Goal: Information Seeking & Learning: Learn about a topic

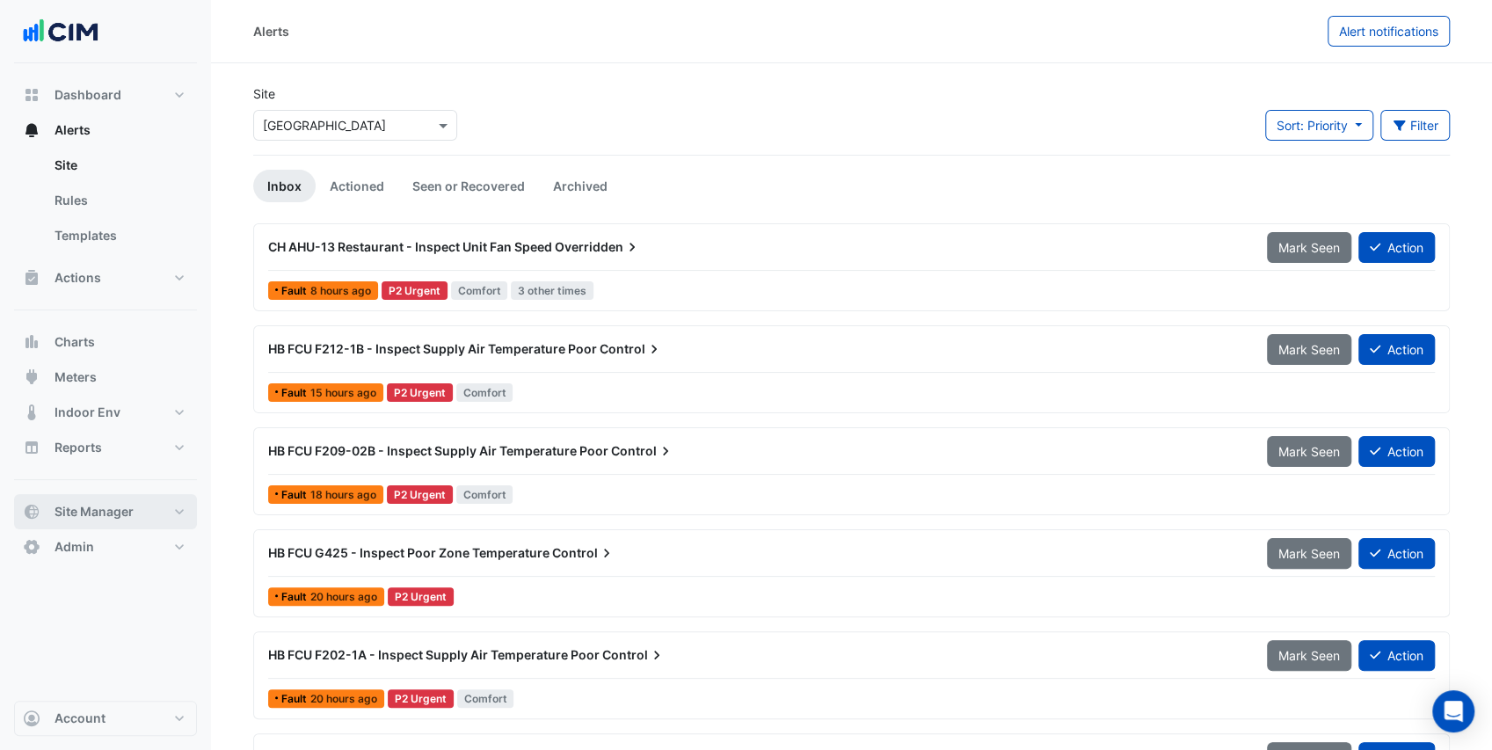
click at [148, 507] on button "Site Manager" at bounding box center [105, 511] width 183 height 35
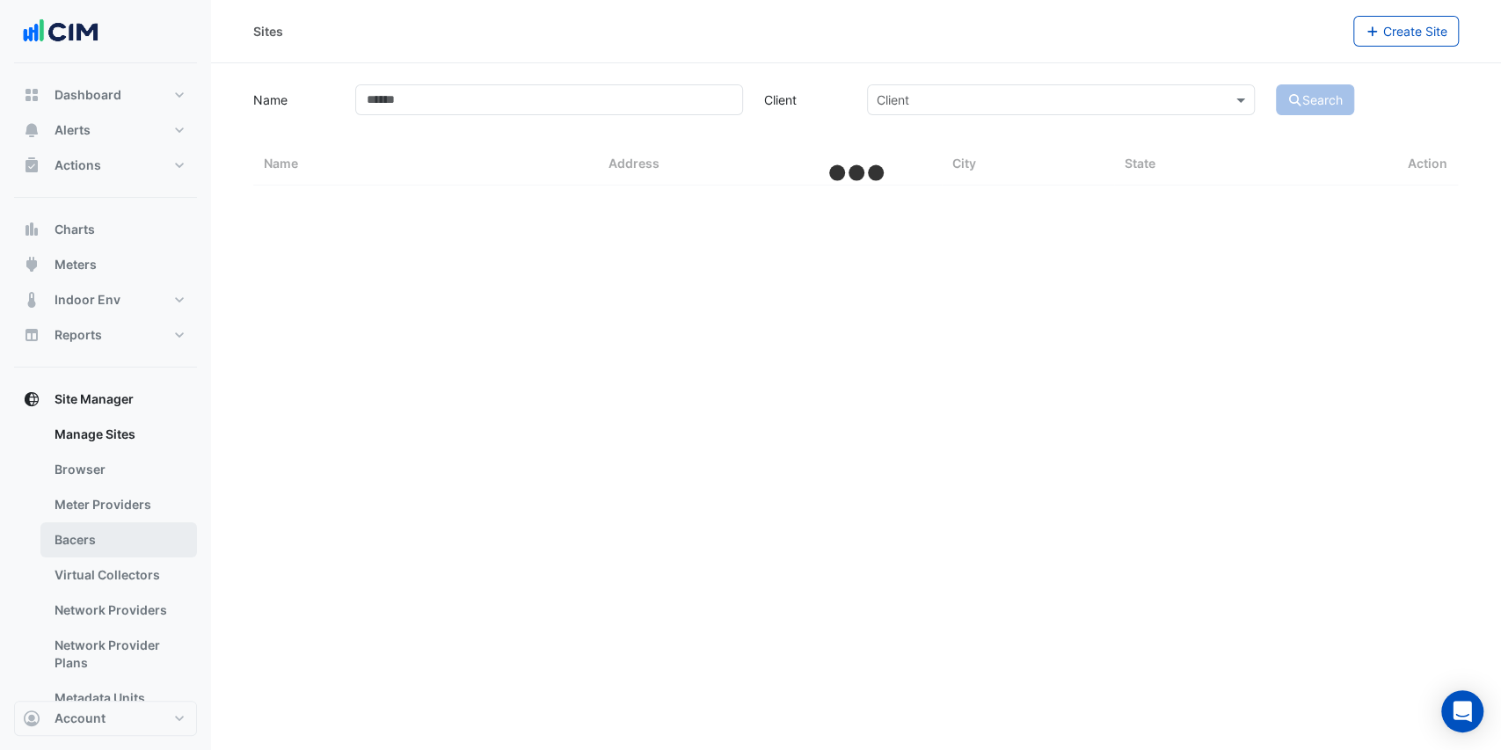
click at [115, 538] on link "Bacers" at bounding box center [118, 539] width 157 height 35
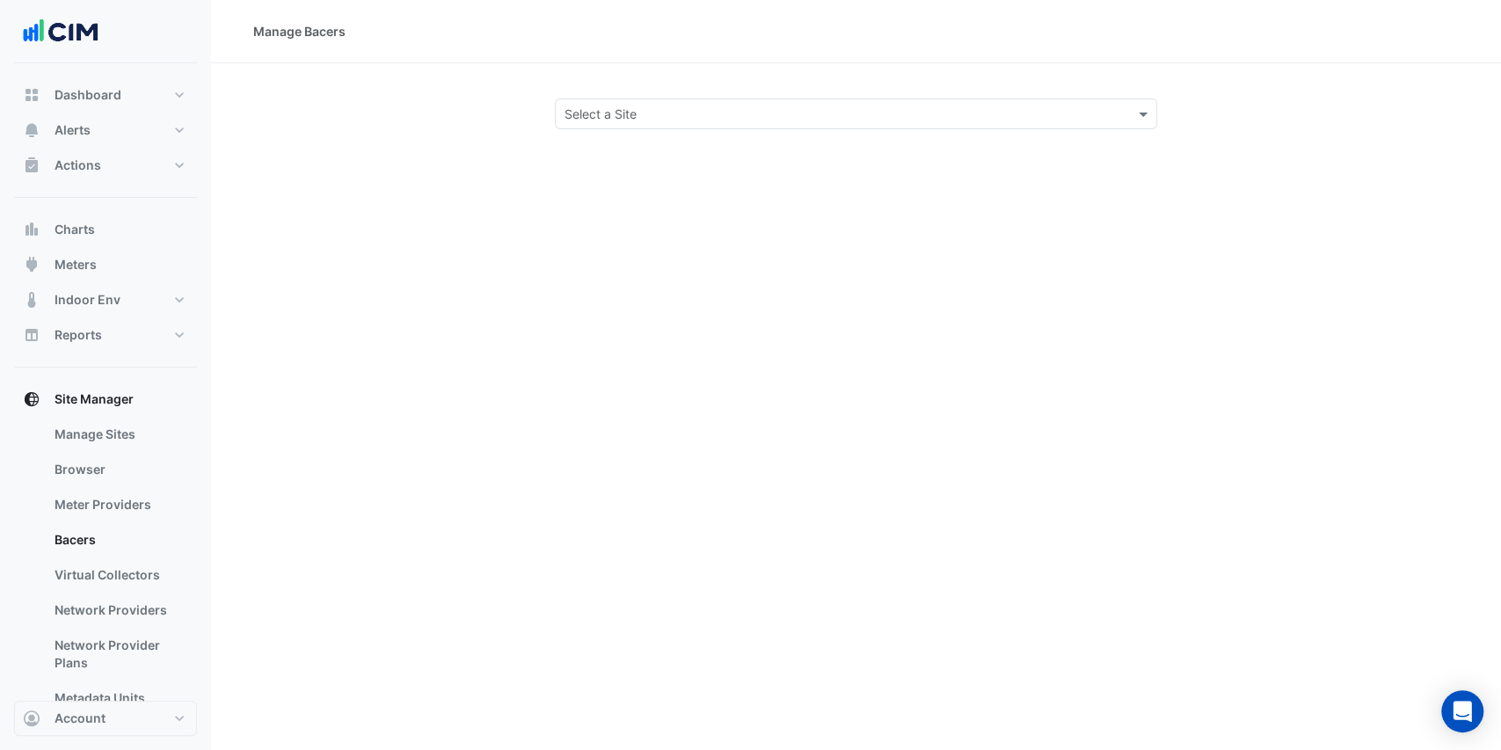
click at [604, 116] on input "text" at bounding box center [839, 115] width 549 height 18
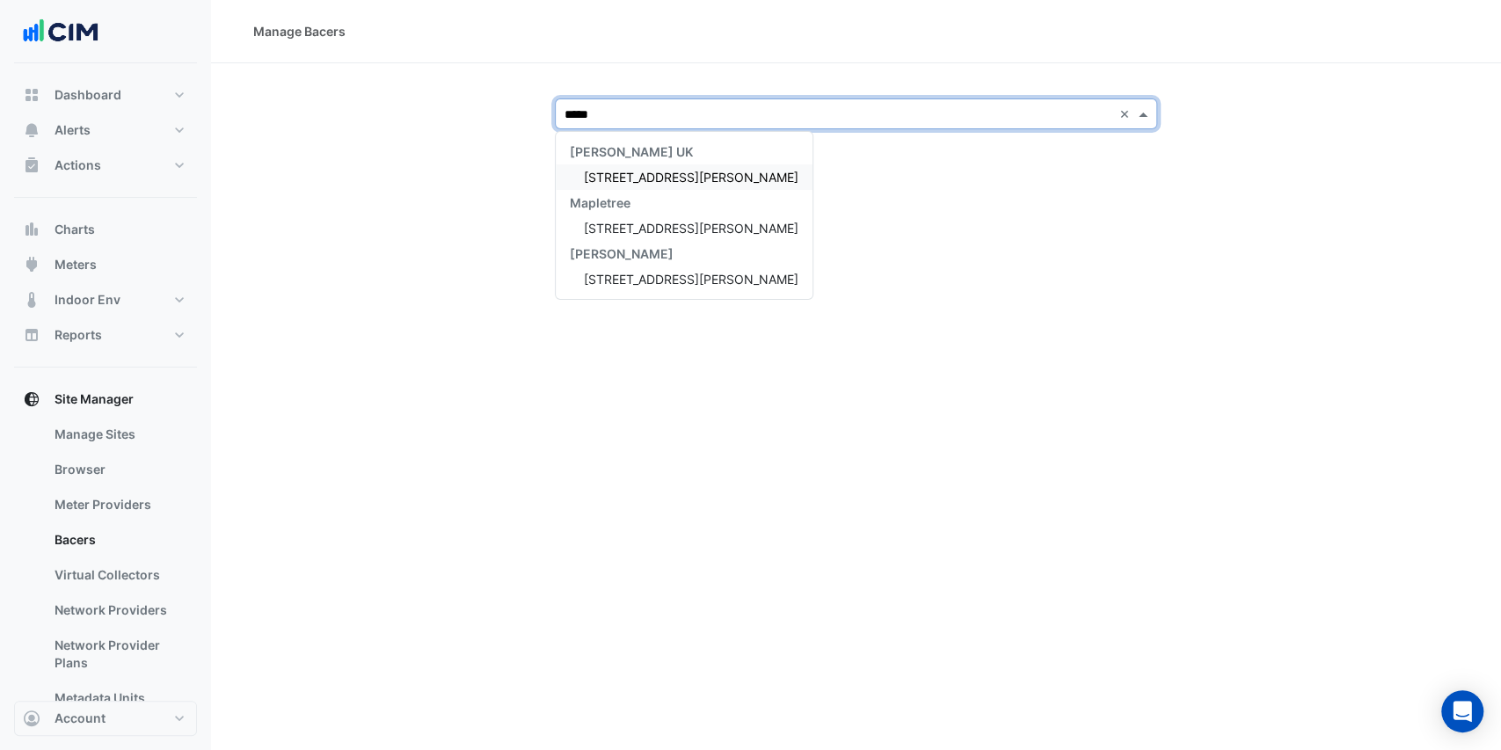
type input "******"
click at [637, 182] on span "3 Hardman Street" at bounding box center [691, 177] width 215 height 15
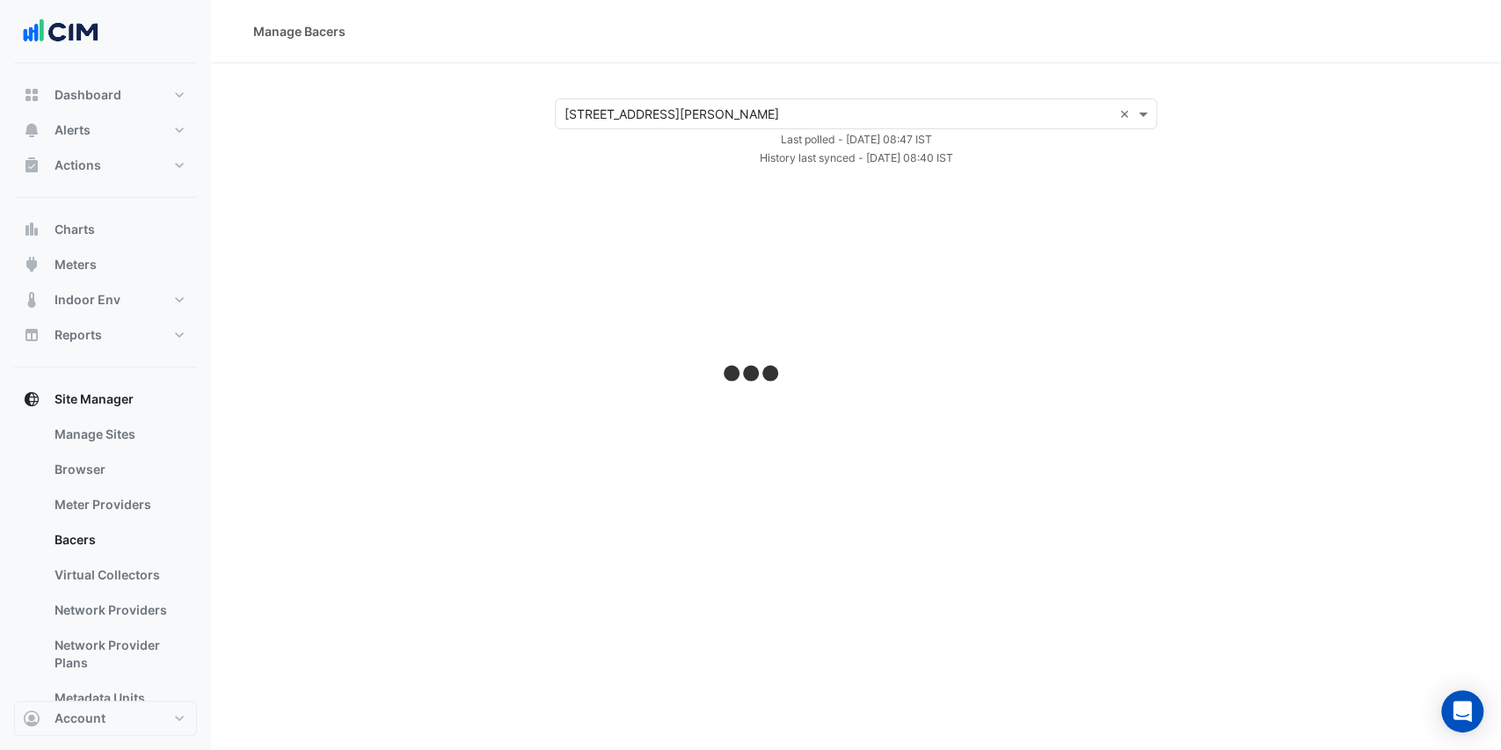
select select "***"
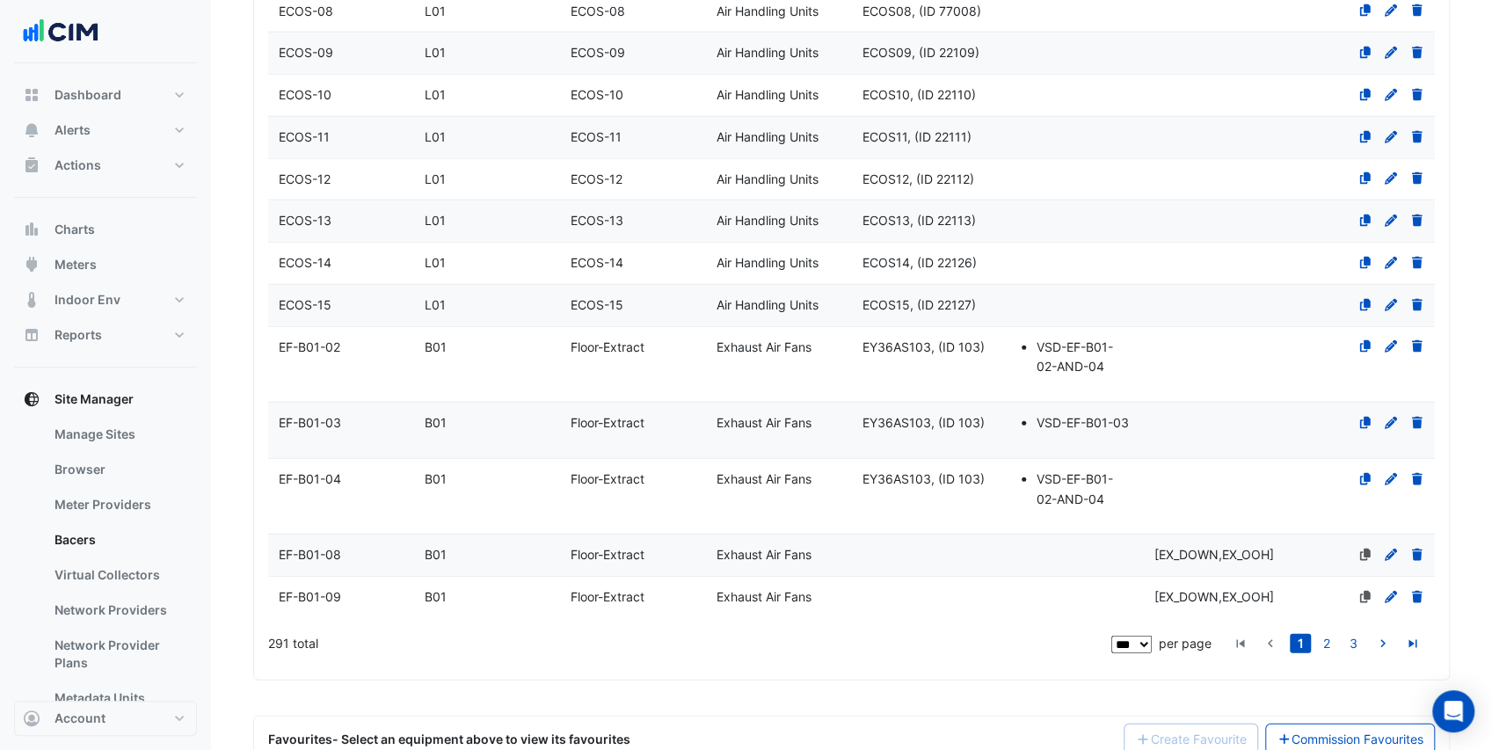
scroll to position [7602, 0]
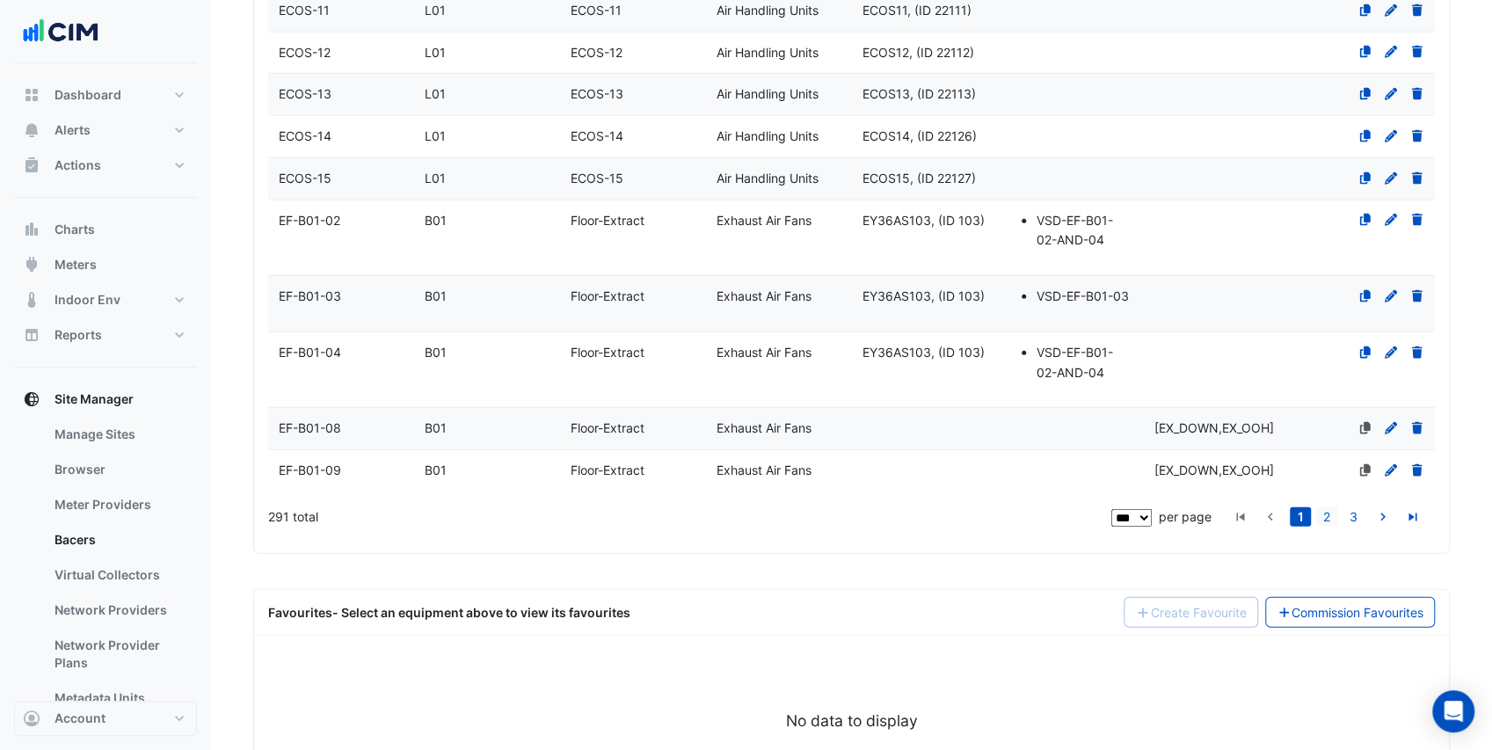
click at [1330, 507] on link "2" at bounding box center [1327, 516] width 21 height 19
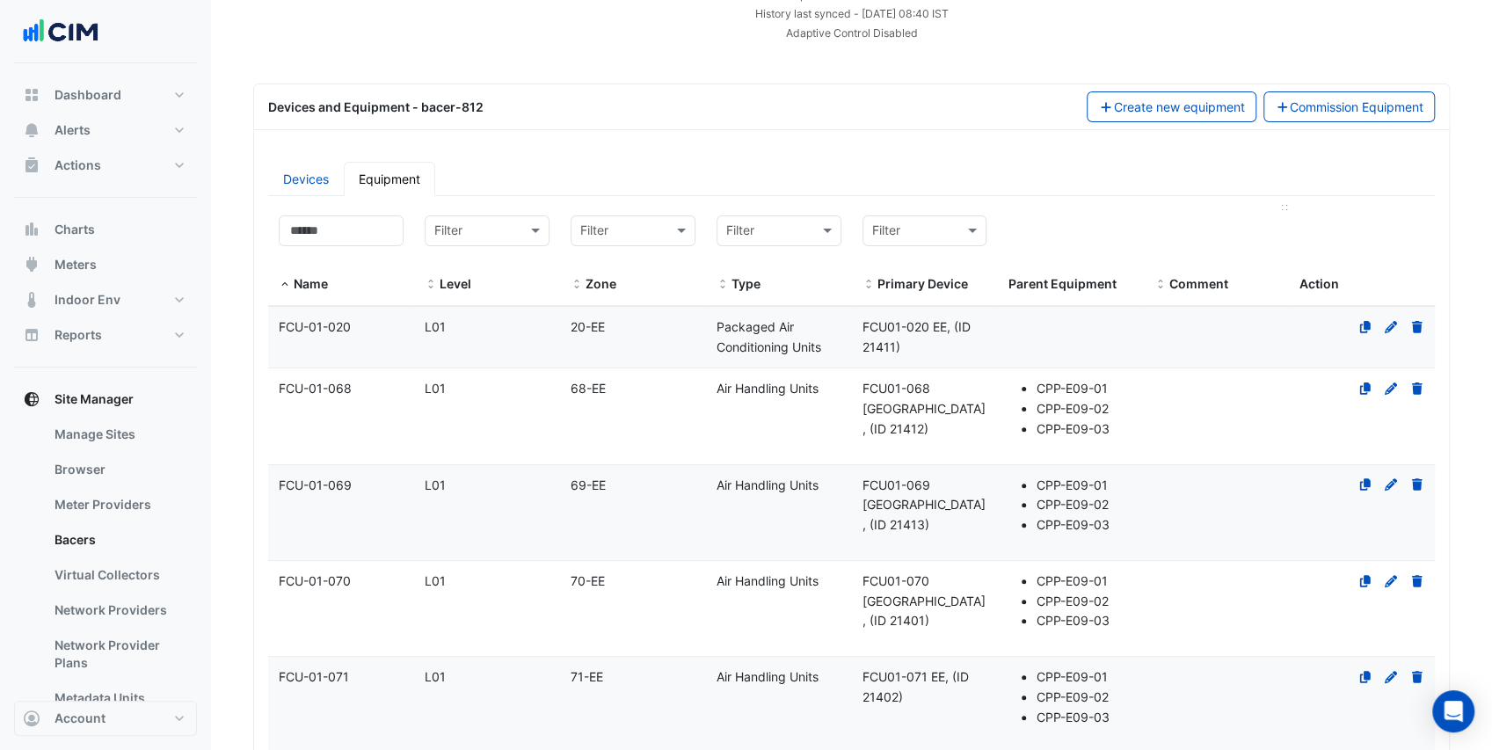
scroll to position [0, 0]
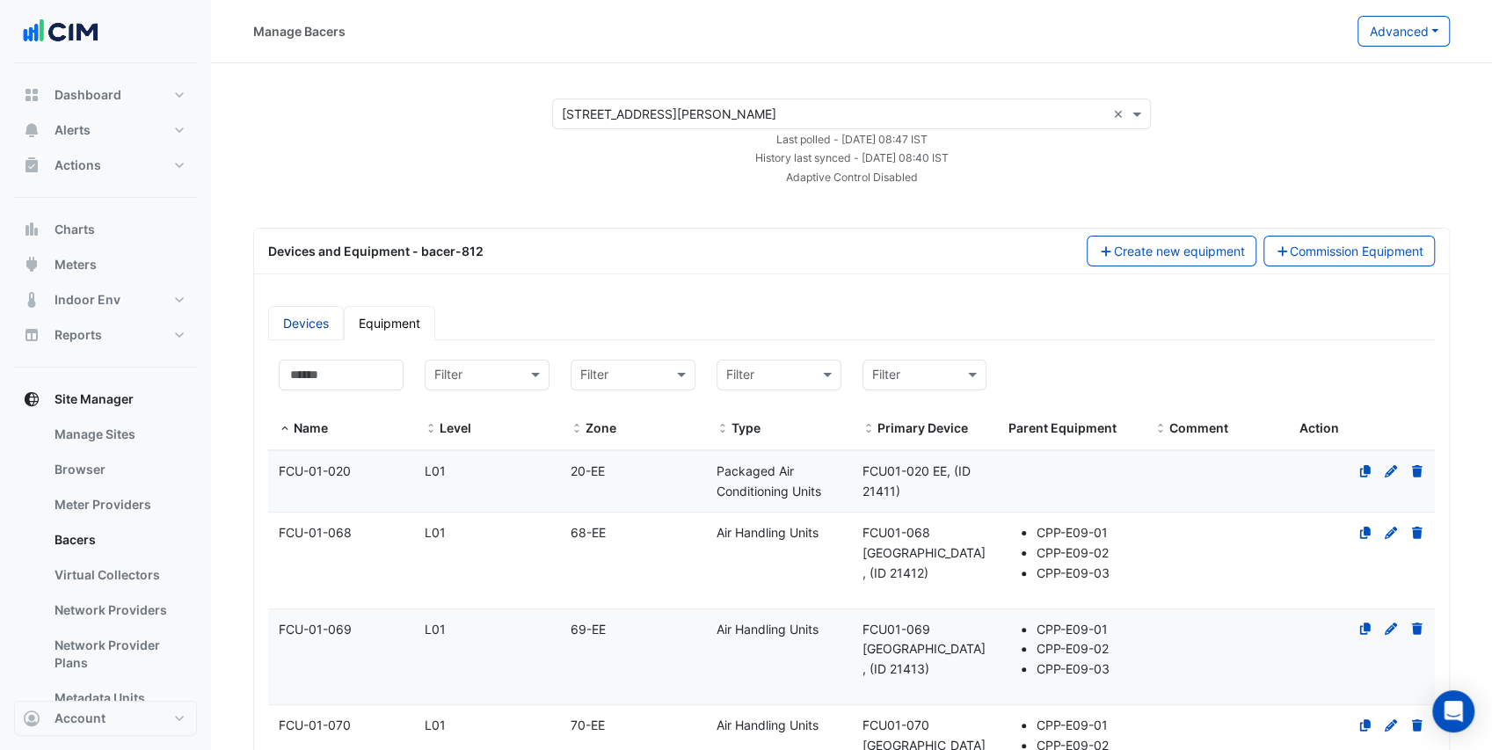
click at [317, 327] on link "Devices" at bounding box center [306, 323] width 76 height 34
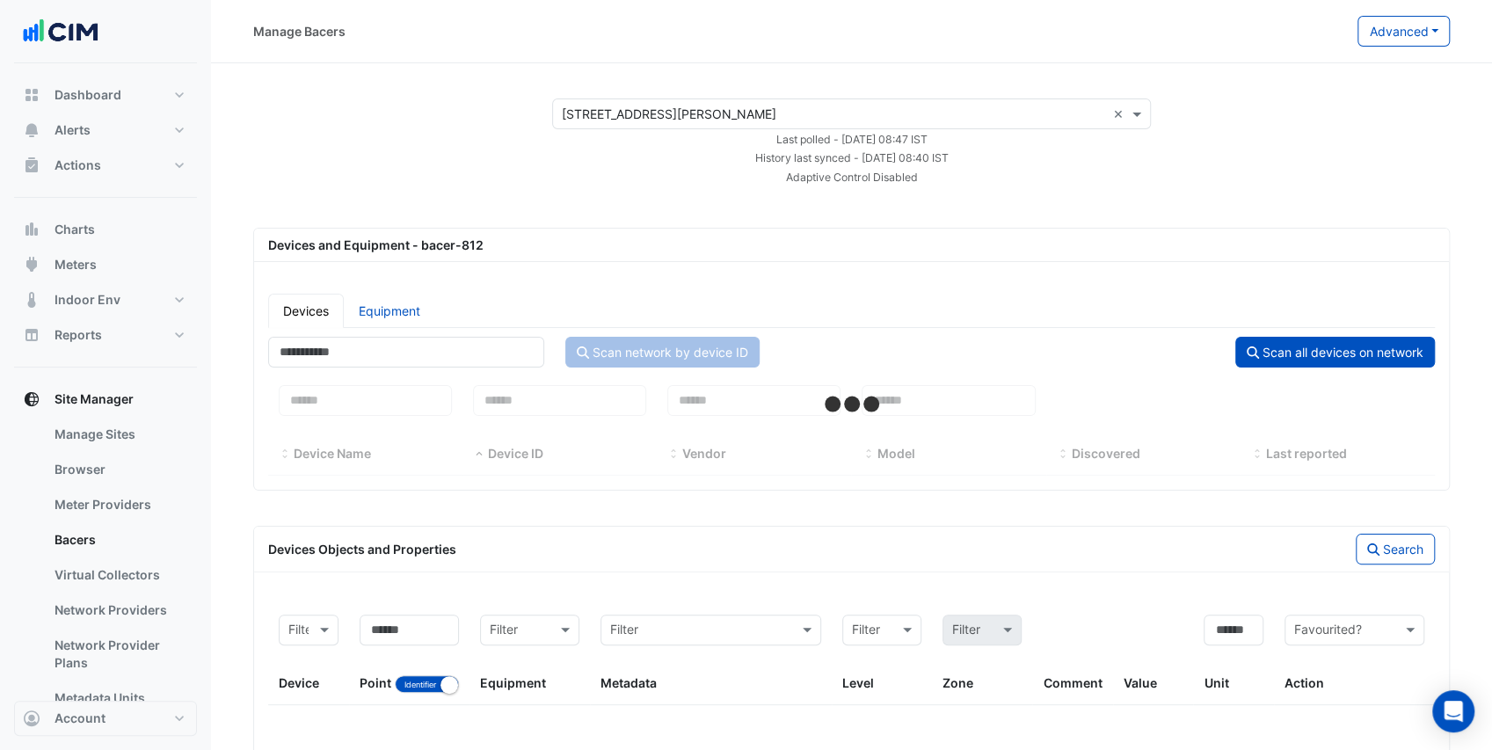
select select "***"
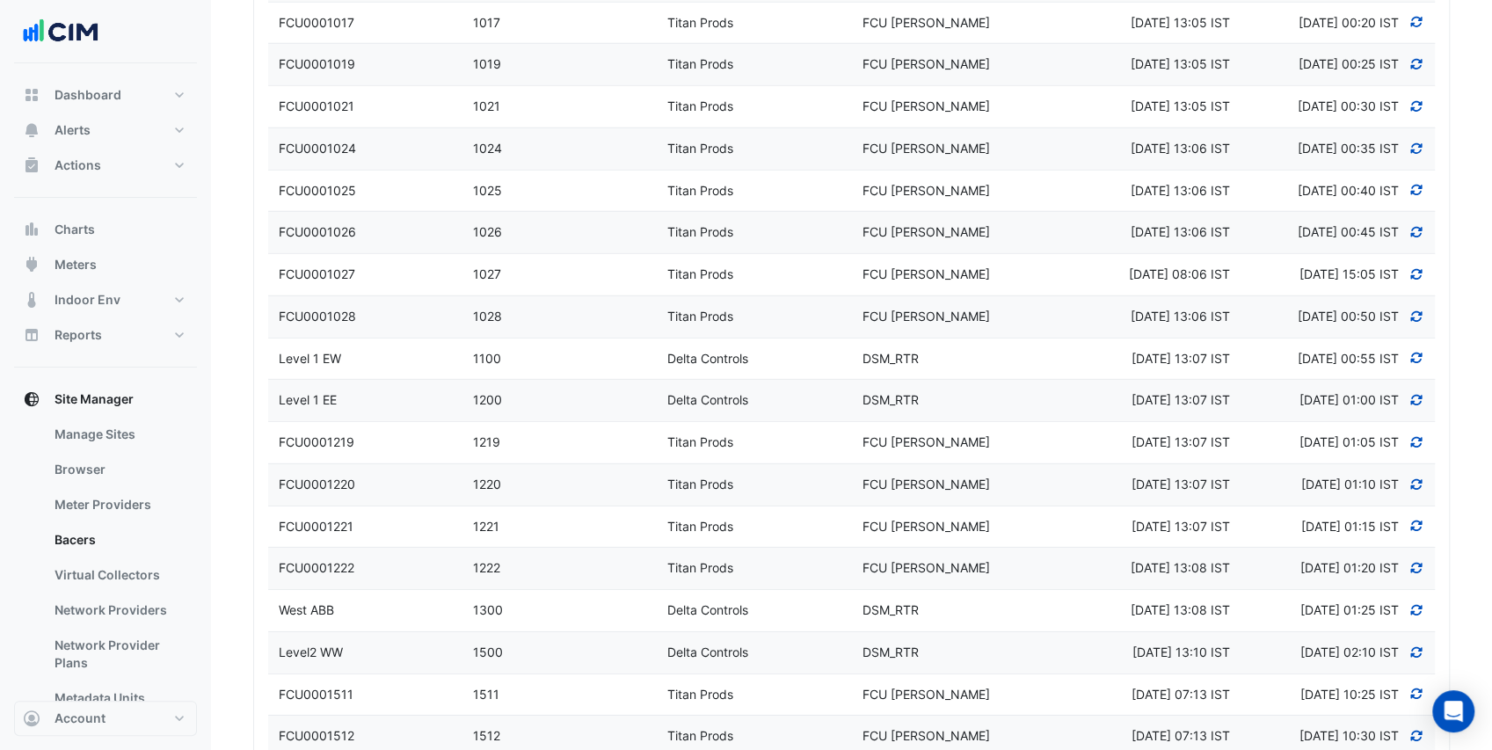
scroll to position [3811, 0]
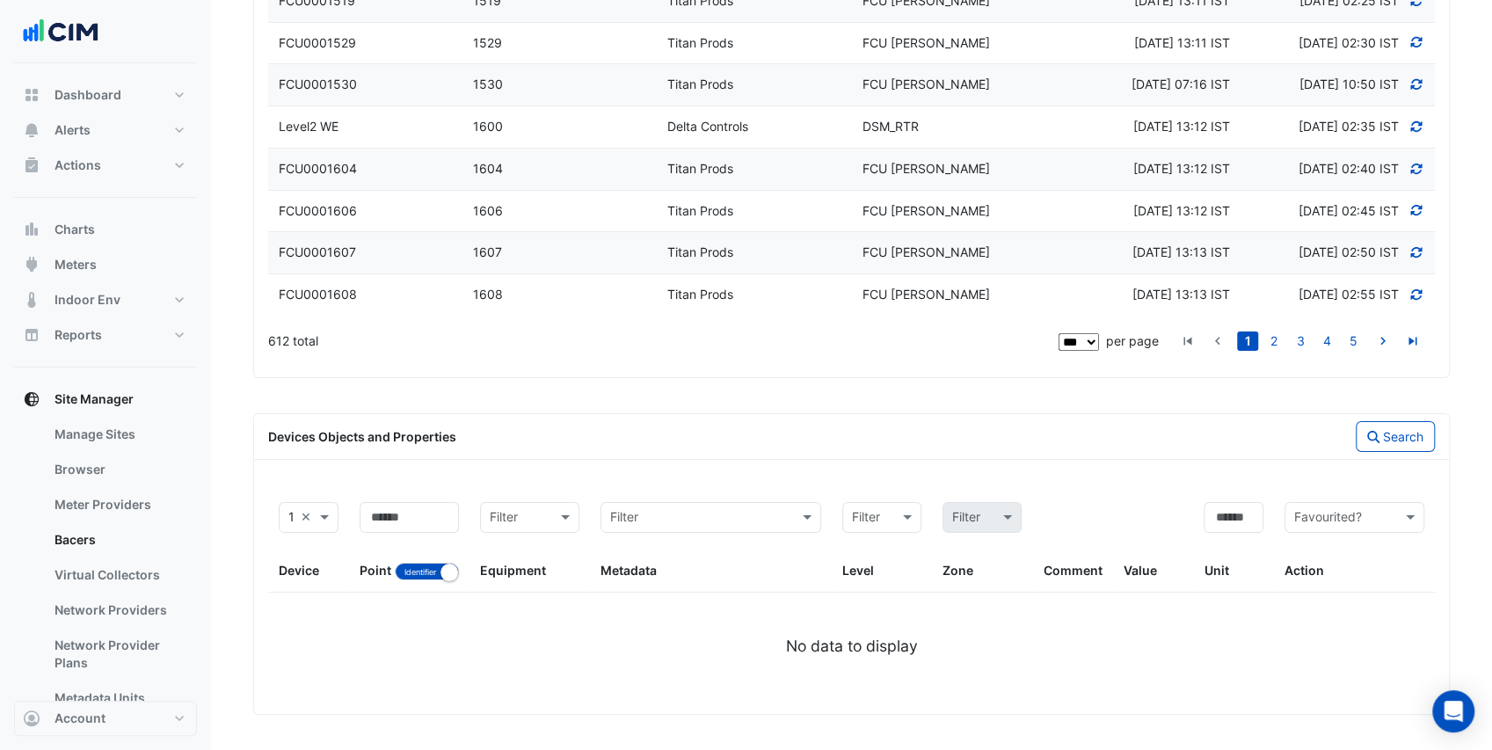
scroll to position [6326, 0]
click at [150, 722] on button "Account" at bounding box center [105, 718] width 183 height 35
click at [133, 682] on link "Sign Out" at bounding box center [105, 674] width 167 height 35
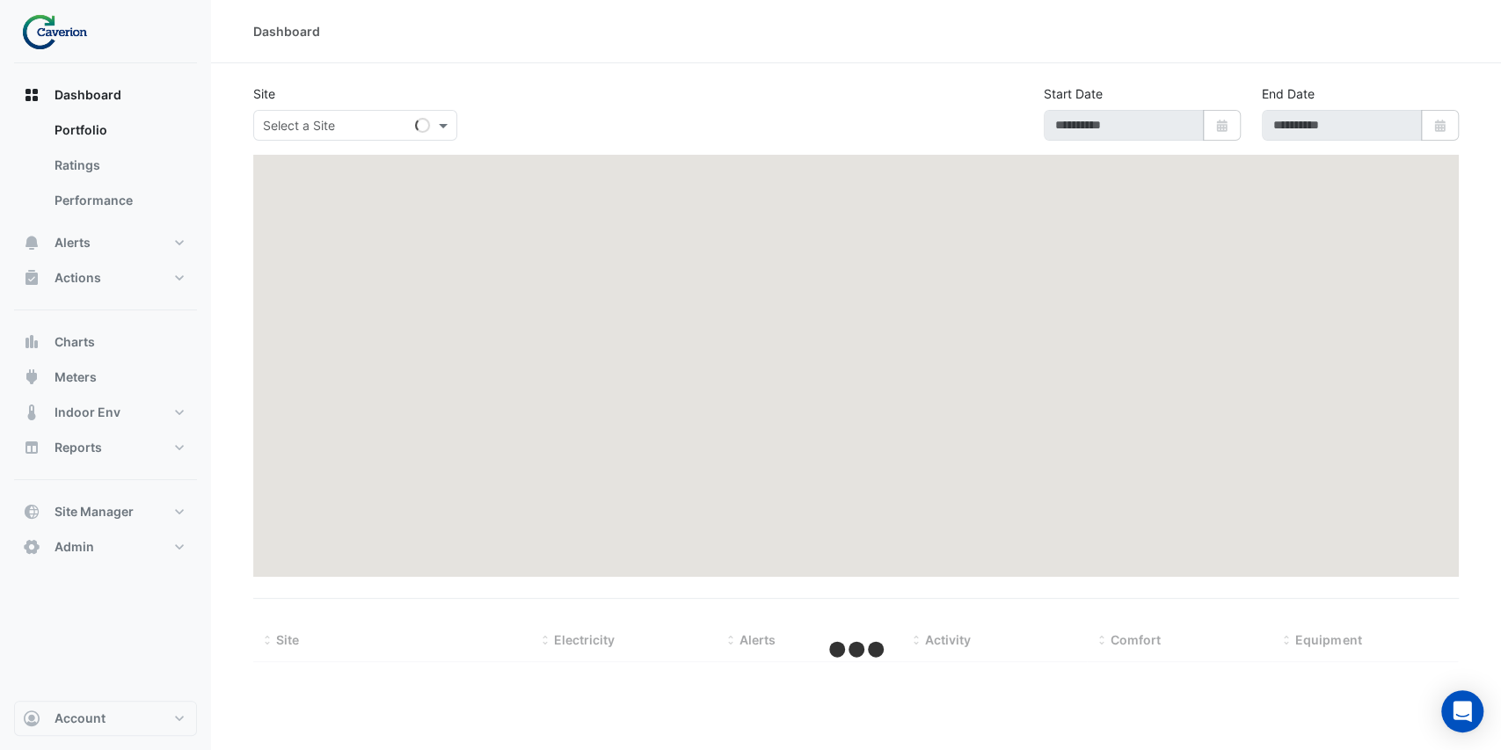
type input "**********"
select select "***"
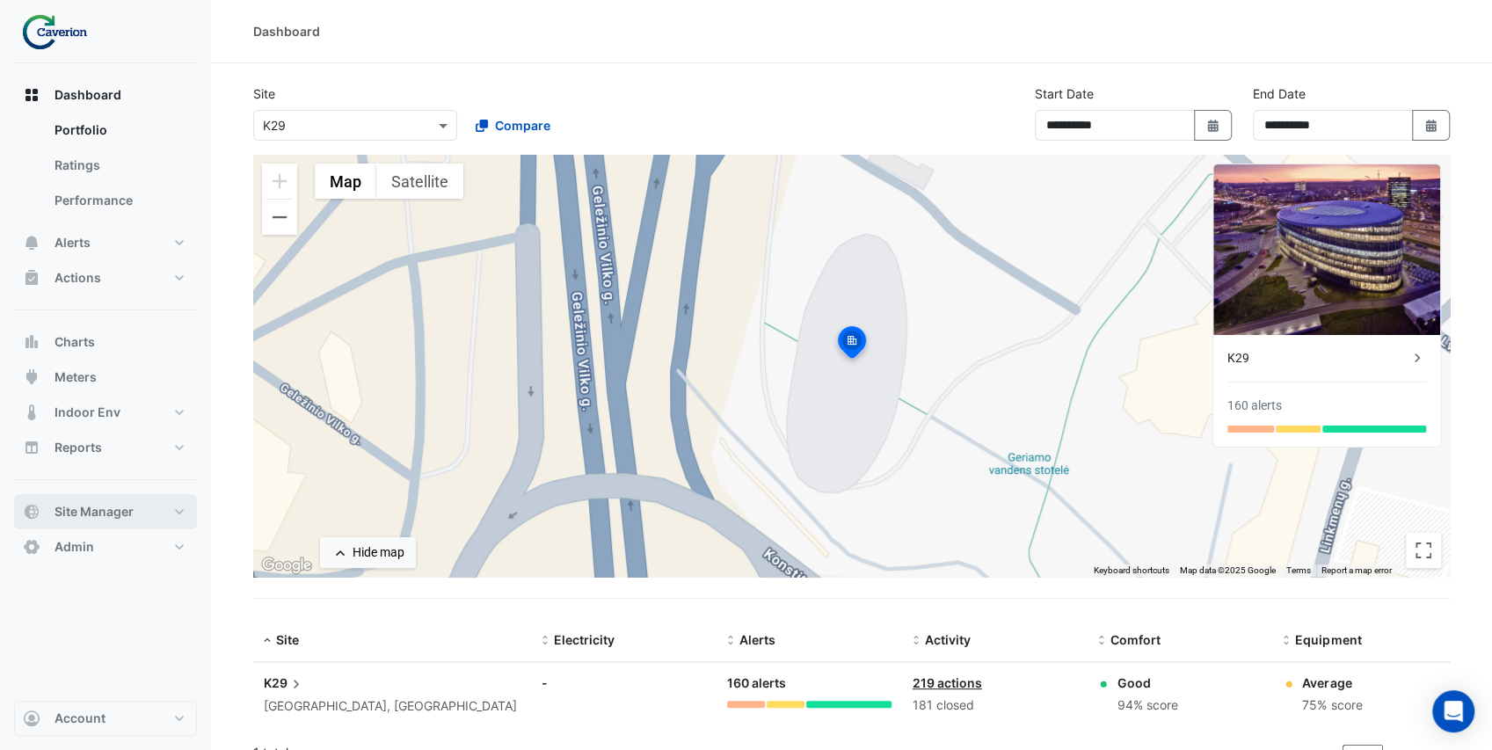
click at [153, 521] on button "Site Manager" at bounding box center [105, 511] width 183 height 35
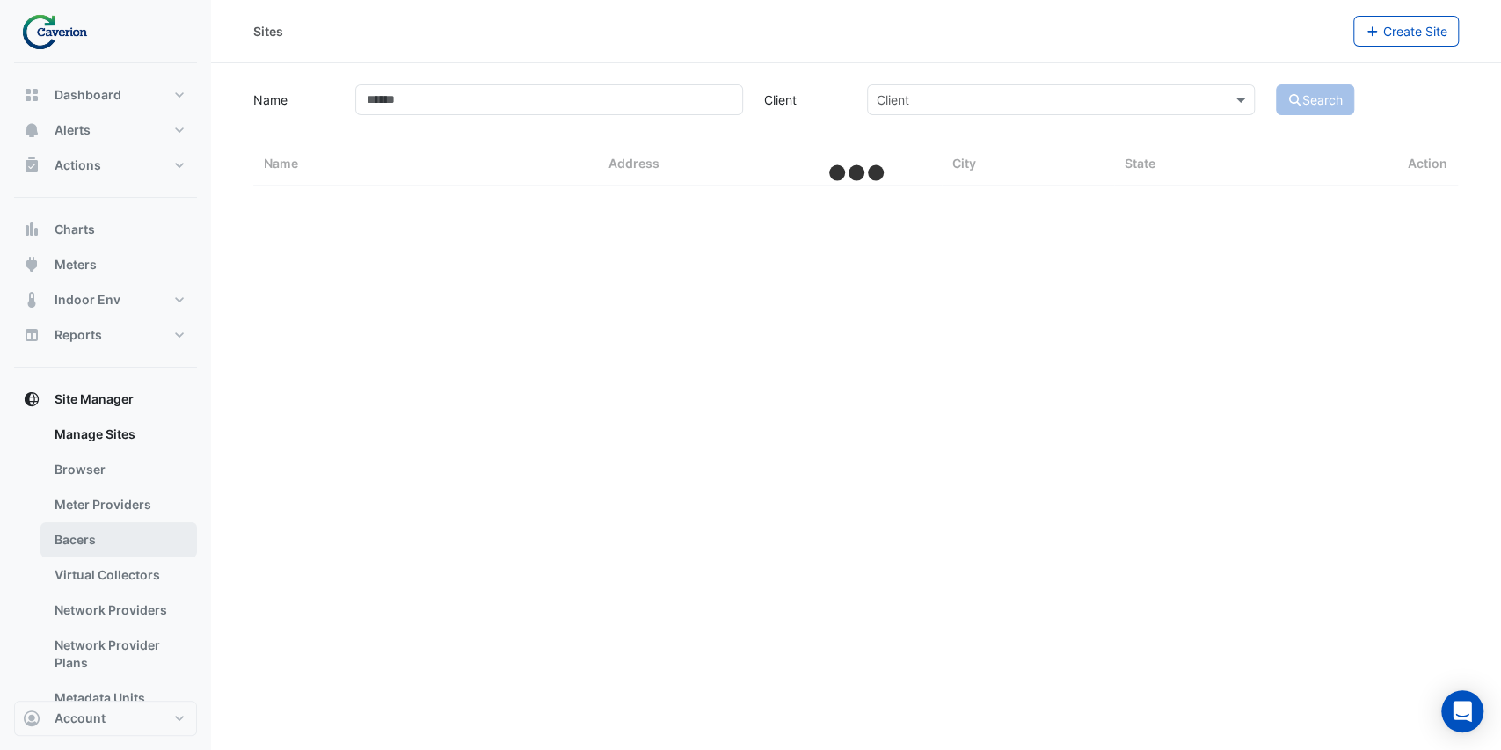
click at [121, 530] on link "Bacers" at bounding box center [118, 539] width 157 height 35
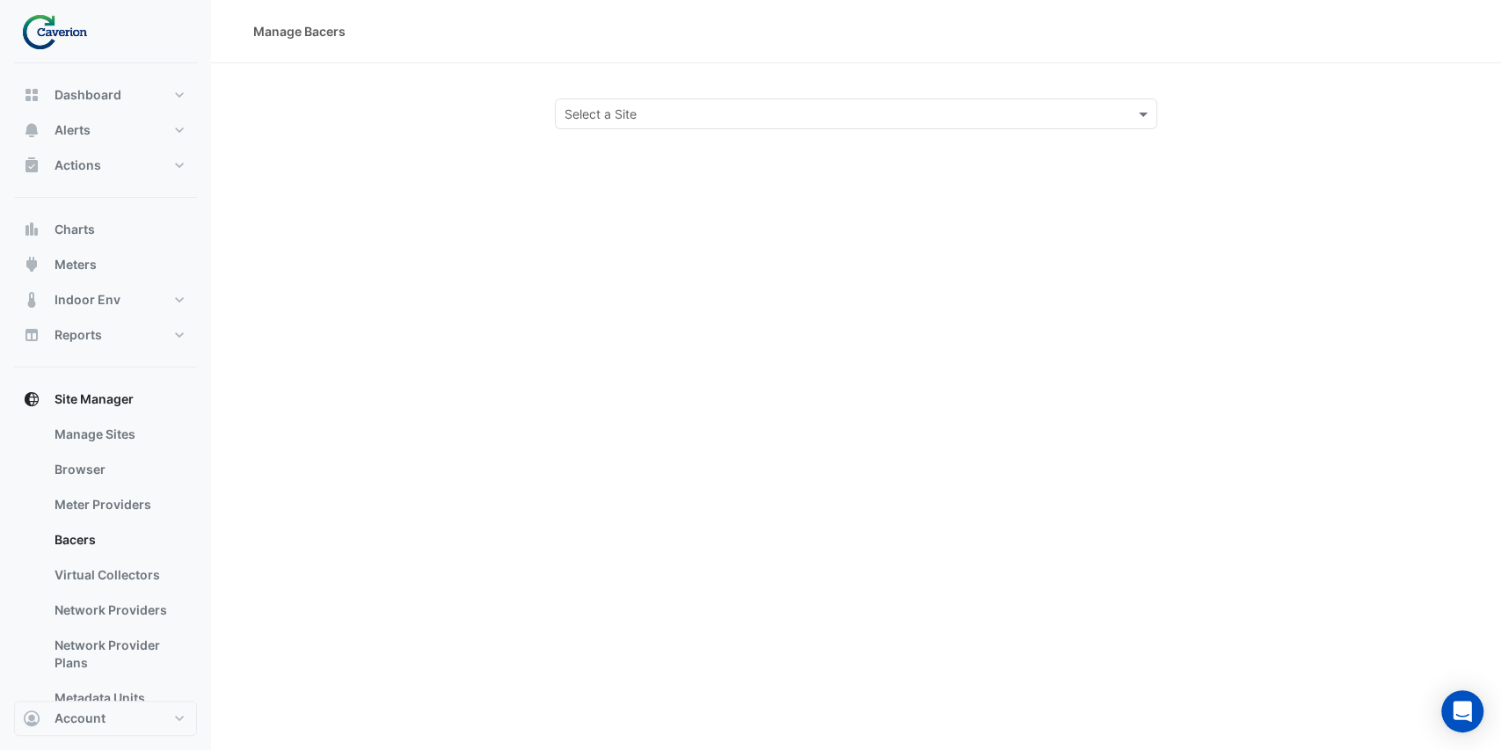
click at [575, 130] on div "Manage Bacers Select a Site" at bounding box center [856, 375] width 1290 height 750
click at [578, 118] on input "text" at bounding box center [839, 115] width 549 height 18
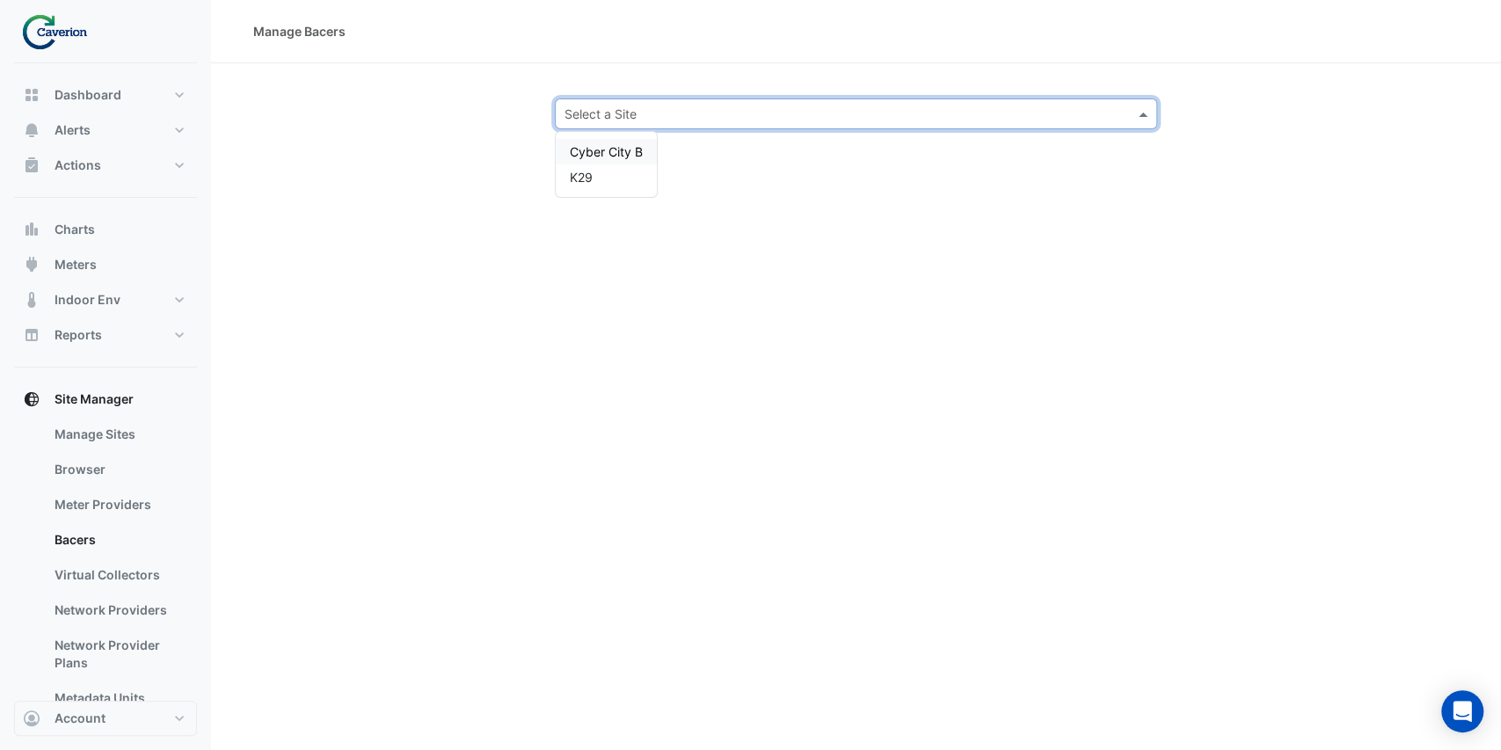
click at [586, 150] on span "Cyber City B" at bounding box center [606, 151] width 73 height 15
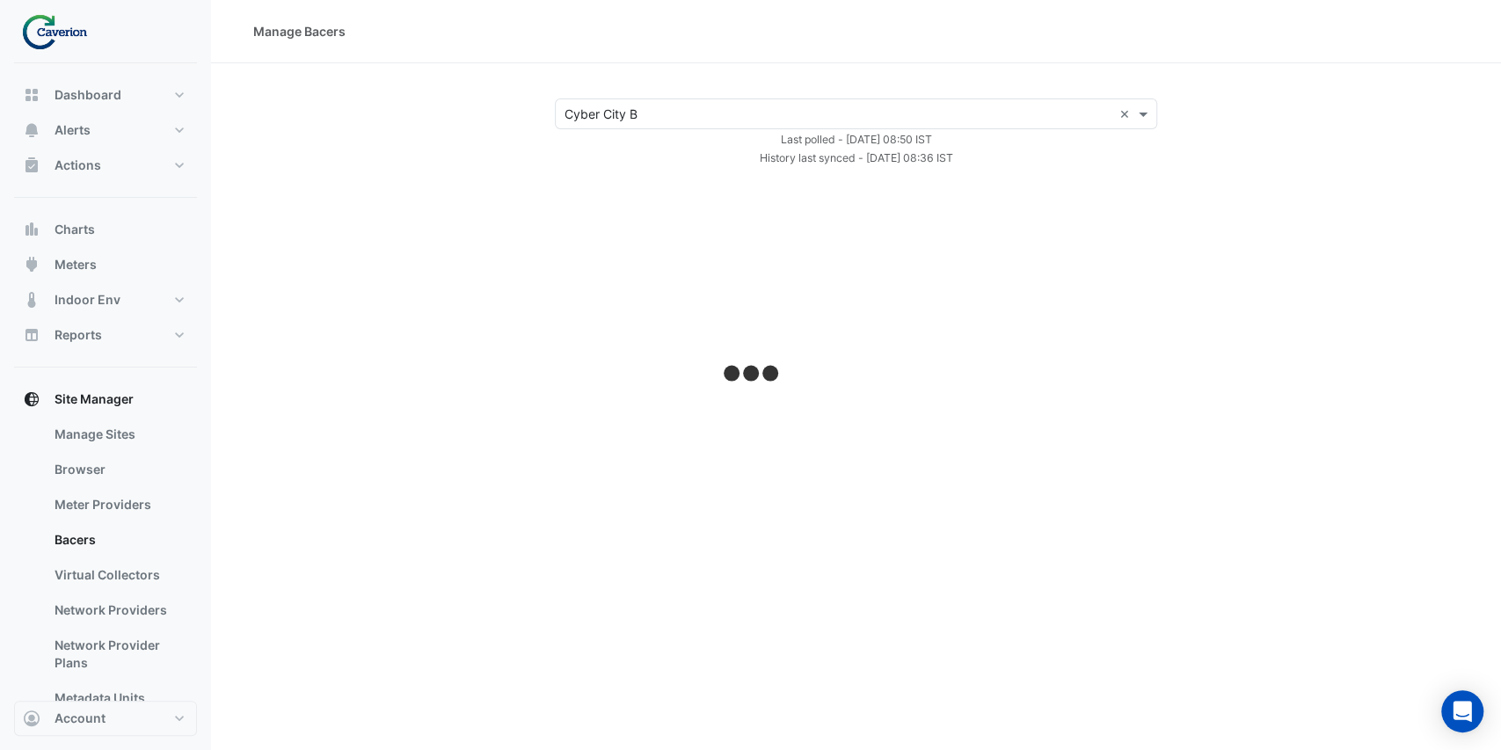
select select "***"
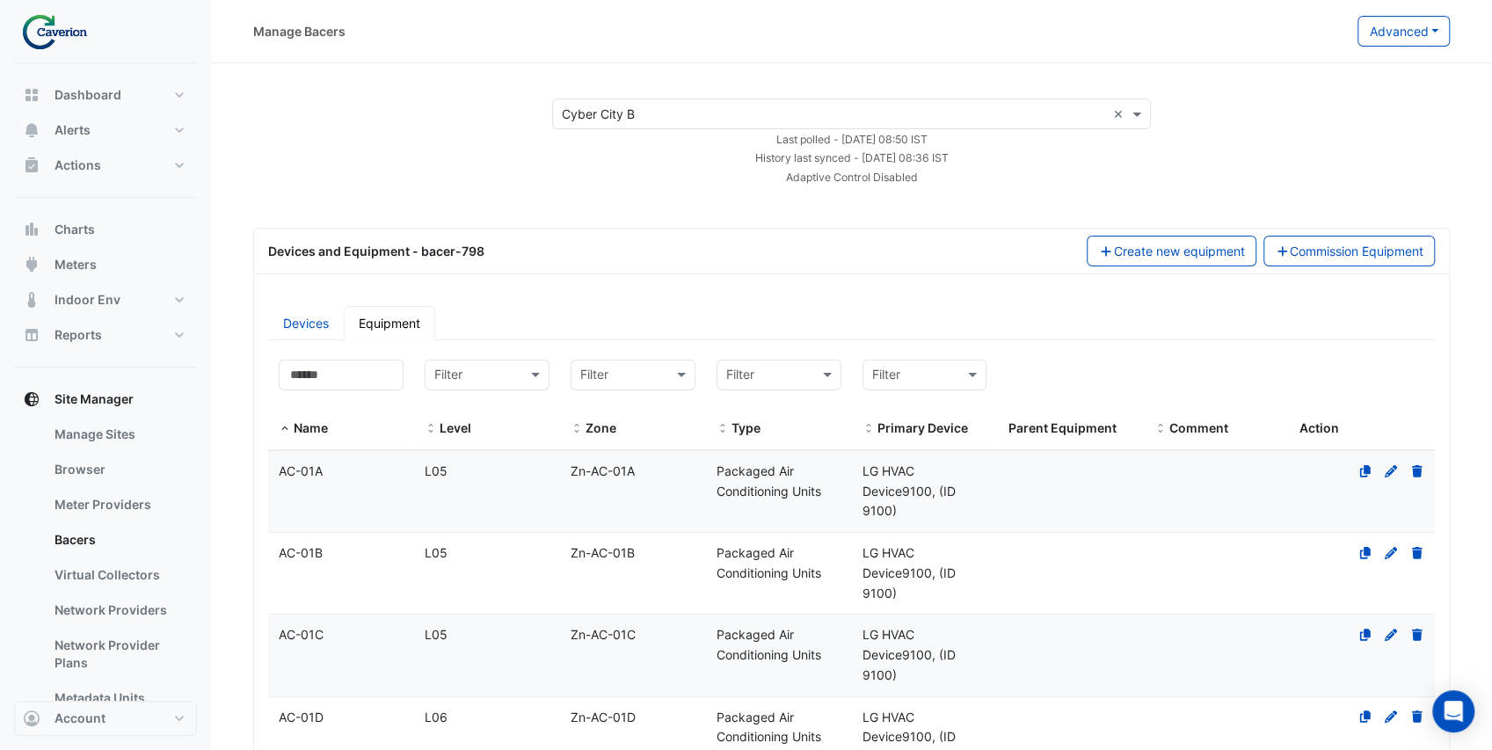
click at [296, 327] on link "Devices" at bounding box center [306, 323] width 76 height 34
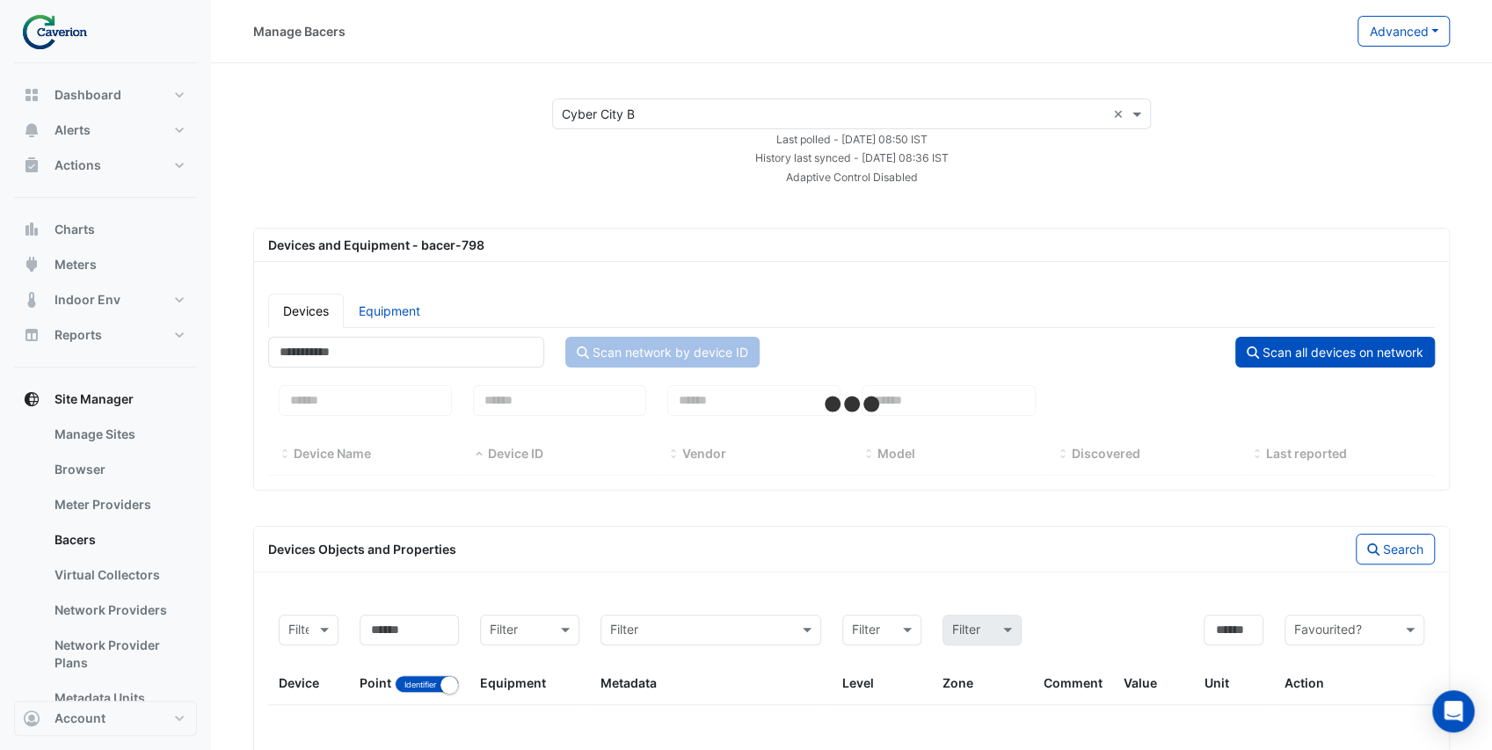
select select "***"
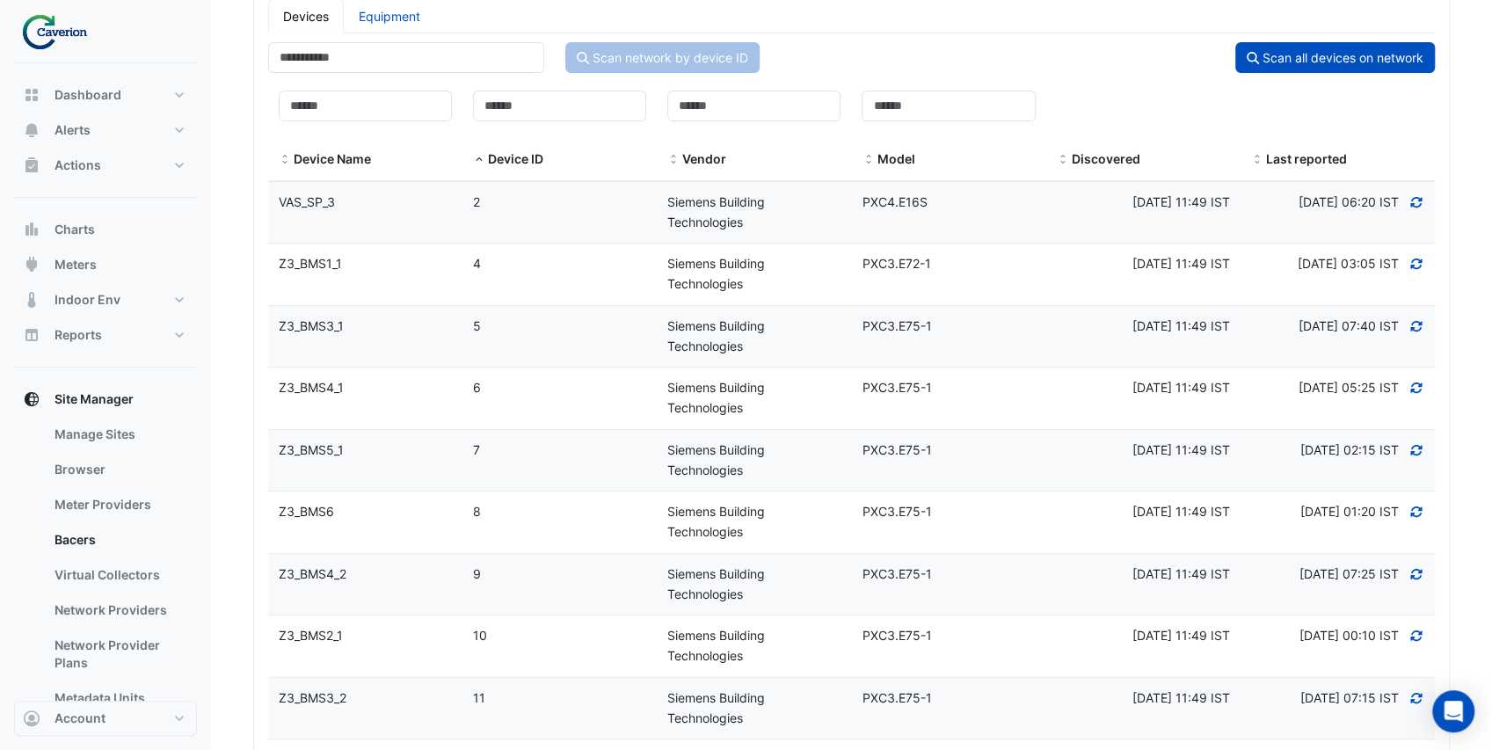
scroll to position [293, 0]
click at [443, 280] on datatable-body-cell "Device Name Z3_BMS1_1" at bounding box center [365, 276] width 194 height 62
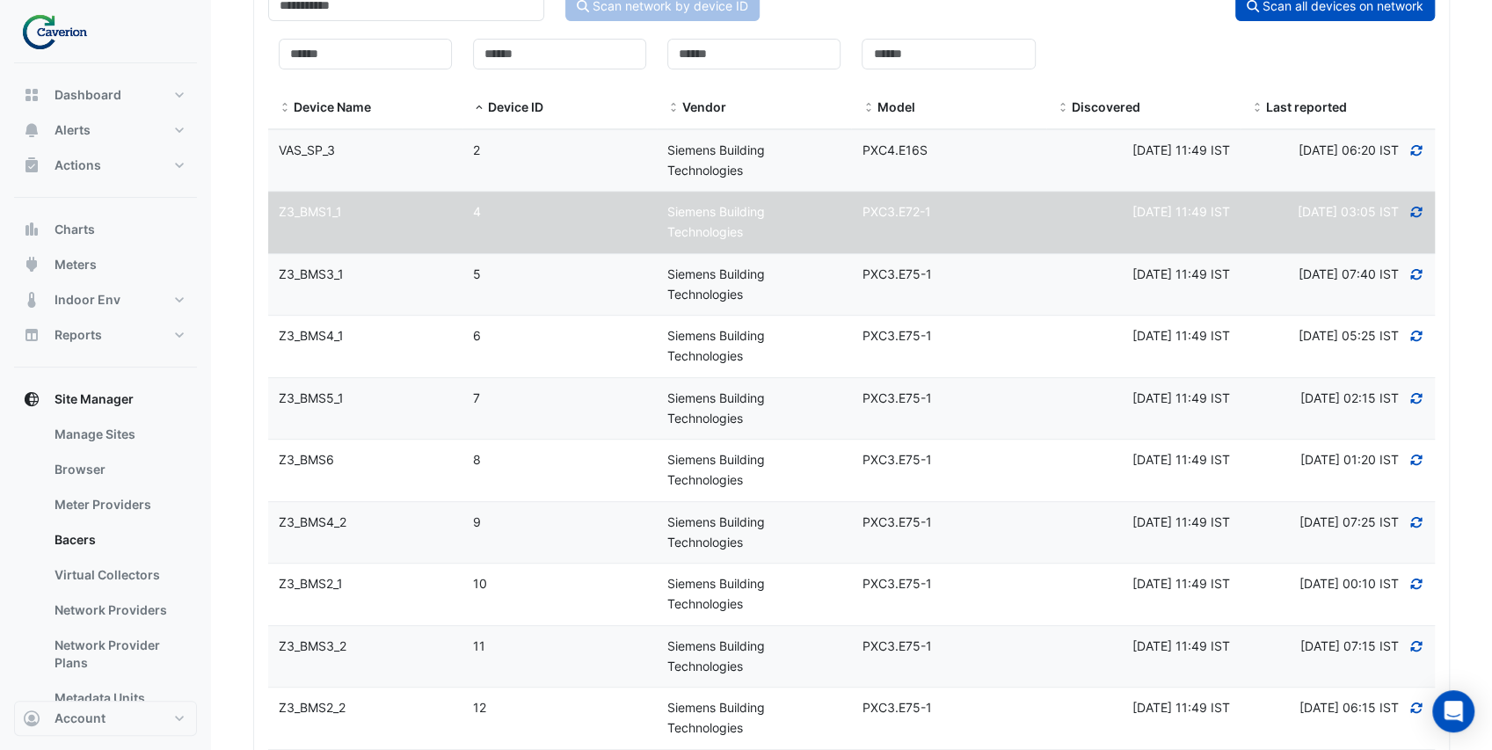
scroll to position [460, 0]
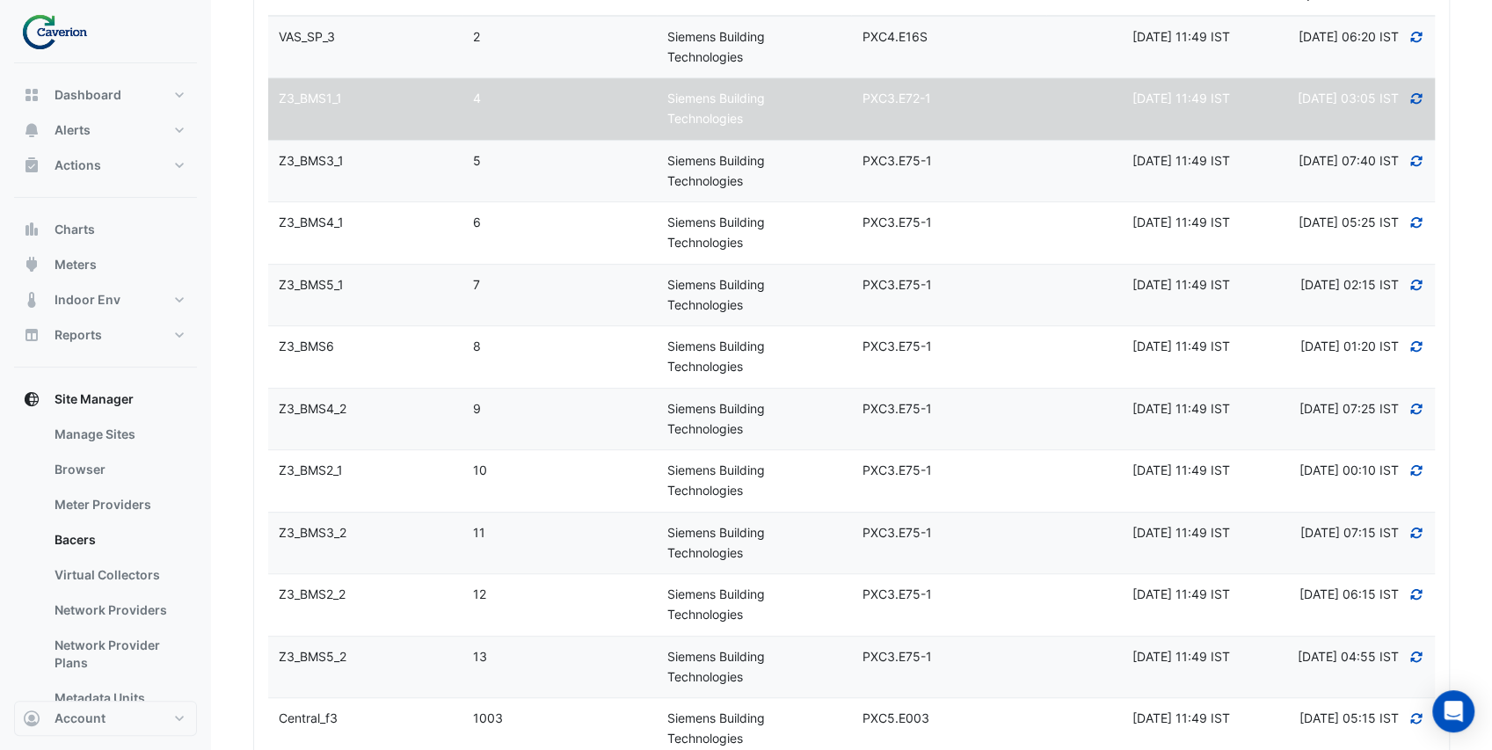
click at [423, 347] on datatable-body-cell "Device Name Z3_BMS6" at bounding box center [365, 357] width 194 height 62
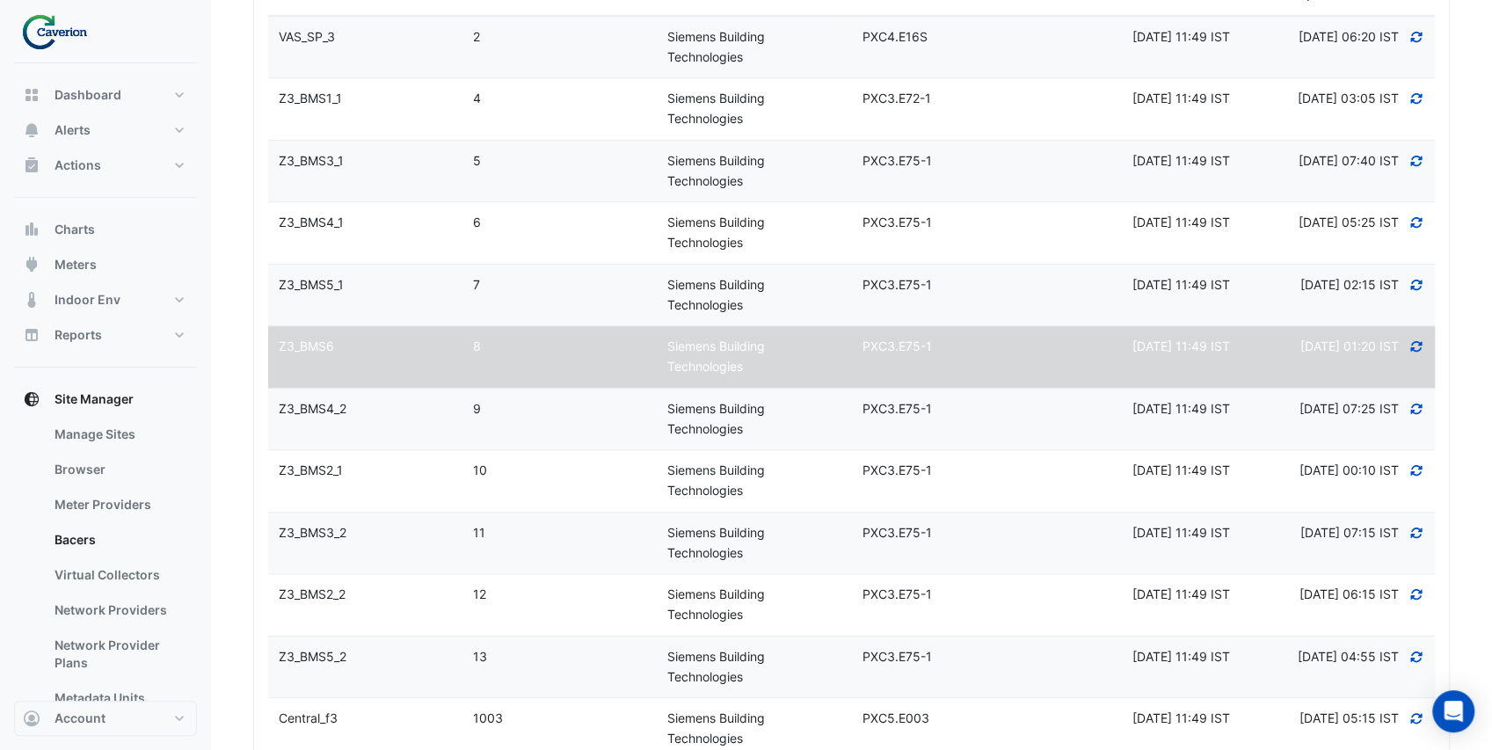
scroll to position [879, 0]
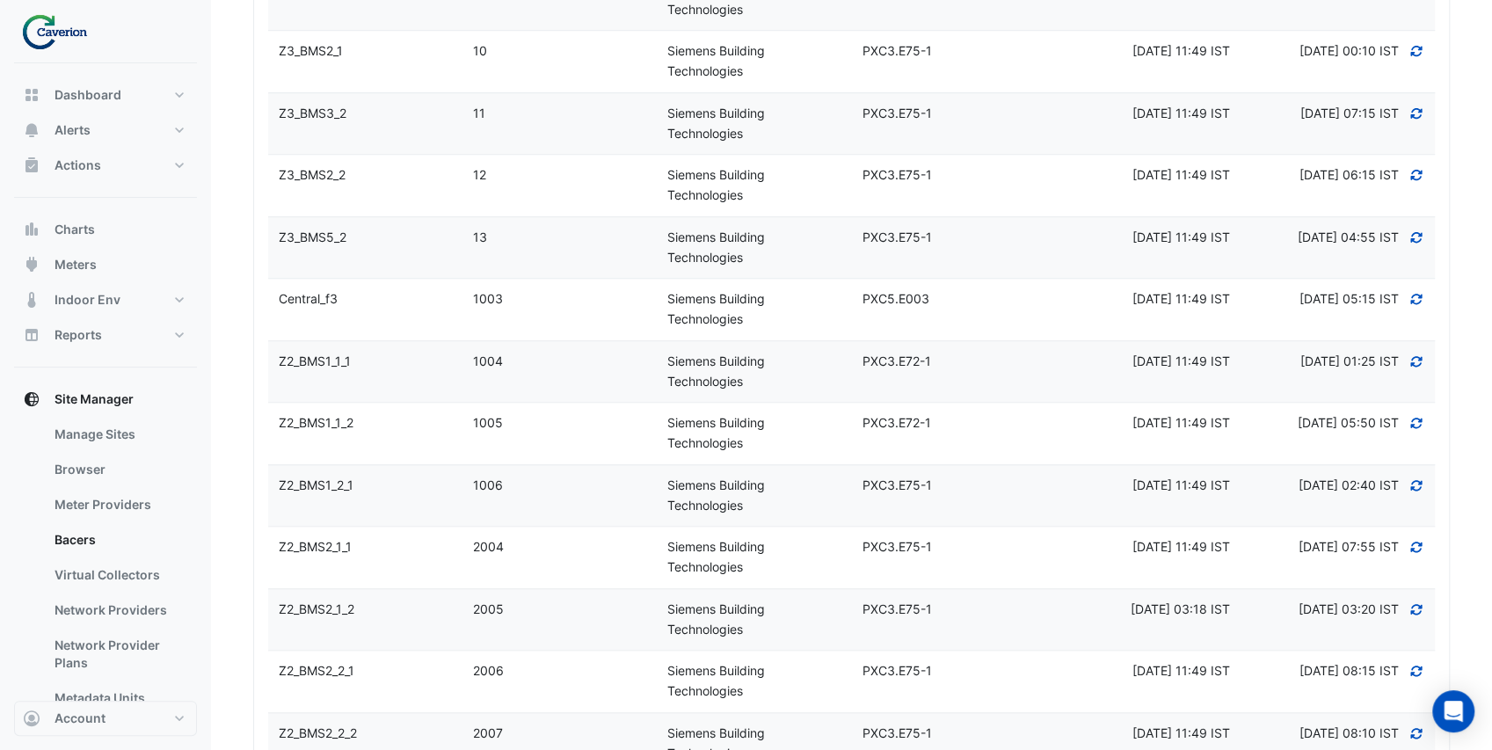
click at [451, 360] on div "Z2_BMS1_1_1" at bounding box center [365, 362] width 194 height 20
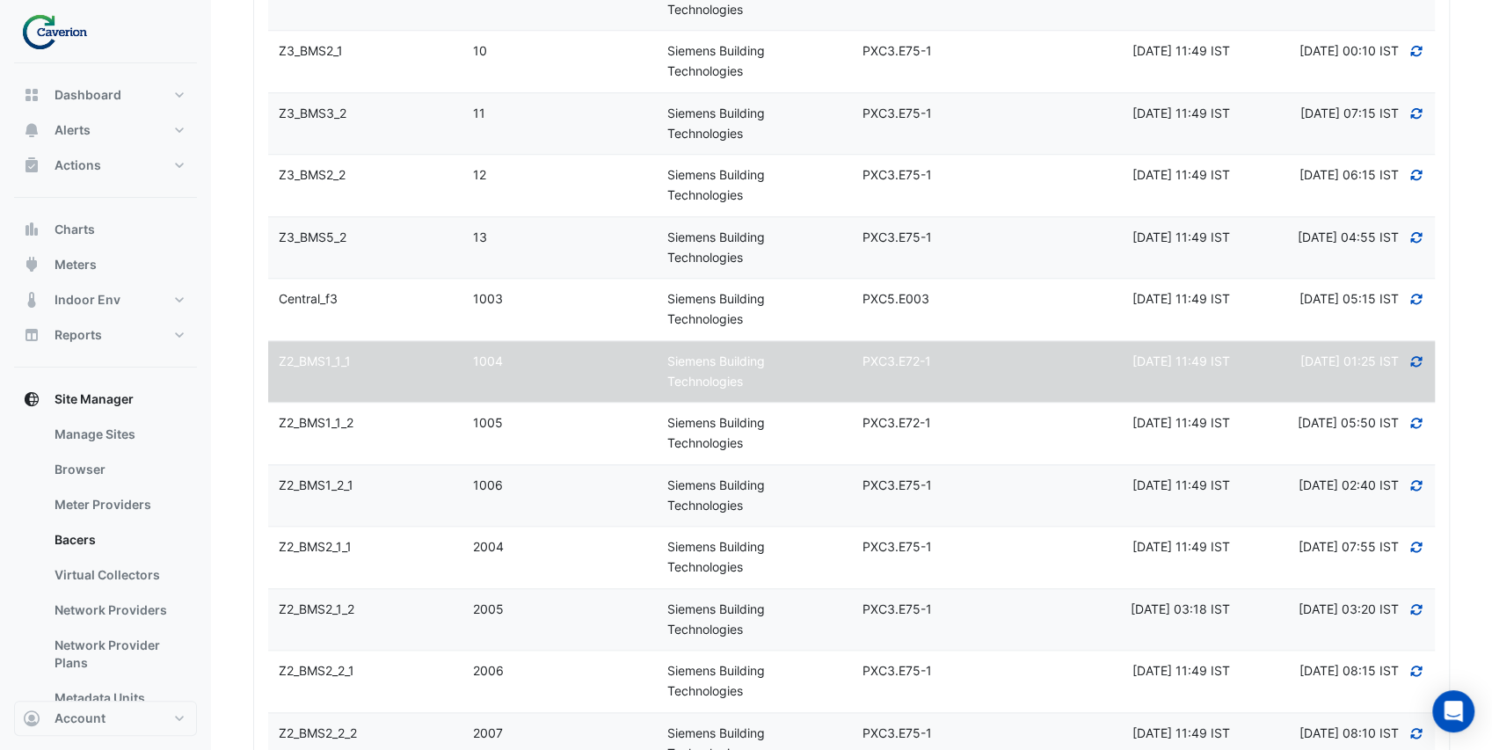
select select "***"
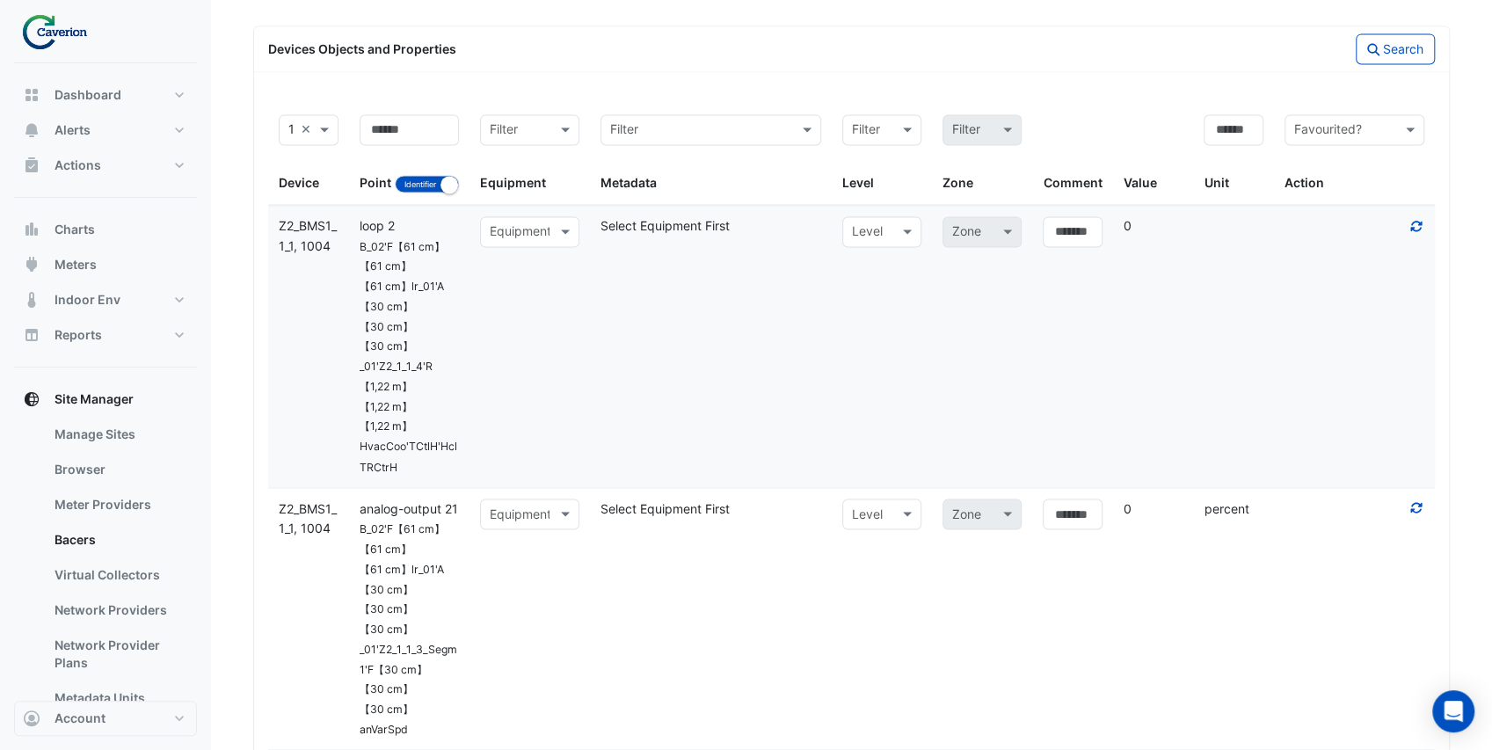
scroll to position [6504, 0]
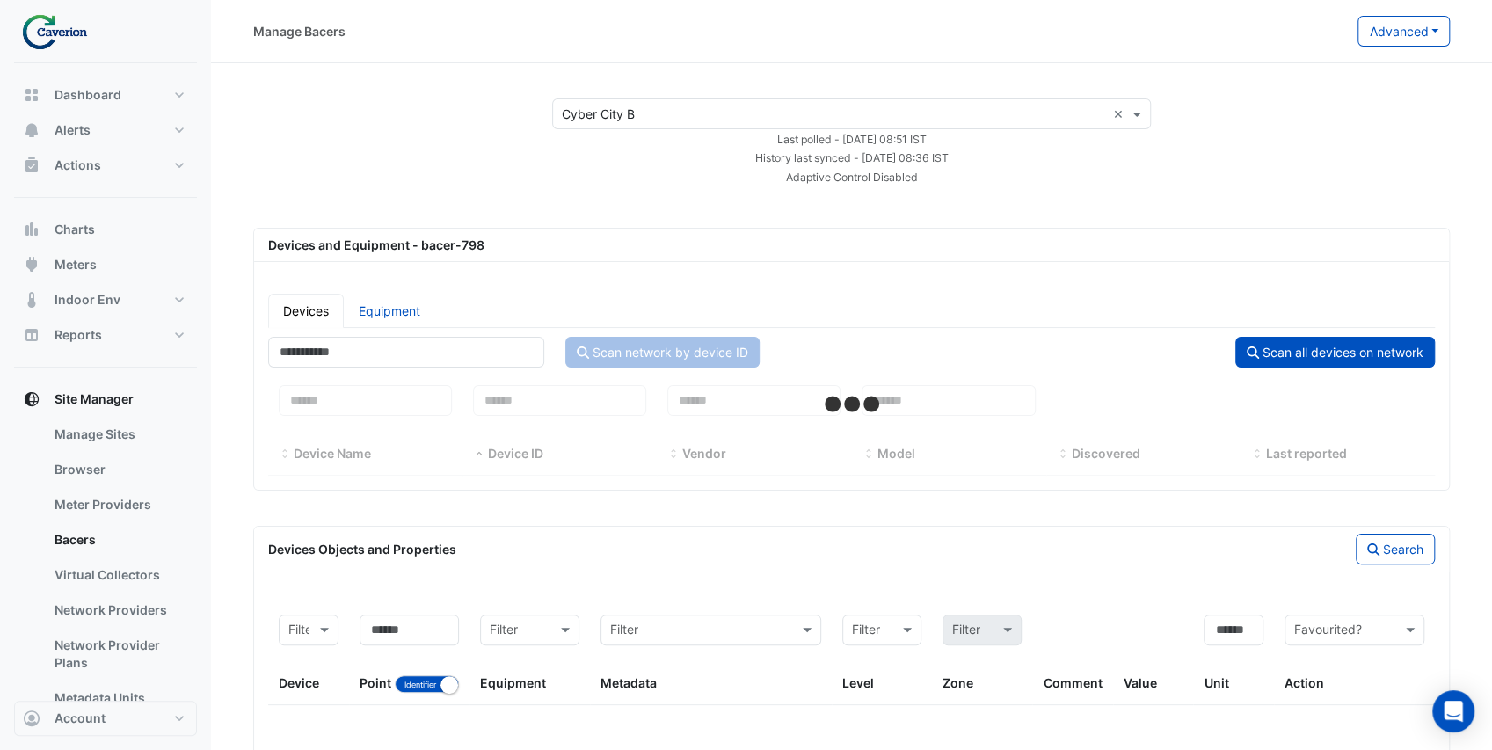
select select "***"
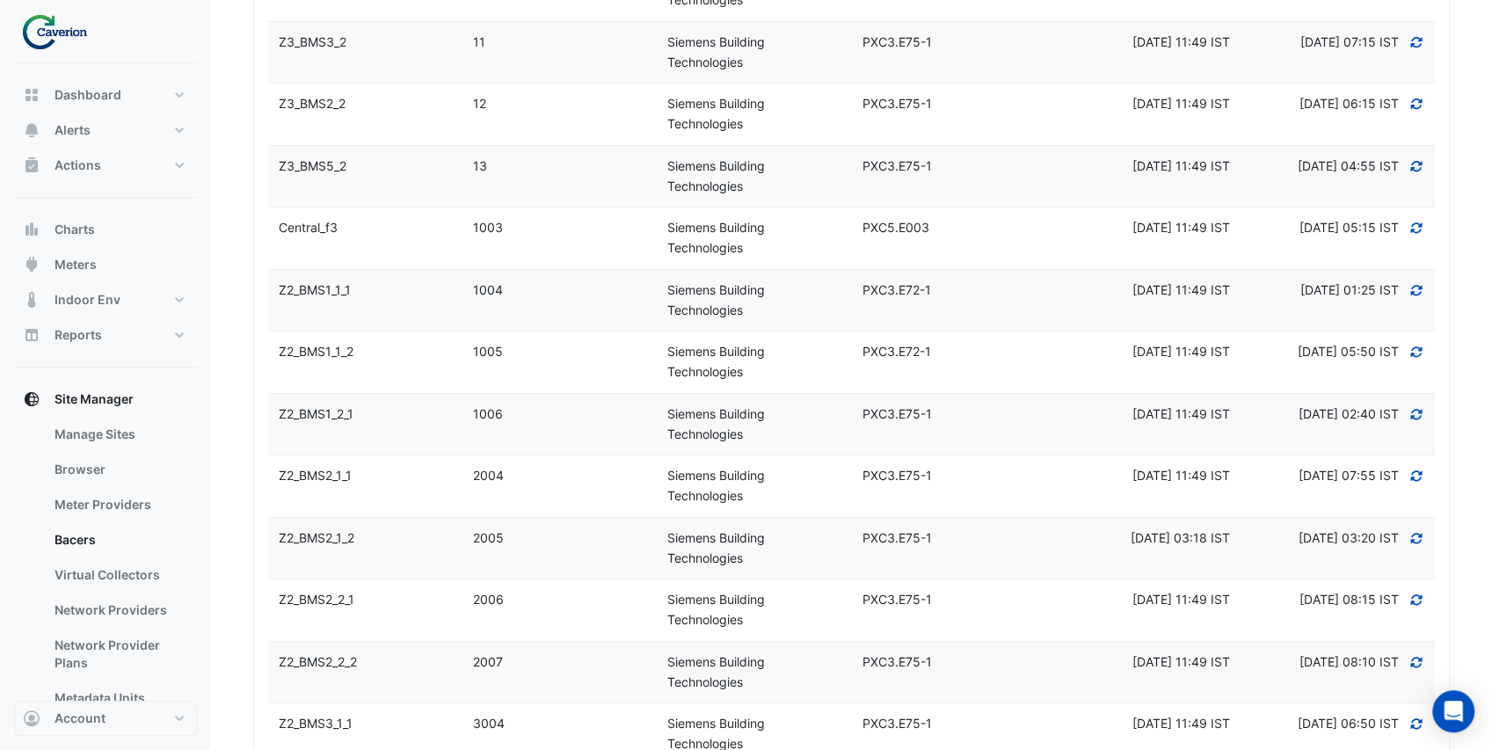
scroll to position [938, 0]
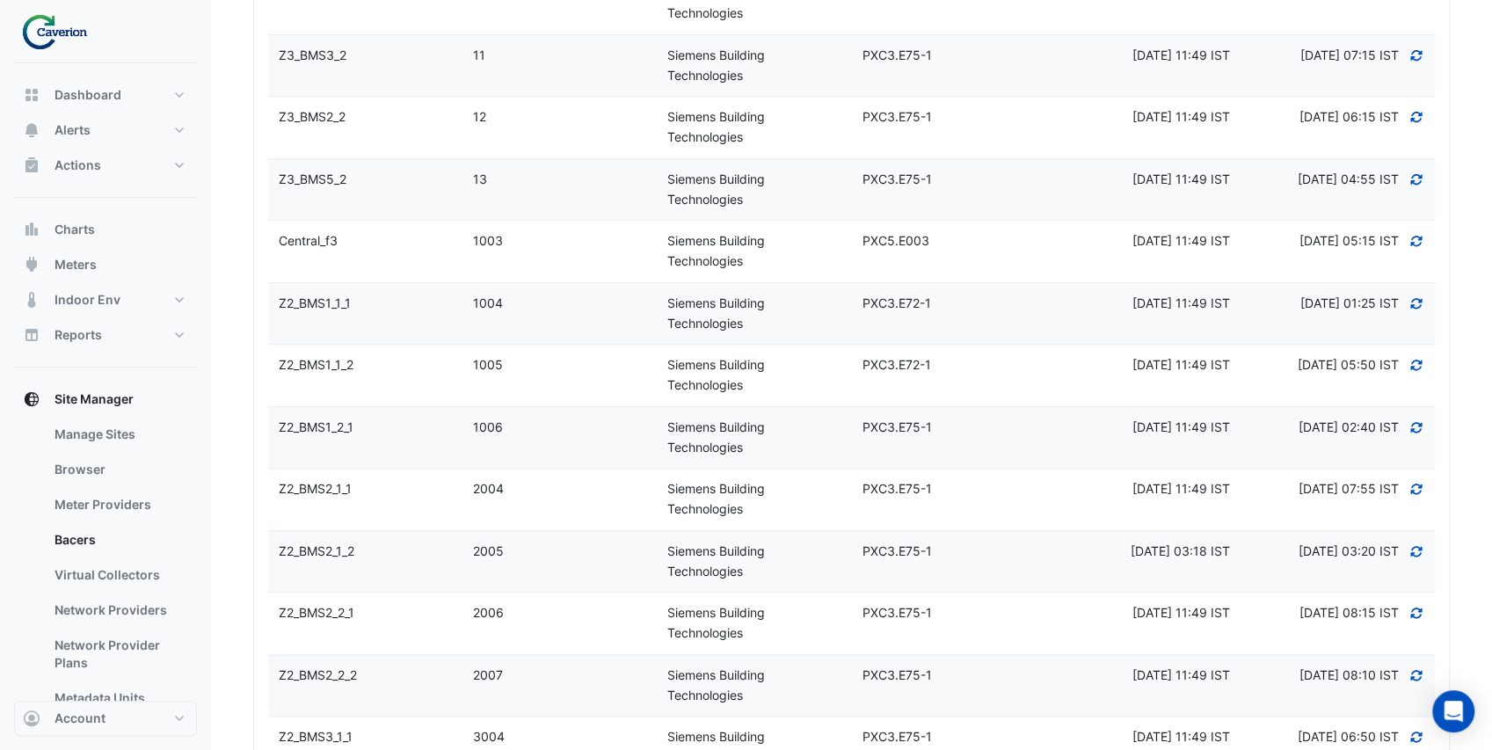
click at [392, 316] on datatable-body-cell "Device Name Z2_BMS1_1_1" at bounding box center [365, 314] width 194 height 62
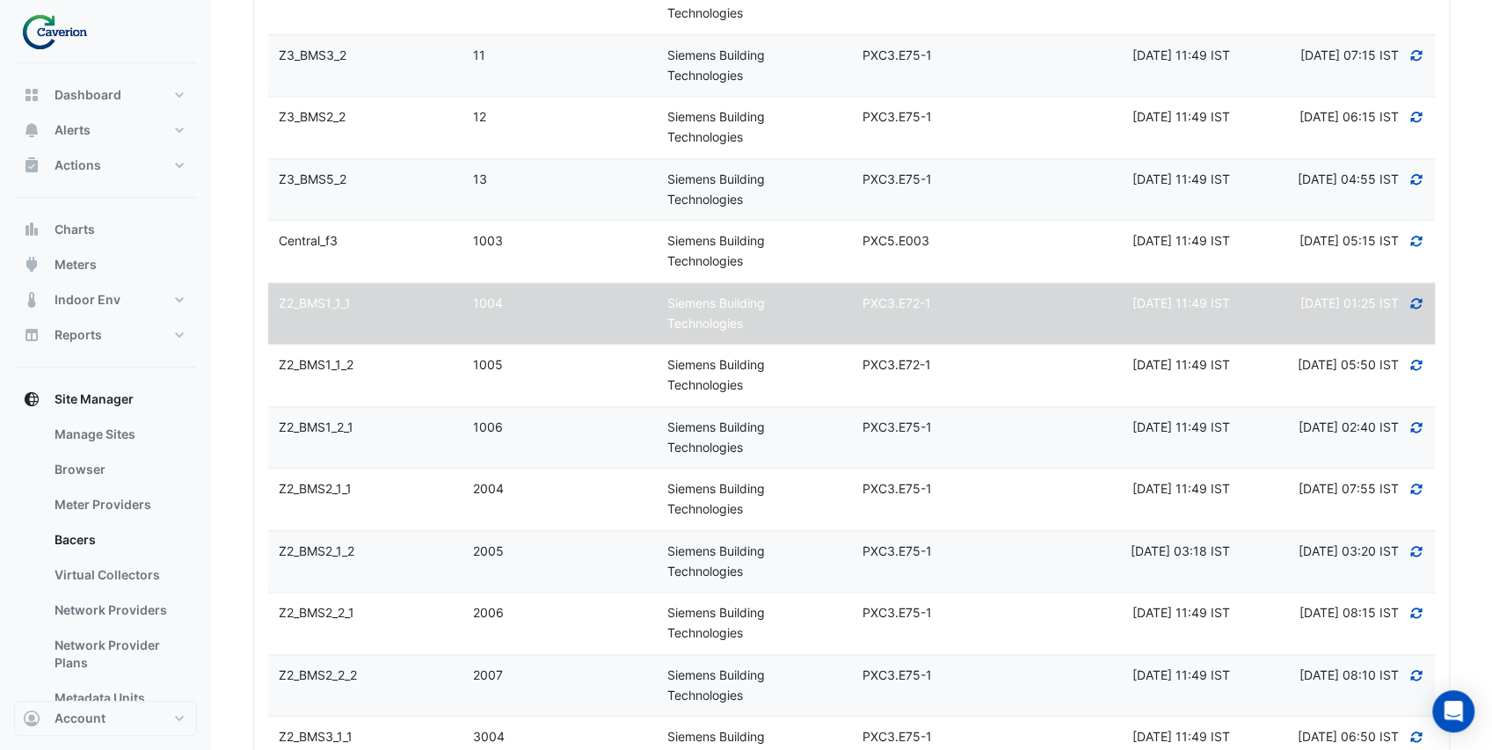
select select "***"
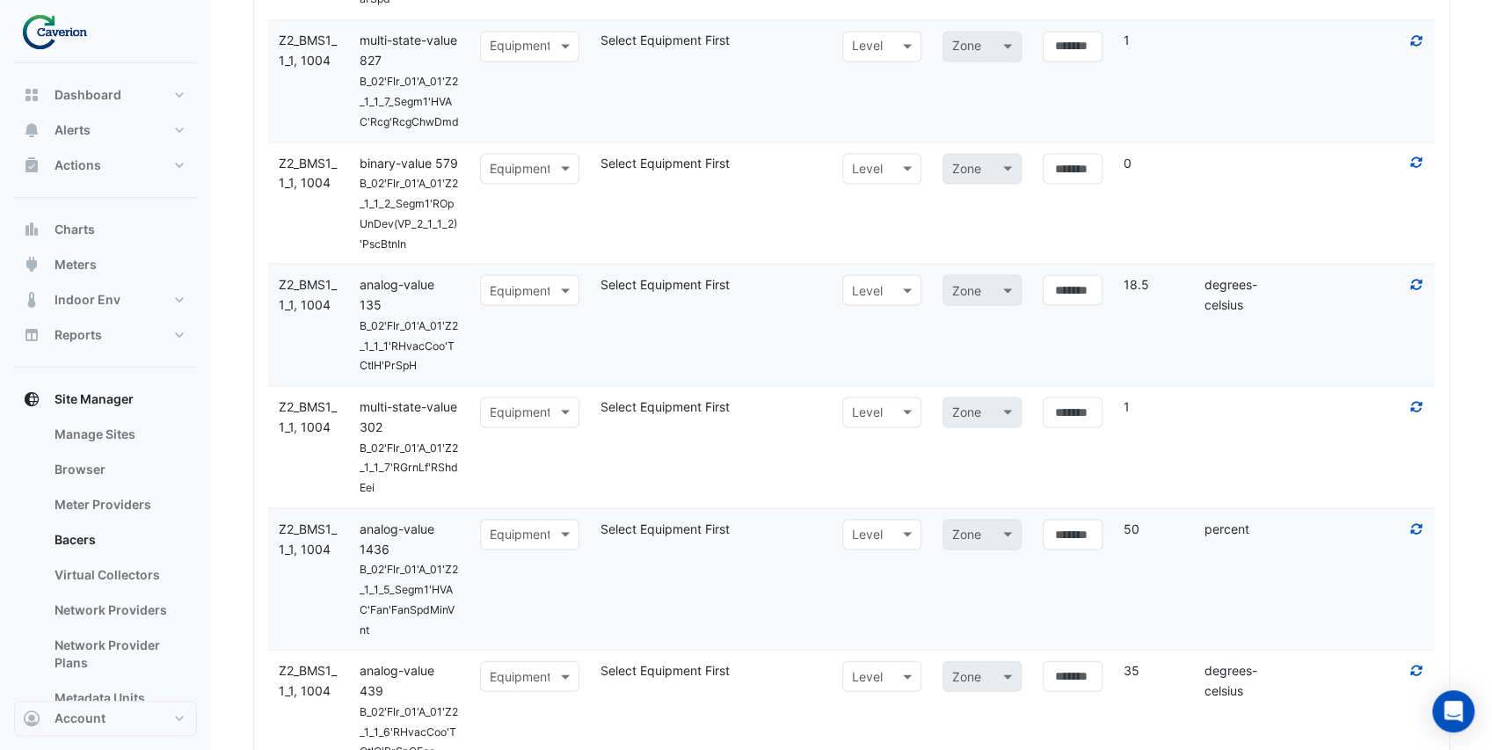
scroll to position [6625, 0]
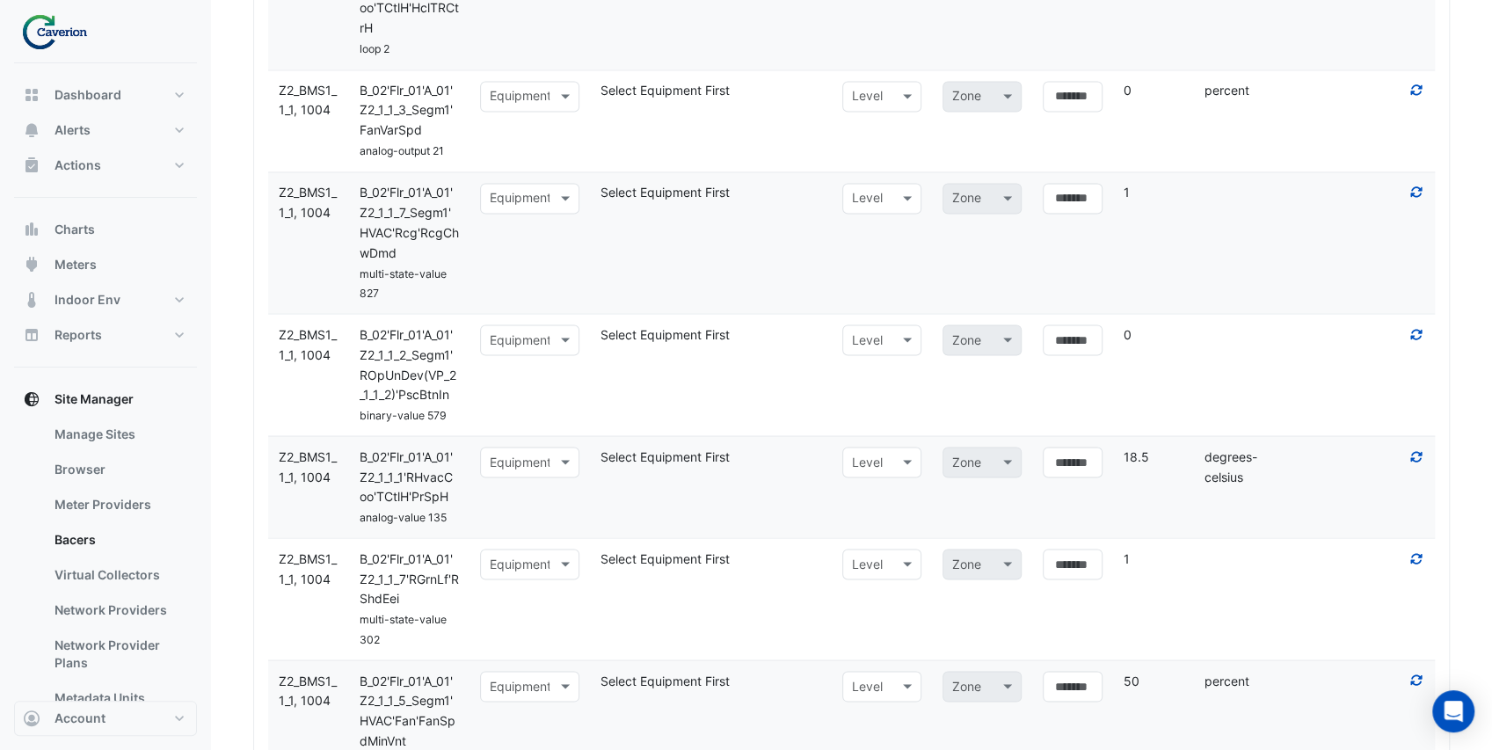
scroll to position [6508, 0]
type input "********"
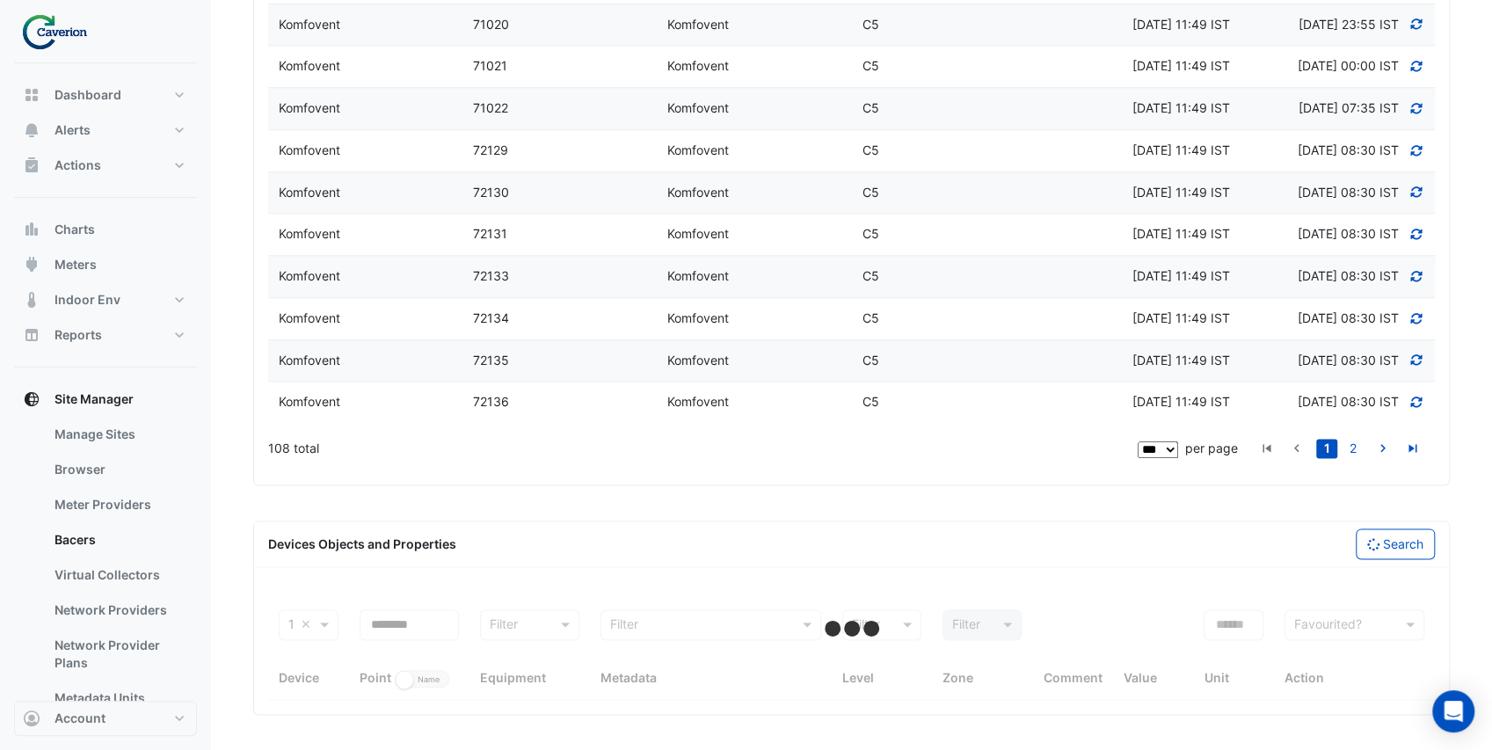
scroll to position [6219, 0]
select select "***"
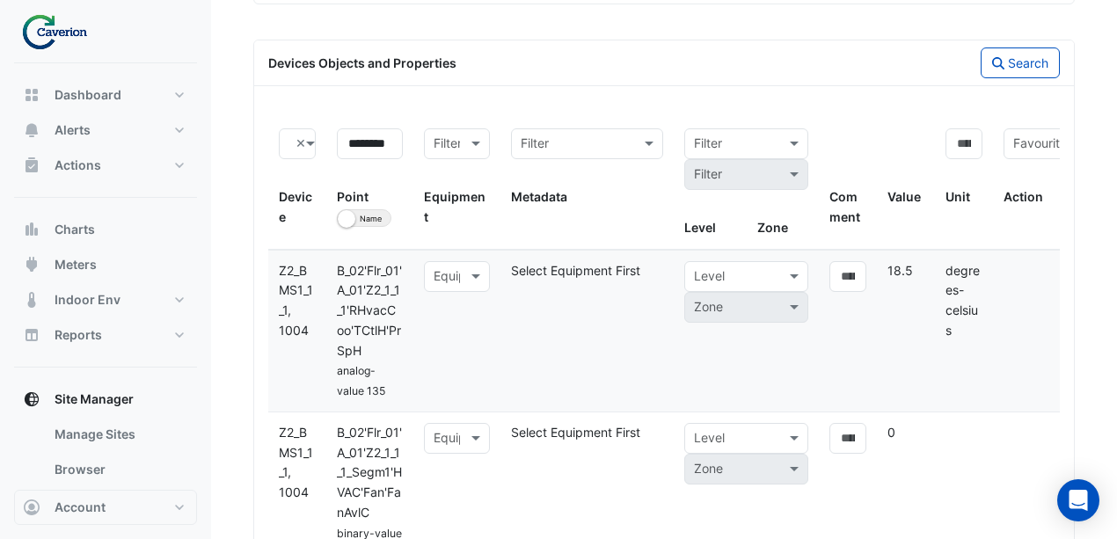
scroll to position [6811, 0]
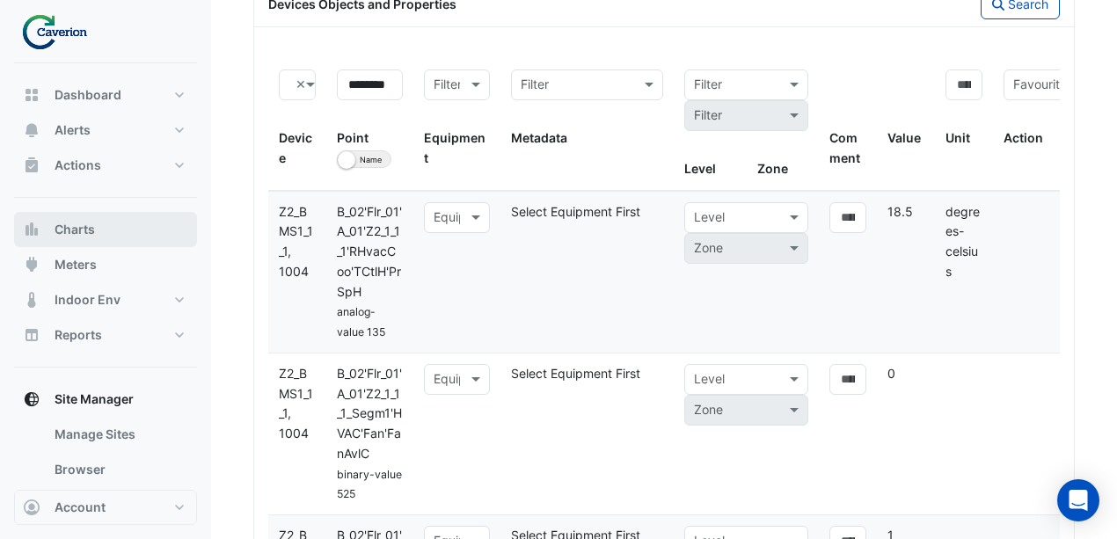
click at [99, 231] on button "Charts" at bounding box center [105, 229] width 183 height 35
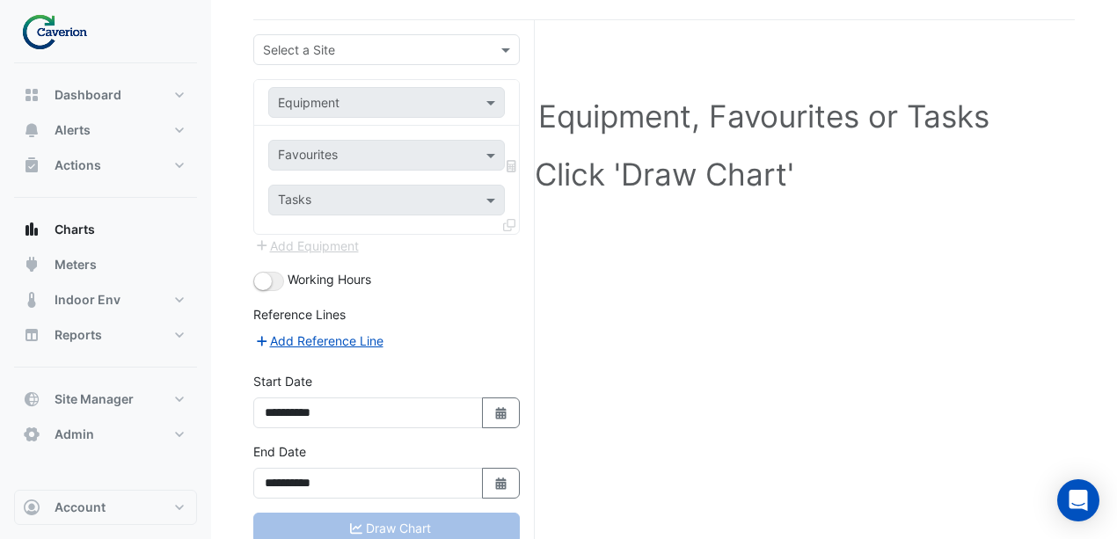
scroll to position [40, 0]
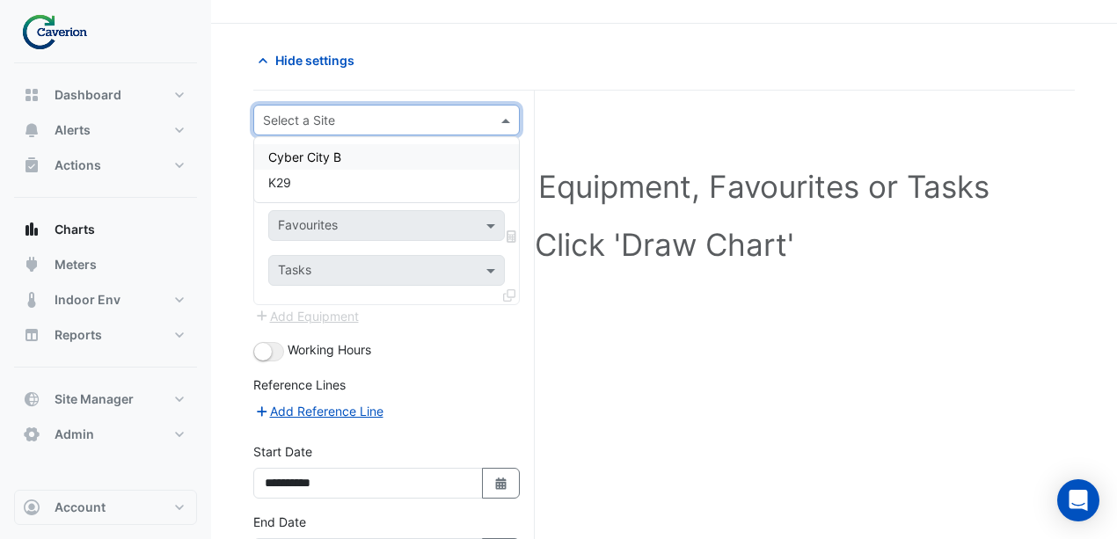
click at [305, 114] on input "text" at bounding box center [369, 121] width 212 height 18
click at [341, 186] on div "K29" at bounding box center [386, 183] width 265 height 26
click at [371, 174] on input "text" at bounding box center [369, 173] width 182 height 18
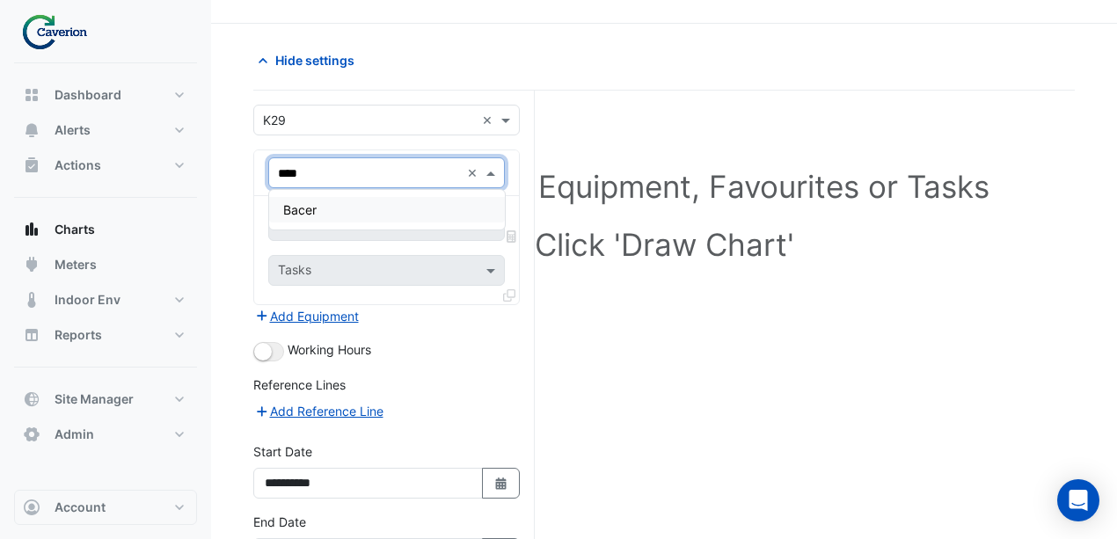
type input "*****"
click at [370, 208] on div "Bacer" at bounding box center [387, 210] width 236 height 26
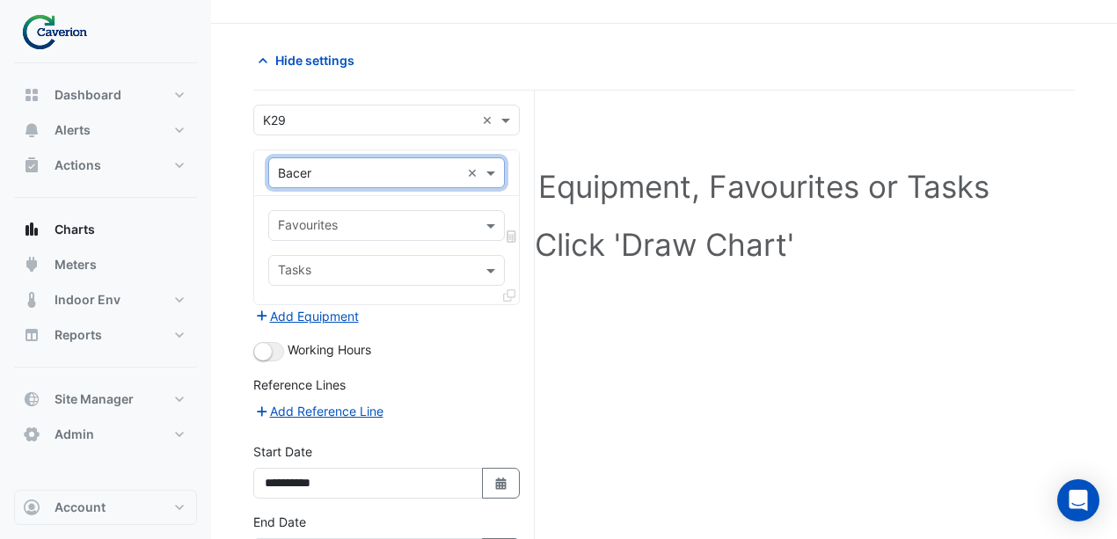
click at [370, 218] on input "text" at bounding box center [376, 227] width 197 height 18
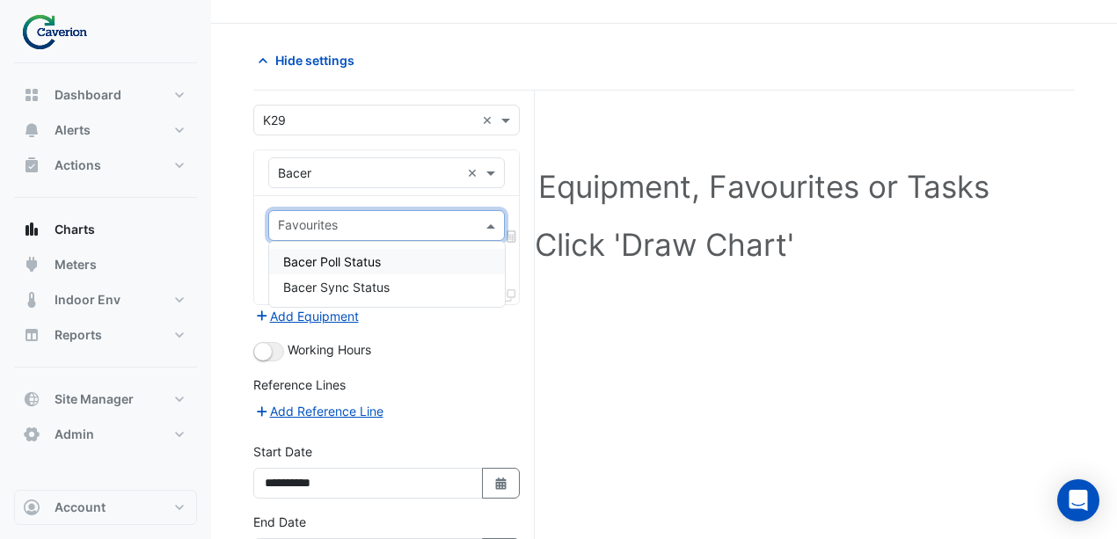
click at [415, 259] on div "Bacer Poll Status" at bounding box center [387, 262] width 236 height 26
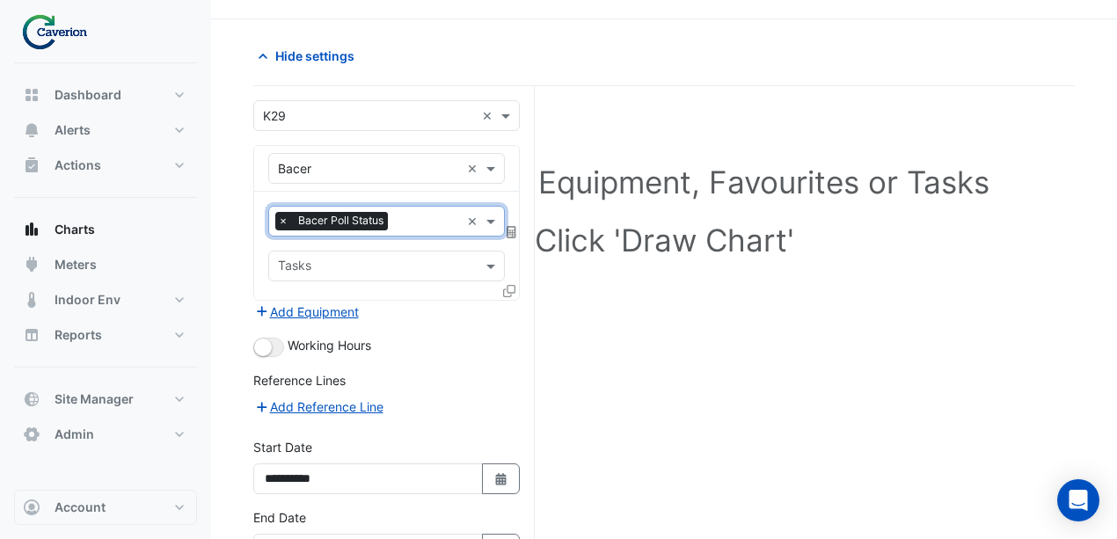
scroll to position [0, 0]
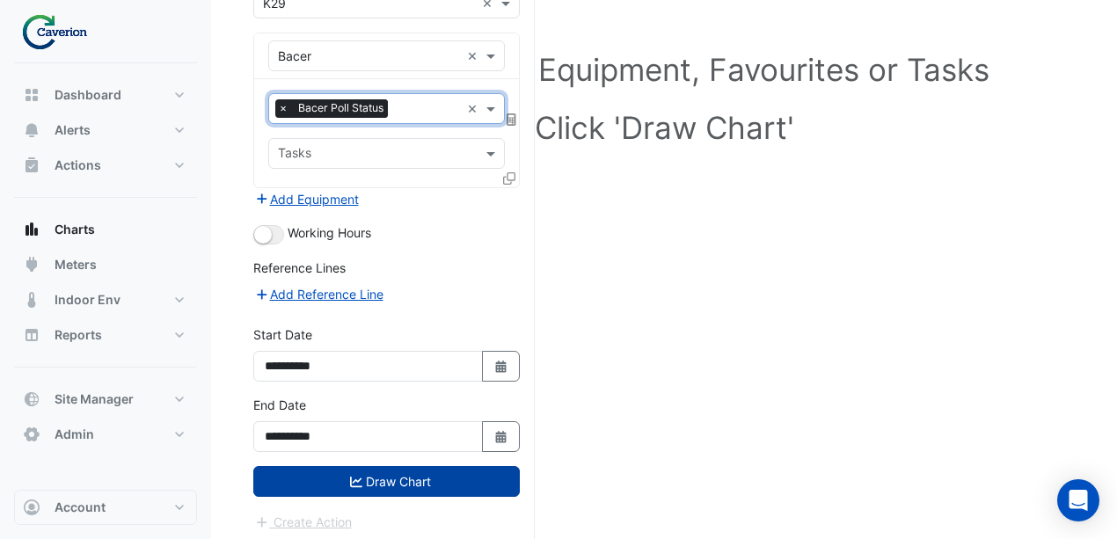
click at [390, 473] on button "Draw Chart" at bounding box center [386, 481] width 266 height 31
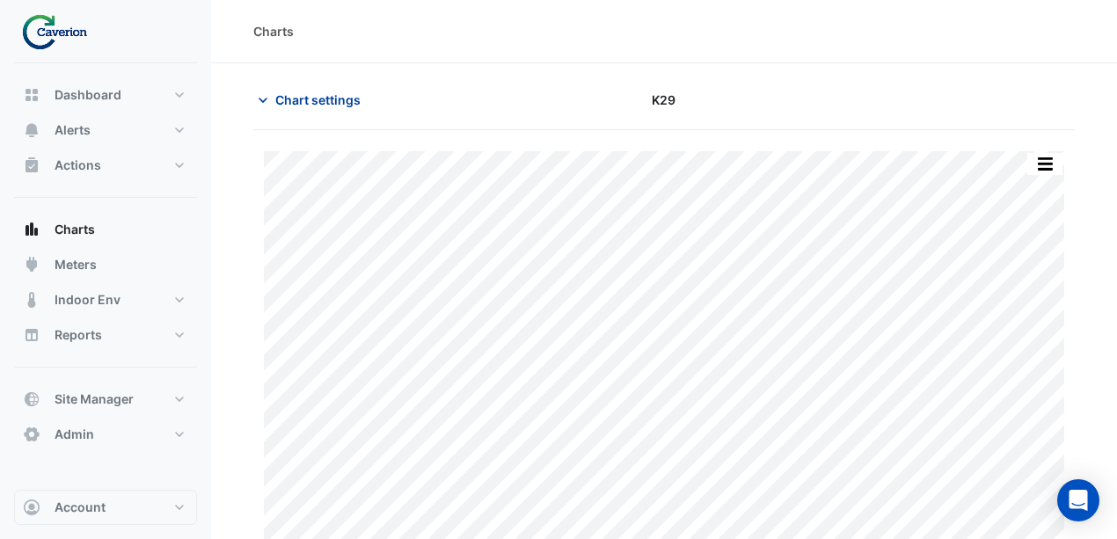
click at [329, 100] on span "Chart settings" at bounding box center [317, 100] width 85 height 18
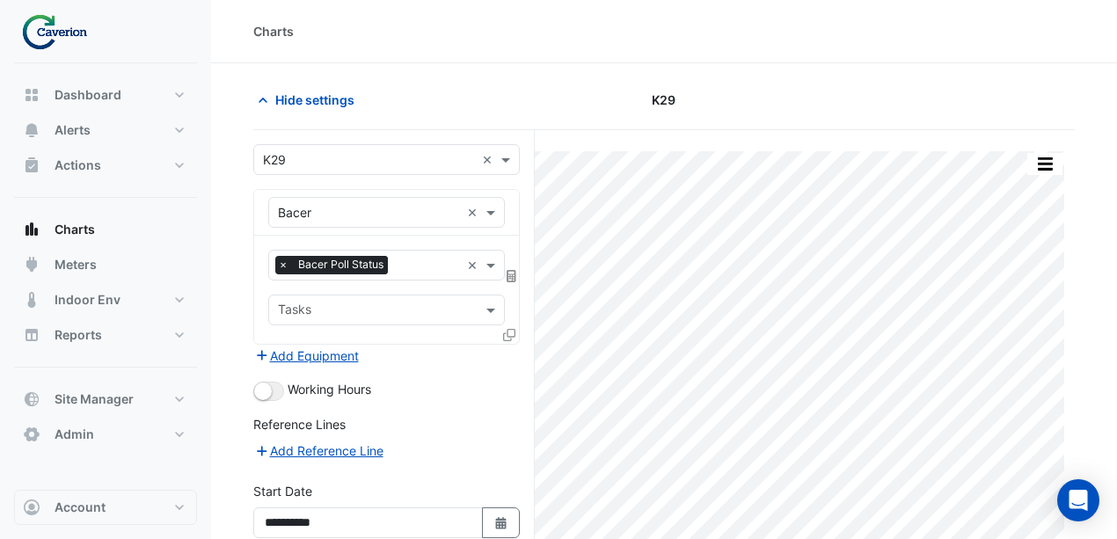
click at [417, 266] on input "text" at bounding box center [427, 267] width 65 height 18
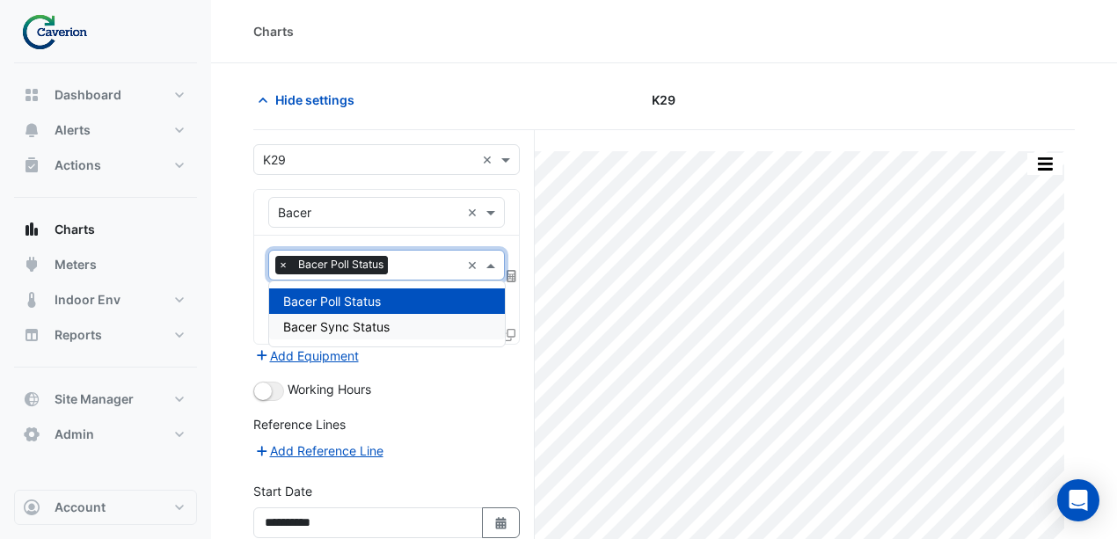
click at [399, 332] on div "Bacer Sync Status" at bounding box center [387, 327] width 236 height 26
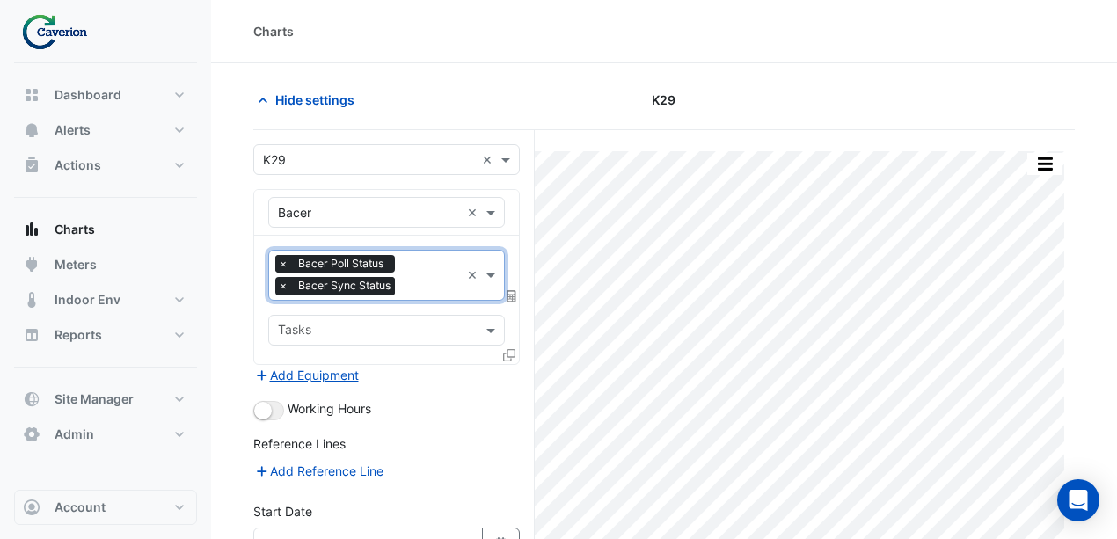
click at [281, 261] on span "×" at bounding box center [283, 264] width 16 height 18
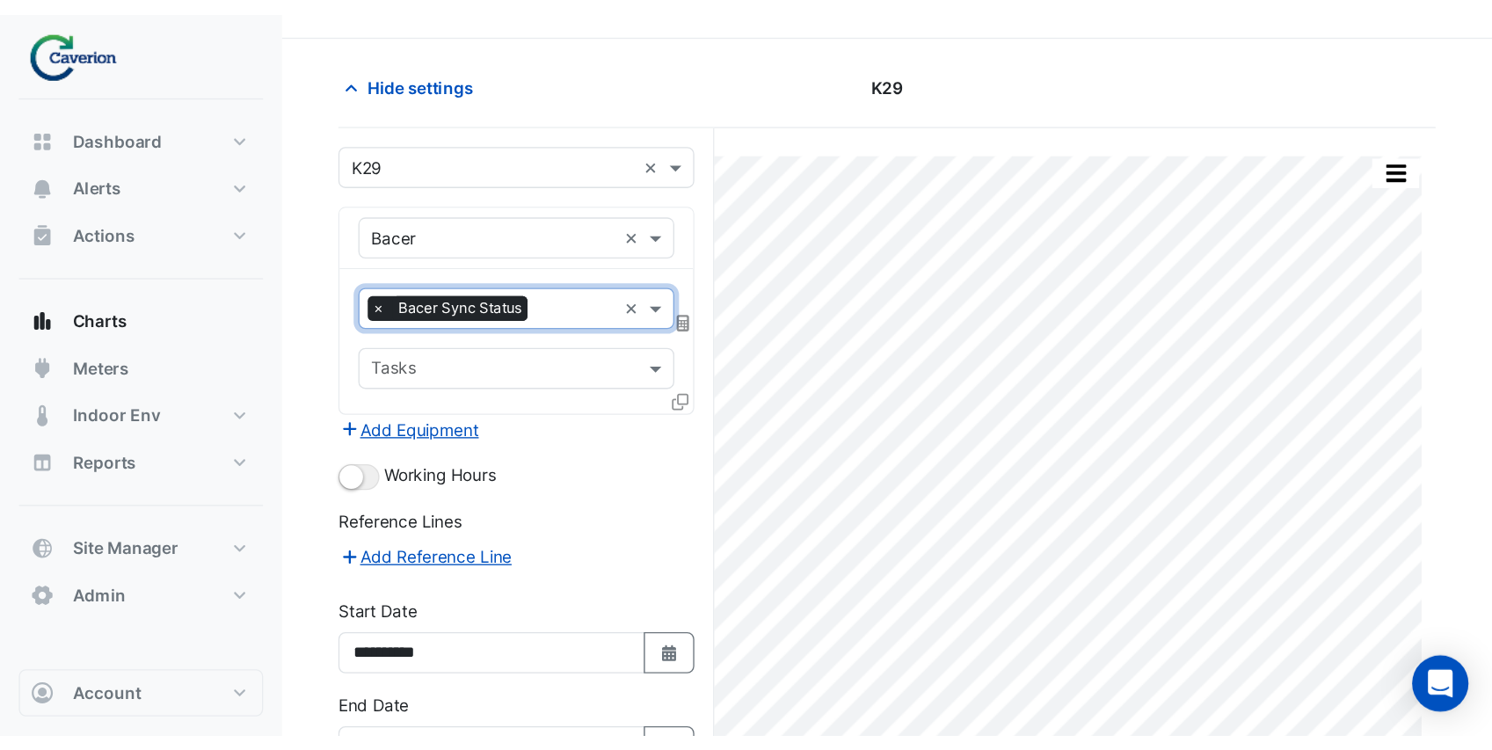
scroll to position [58, 0]
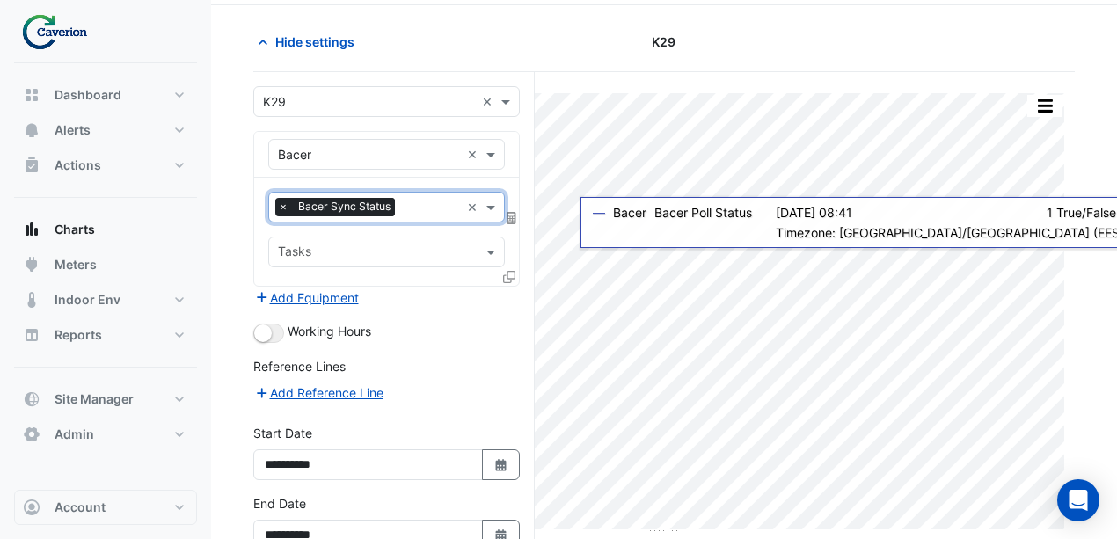
click at [412, 200] on input "text" at bounding box center [431, 209] width 58 height 18
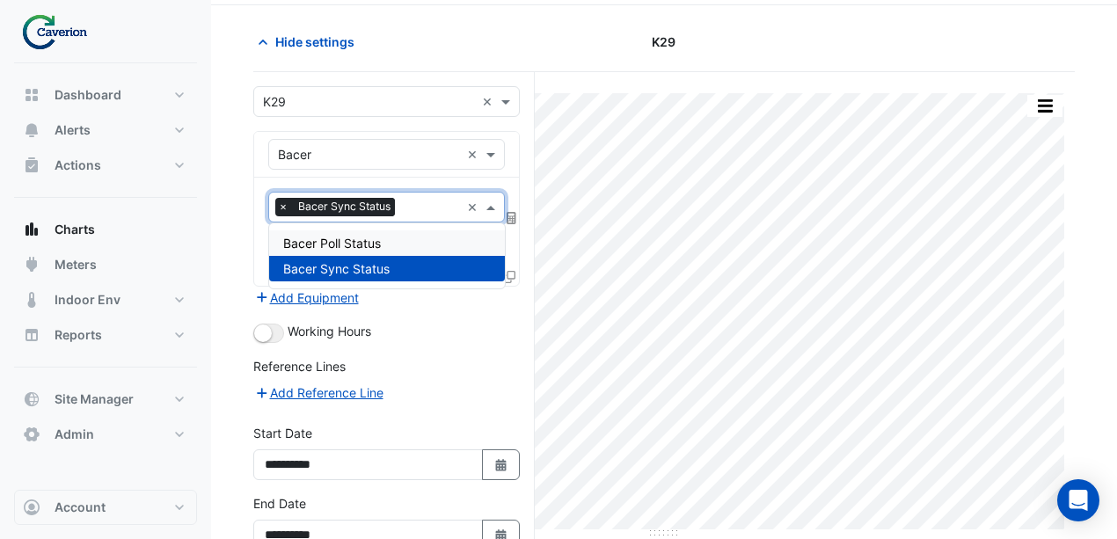
click at [349, 59] on div "Hide settings K29" at bounding box center [663, 49] width 821 height 46
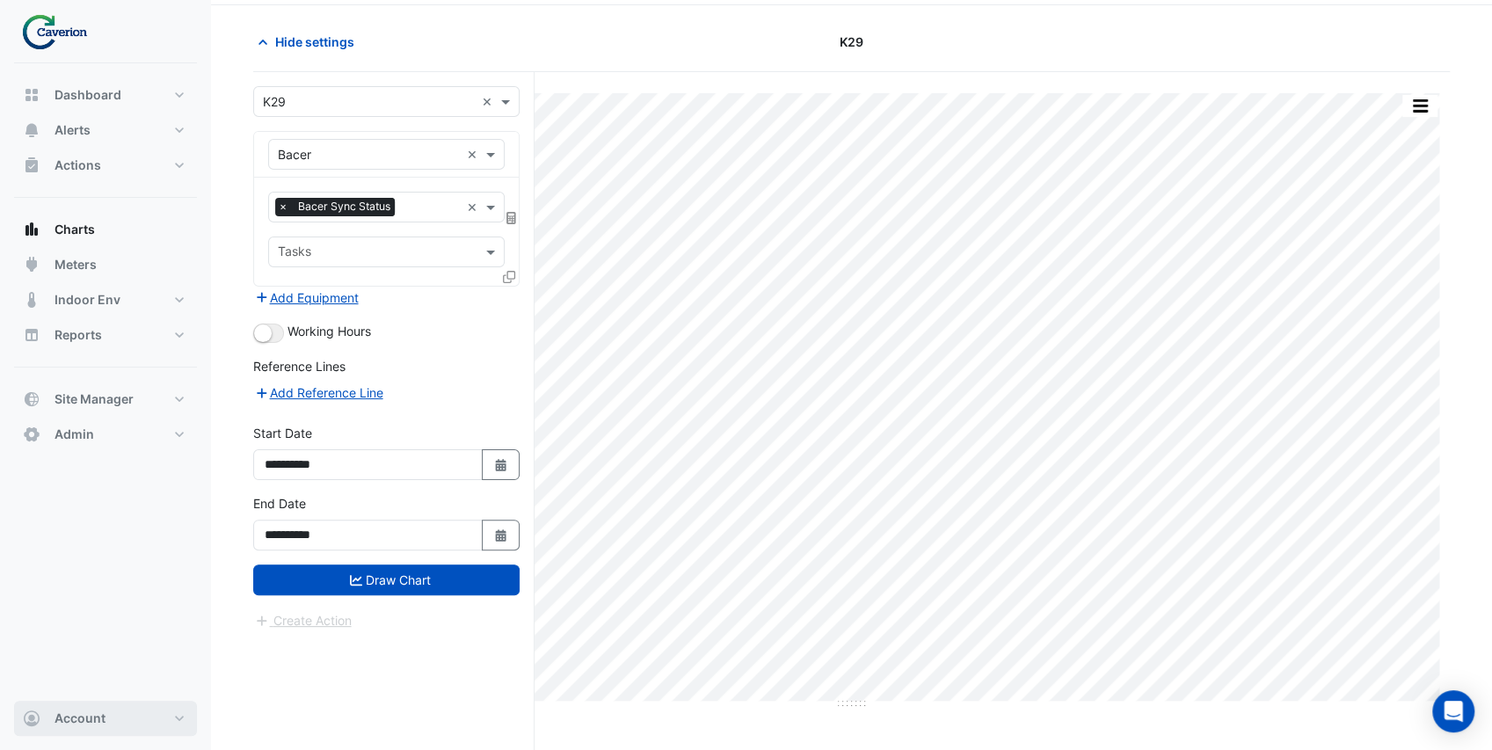
click at [96, 729] on button "Account" at bounding box center [105, 718] width 183 height 35
click at [102, 674] on link "Sign Out" at bounding box center [105, 674] width 167 height 35
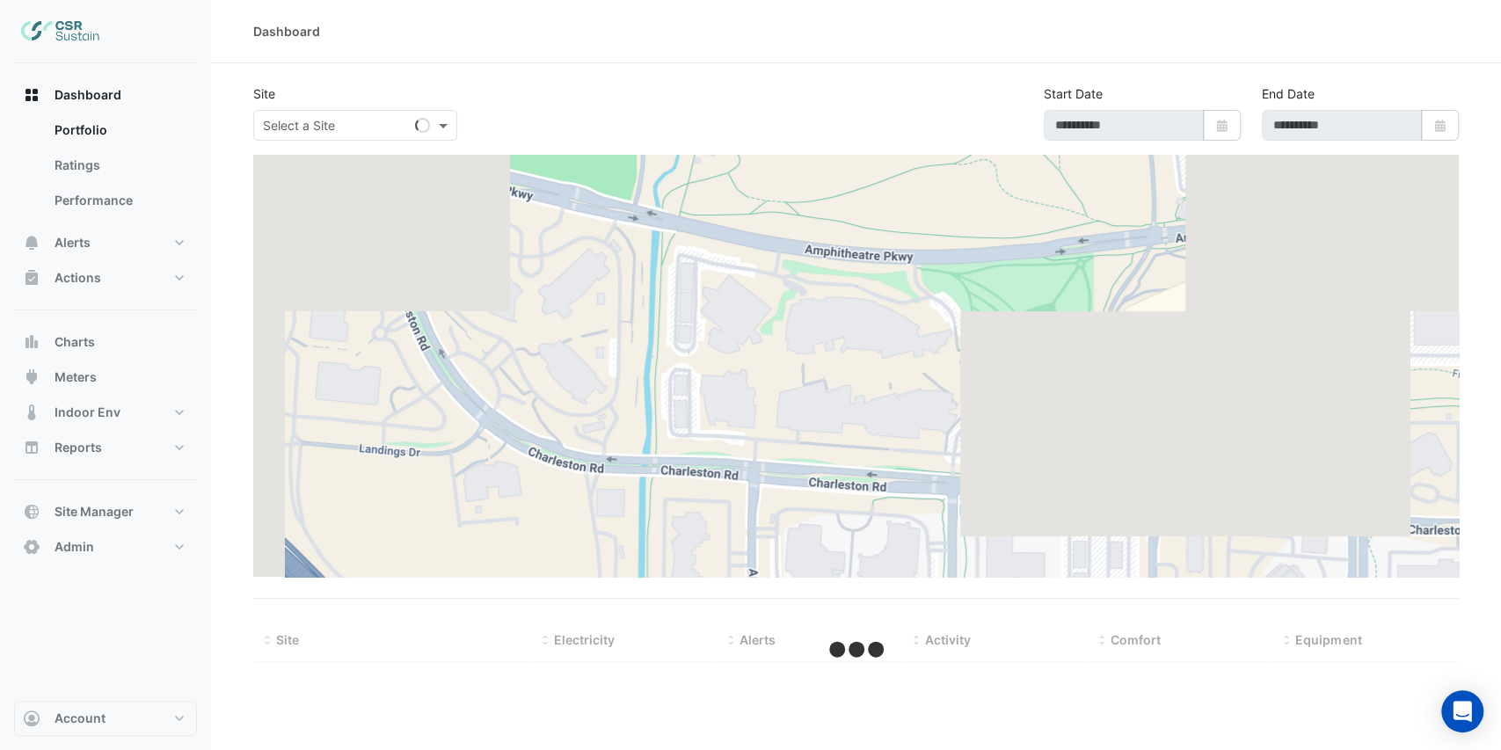
type input "**********"
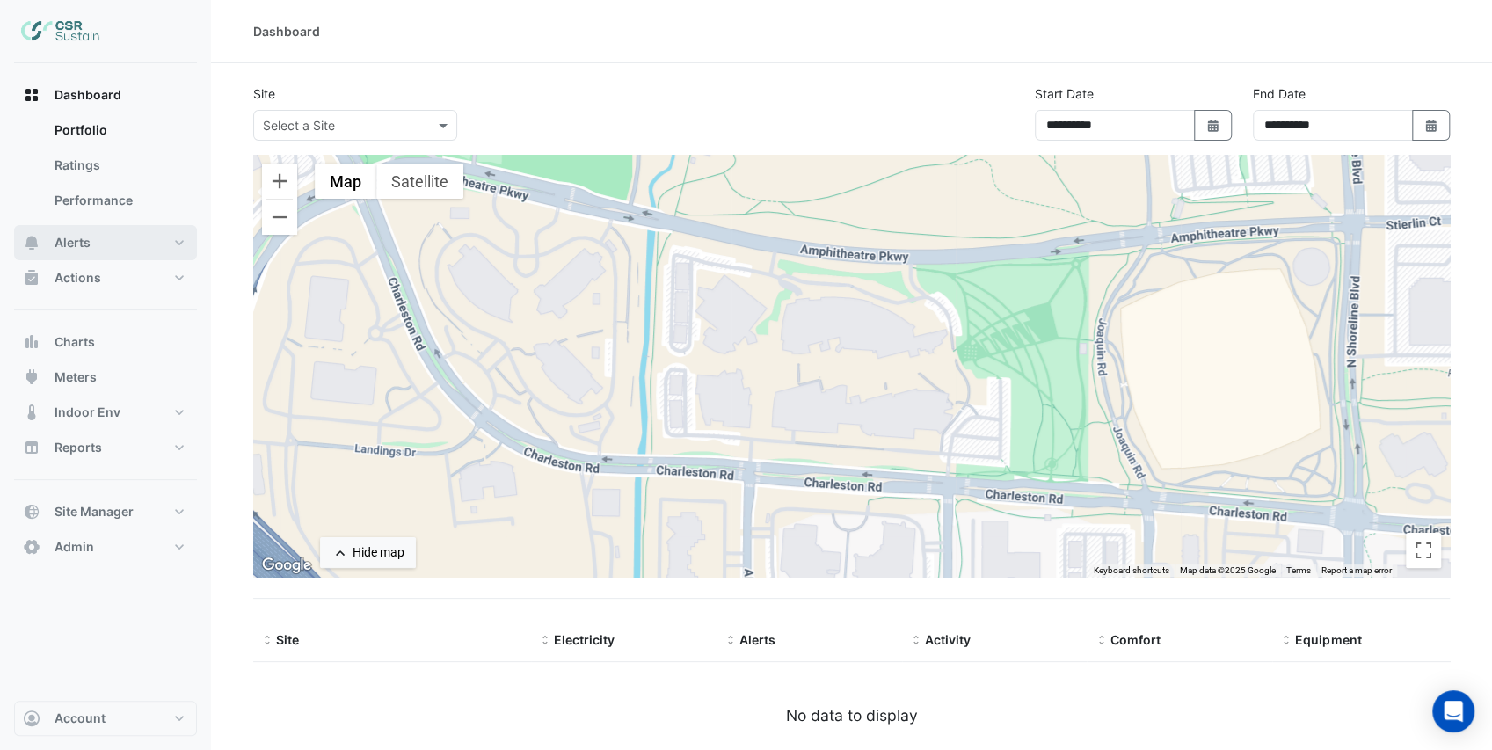
click at [93, 234] on button "Alerts" at bounding box center [105, 242] width 183 height 35
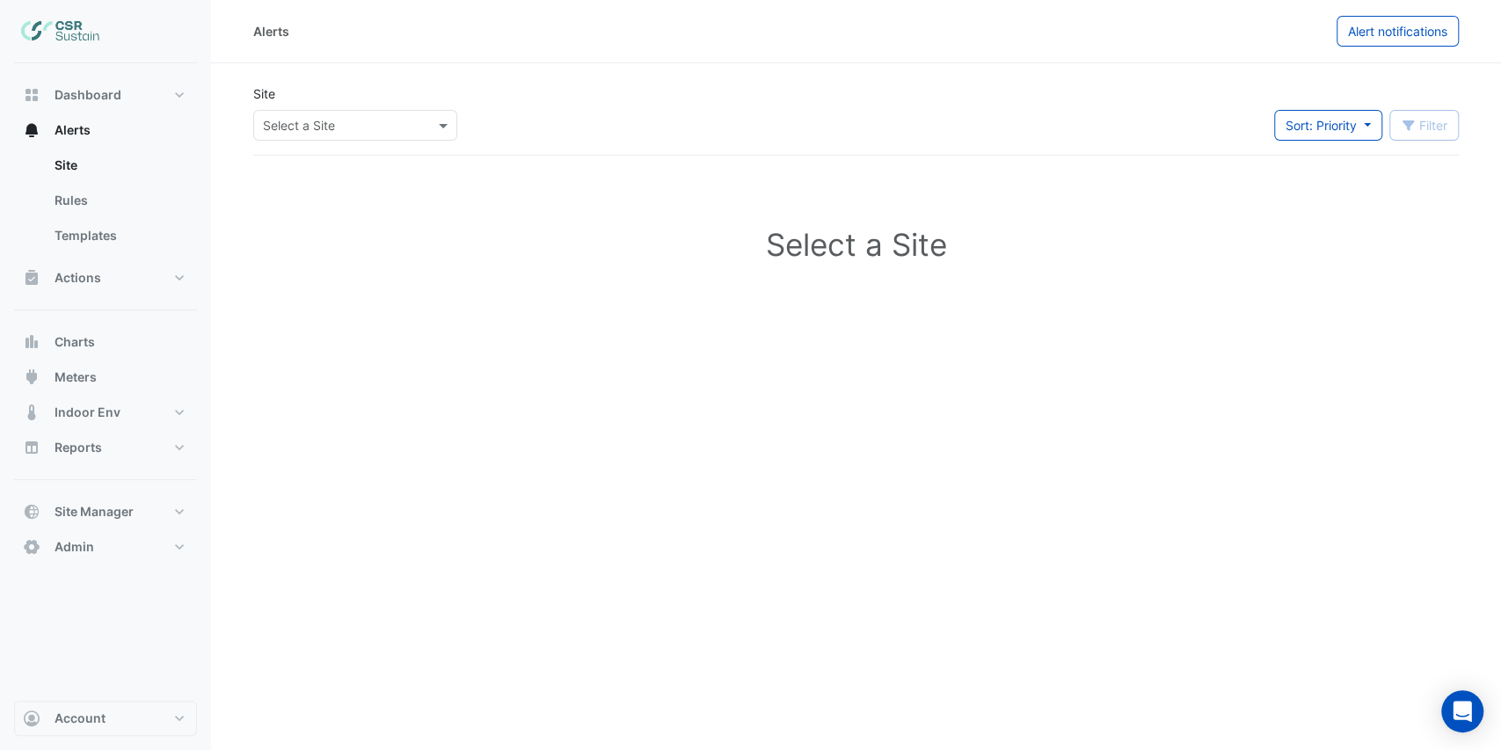
click at [326, 114] on div "Select a Site" at bounding box center [355, 125] width 204 height 31
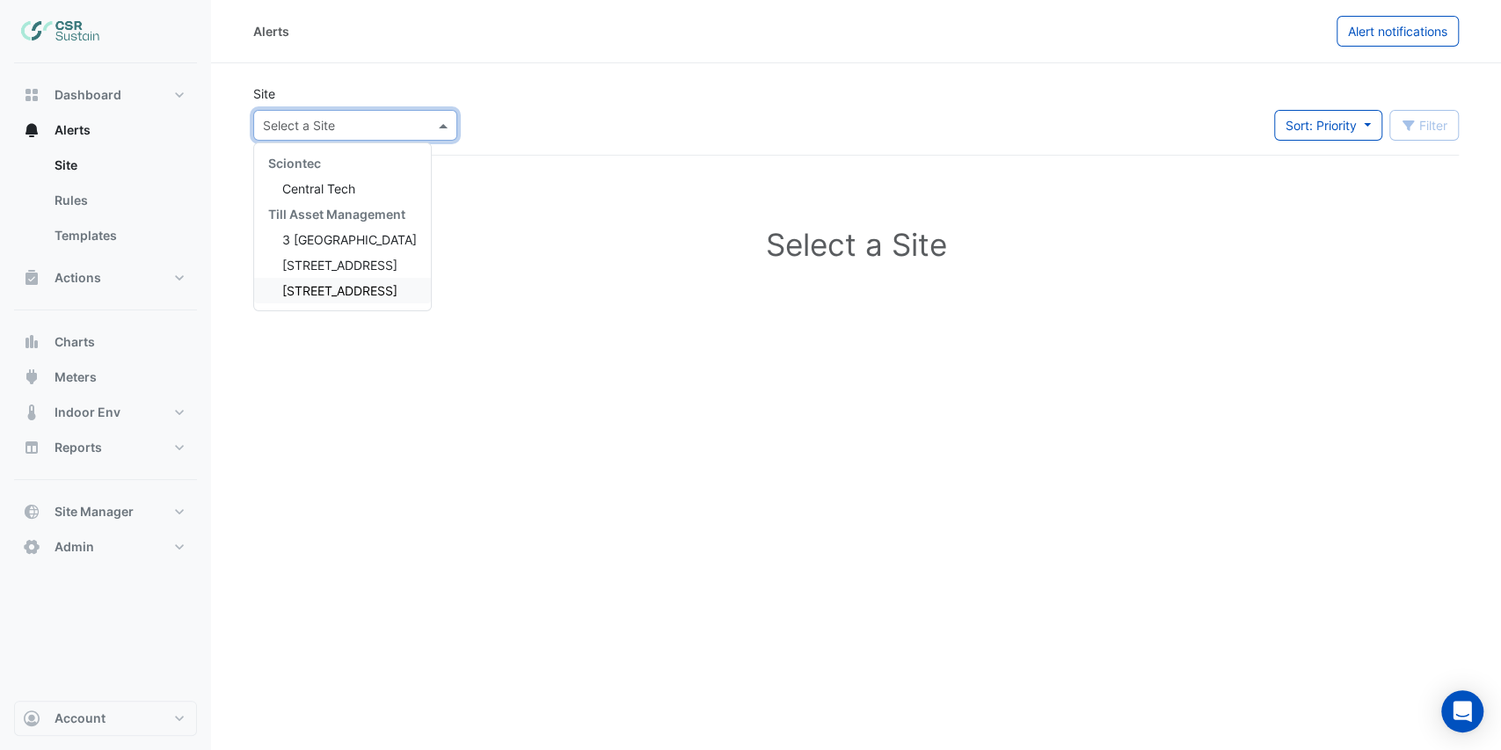
click at [339, 280] on div "[STREET_ADDRESS]" at bounding box center [342, 291] width 177 height 26
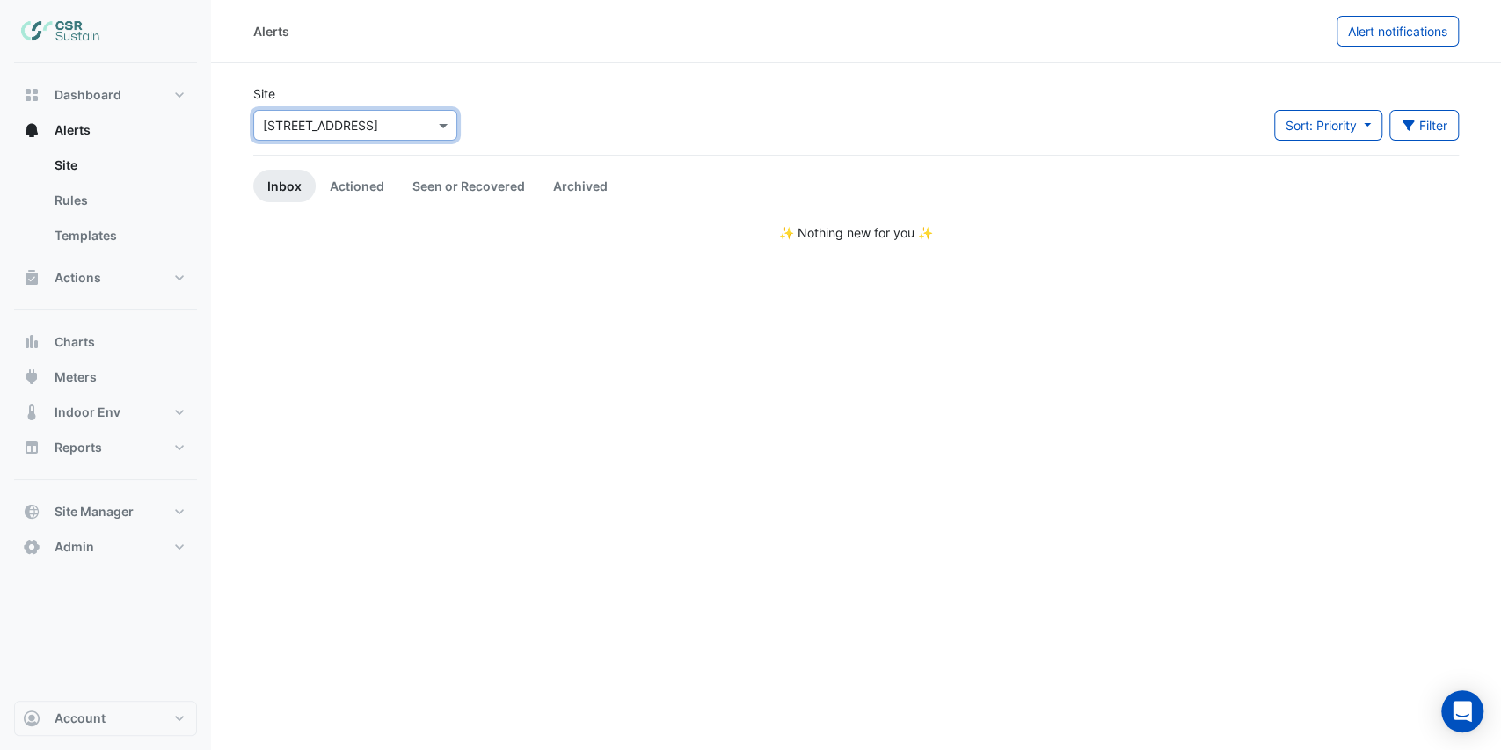
click at [341, 117] on input "text" at bounding box center [338, 126] width 150 height 18
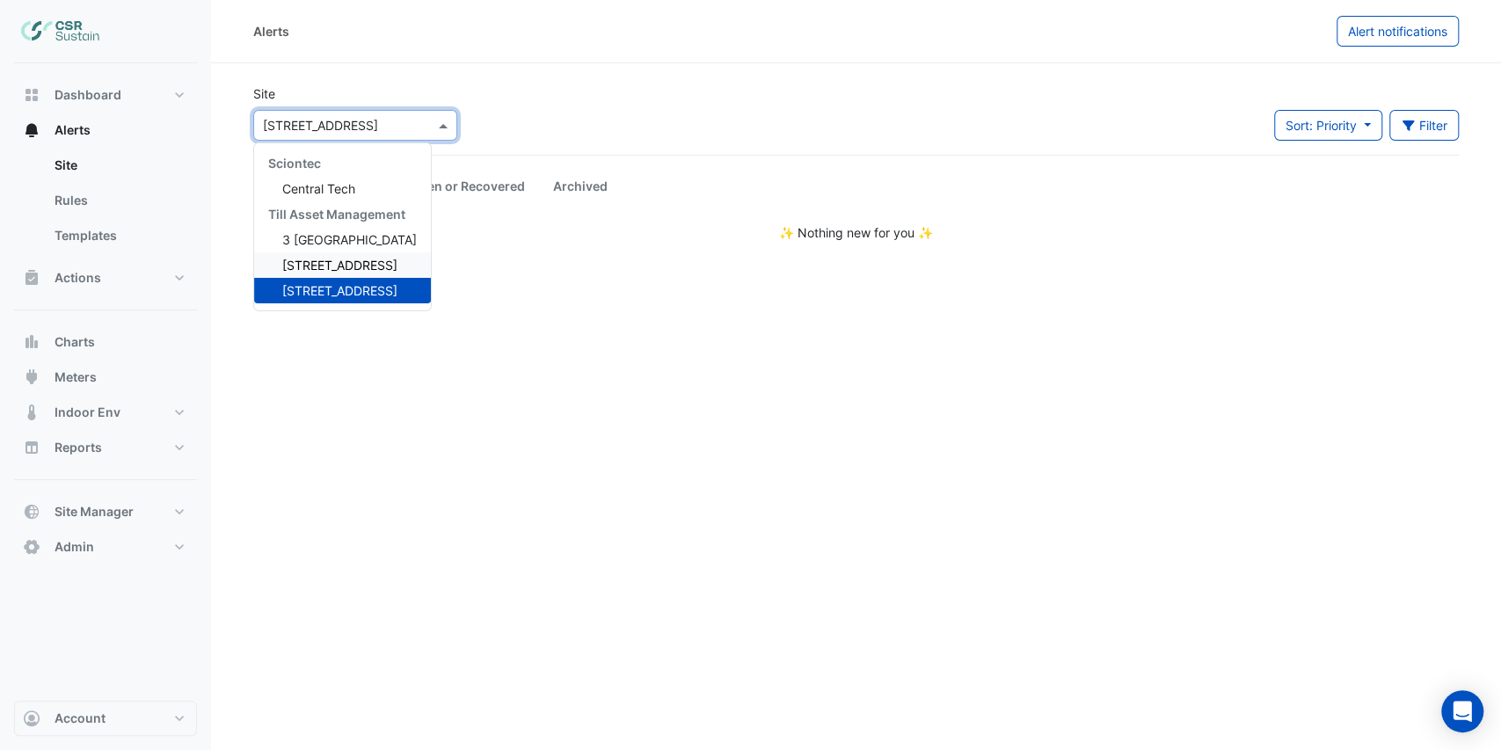
click at [330, 262] on span "[STREET_ADDRESS]" at bounding box center [339, 265] width 115 height 15
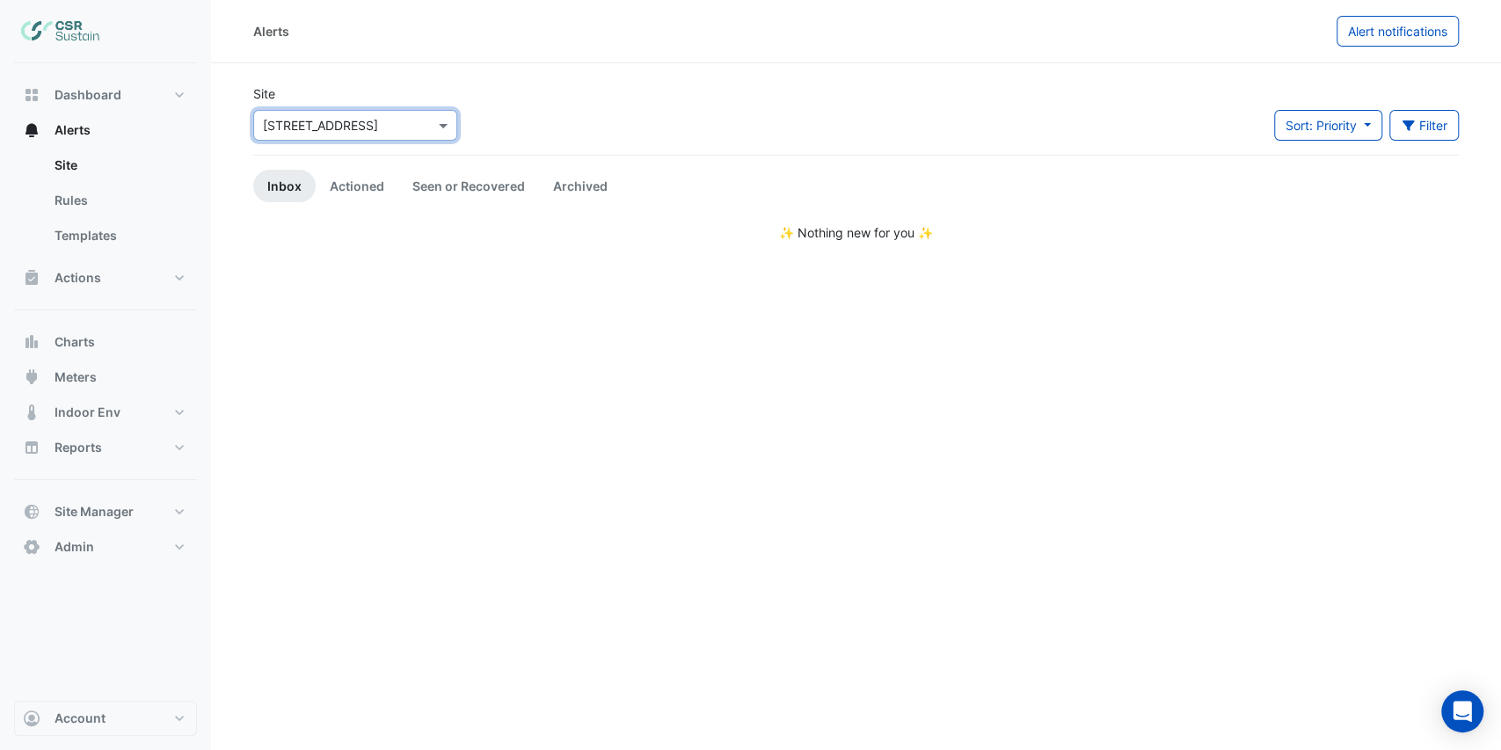
click at [363, 128] on input "text" at bounding box center [338, 126] width 150 height 18
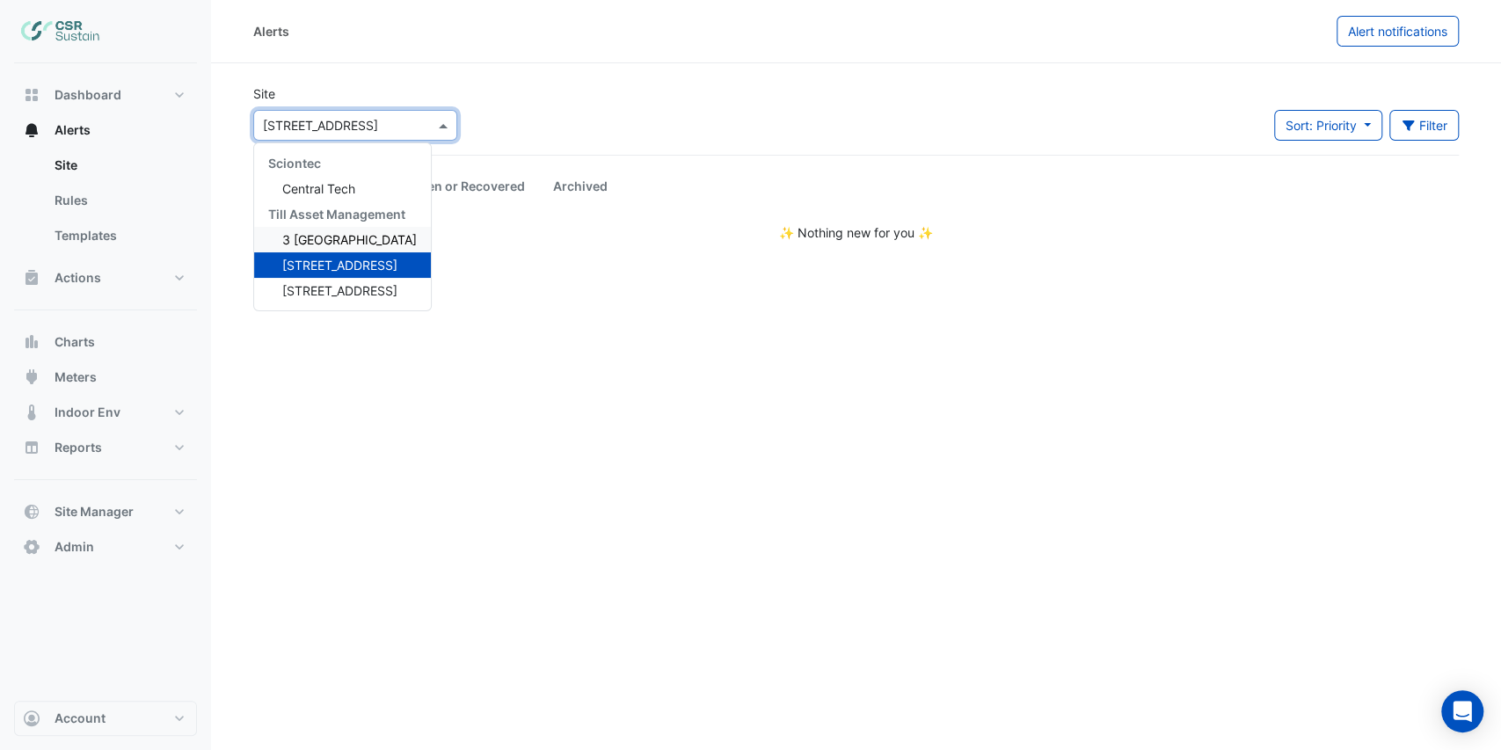
click at [346, 228] on div "3 [GEOGRAPHIC_DATA]" at bounding box center [342, 240] width 177 height 26
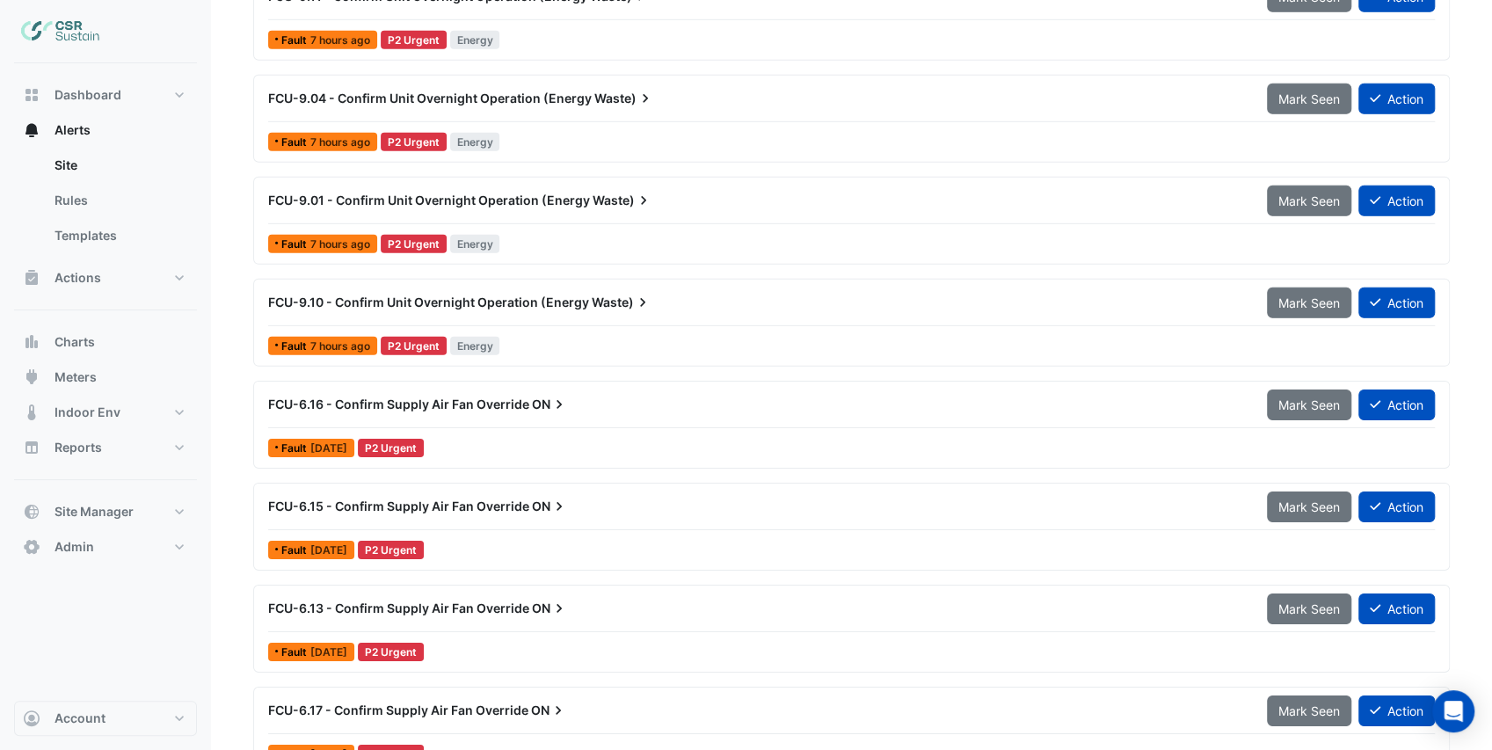
scroll to position [12520, 0]
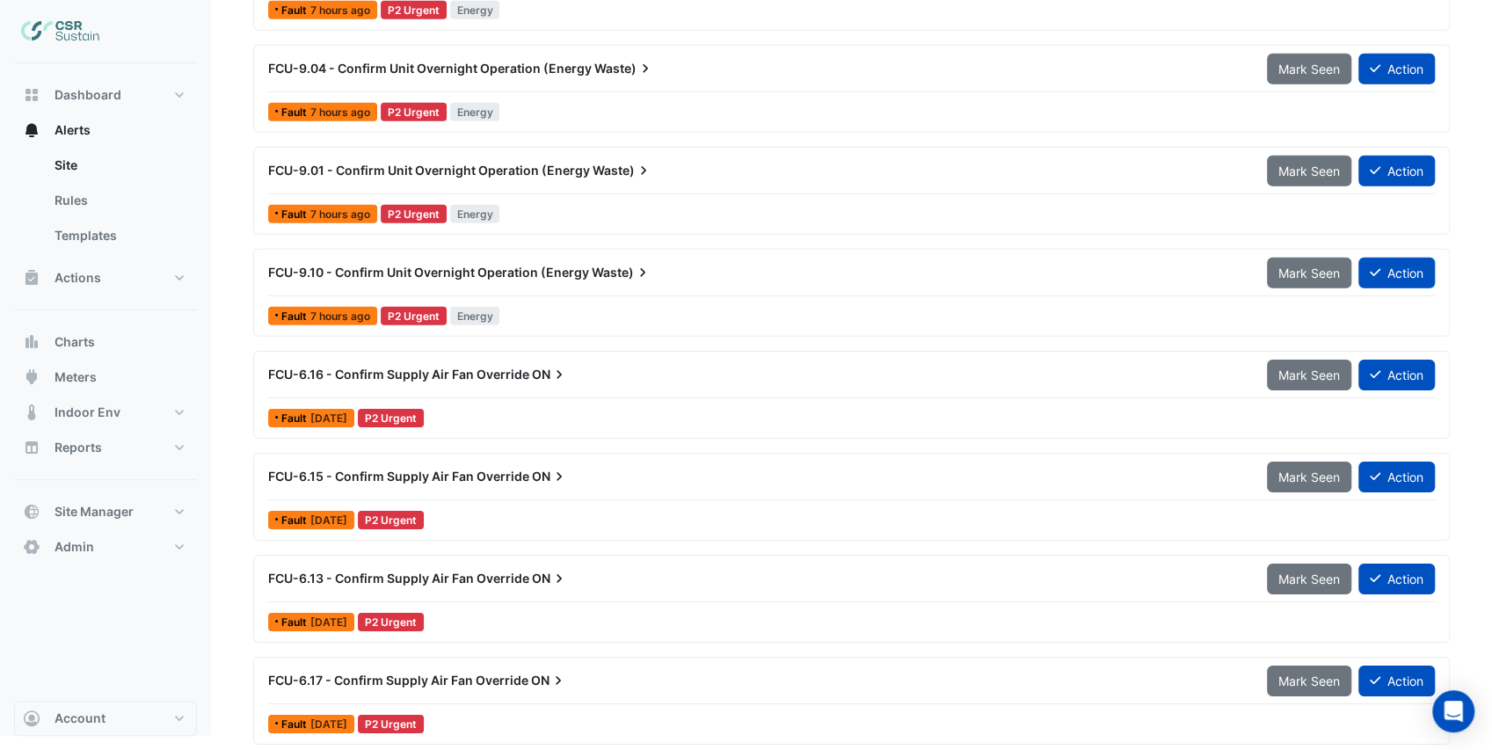
click at [637, 386] on div "FCU-6.16 - Confirm Supply Air Fan Override ON Mark Seen Action" at bounding box center [851, 379] width 1167 height 40
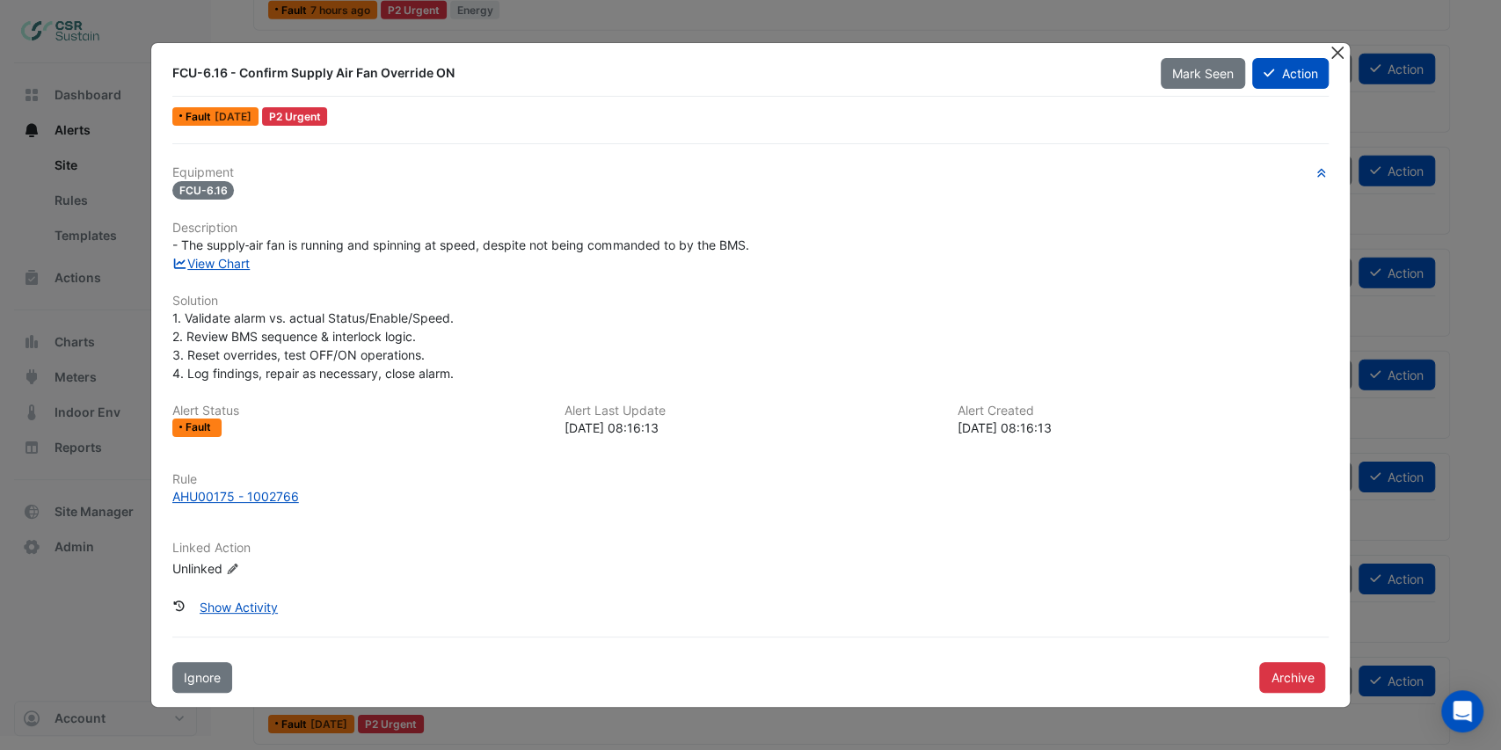
click at [1332, 54] on button "Close" at bounding box center [1337, 52] width 18 height 18
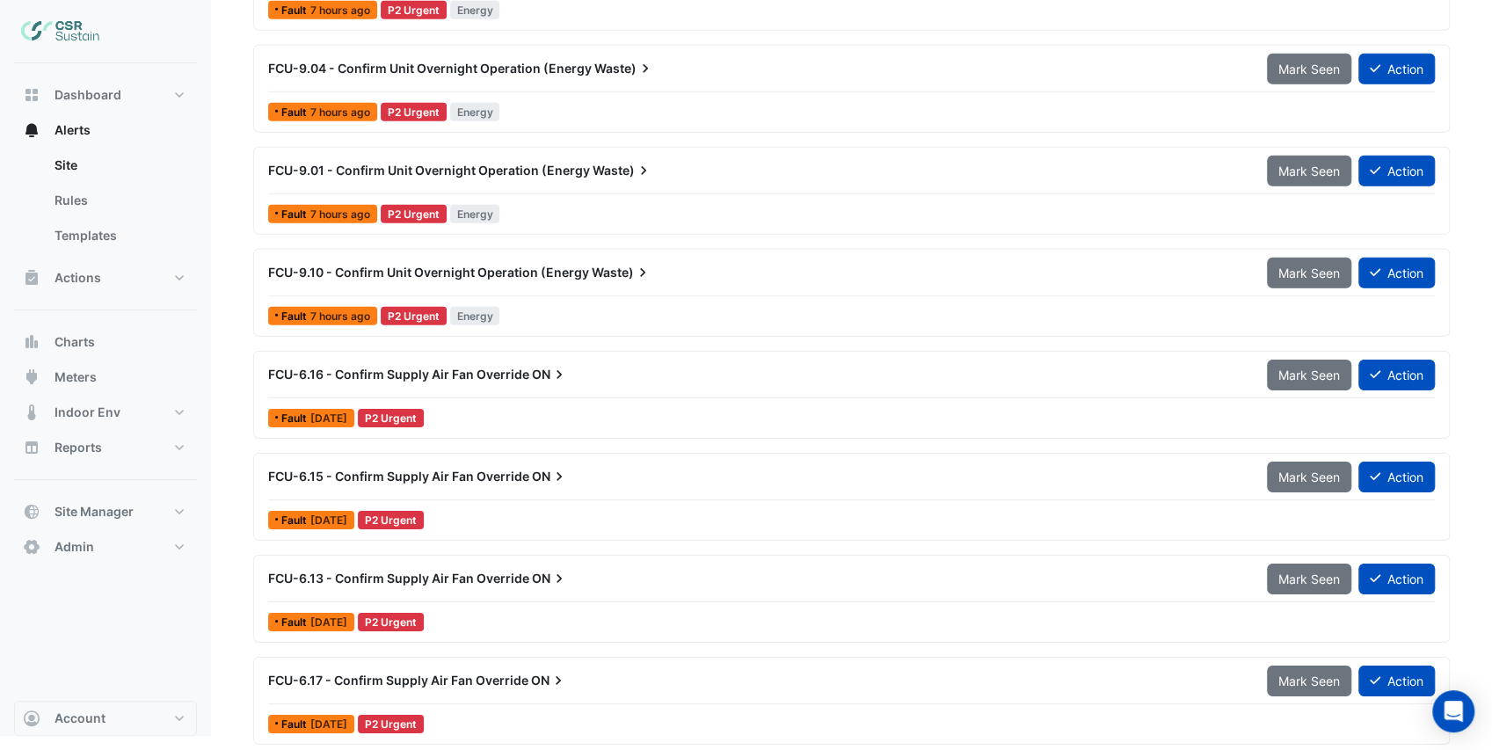
click at [624, 183] on div "FCU-9.01 - Confirm Unit Overnight Operation (Energy Waste) Mark Seen Action" at bounding box center [851, 175] width 1167 height 40
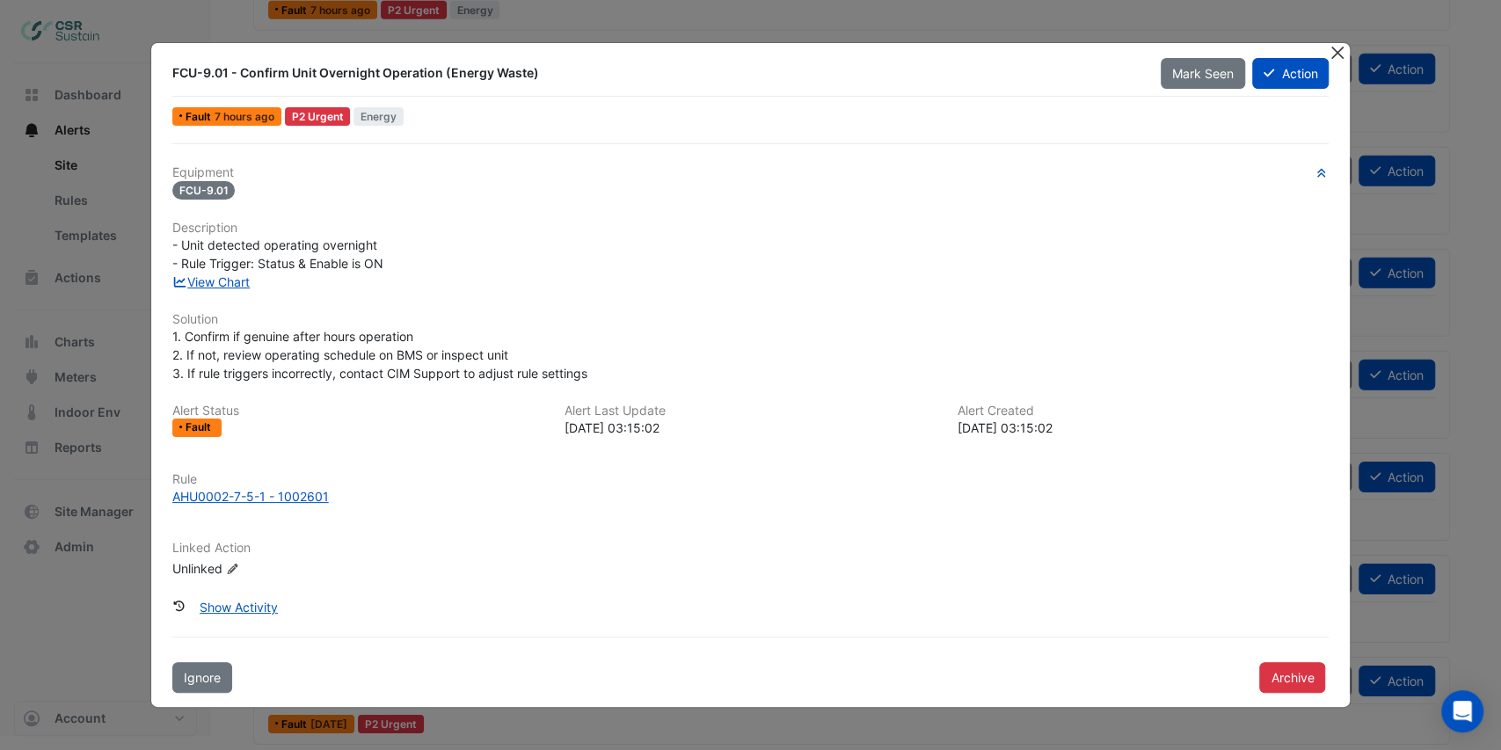
click at [1332, 51] on button "Close" at bounding box center [1337, 52] width 18 height 18
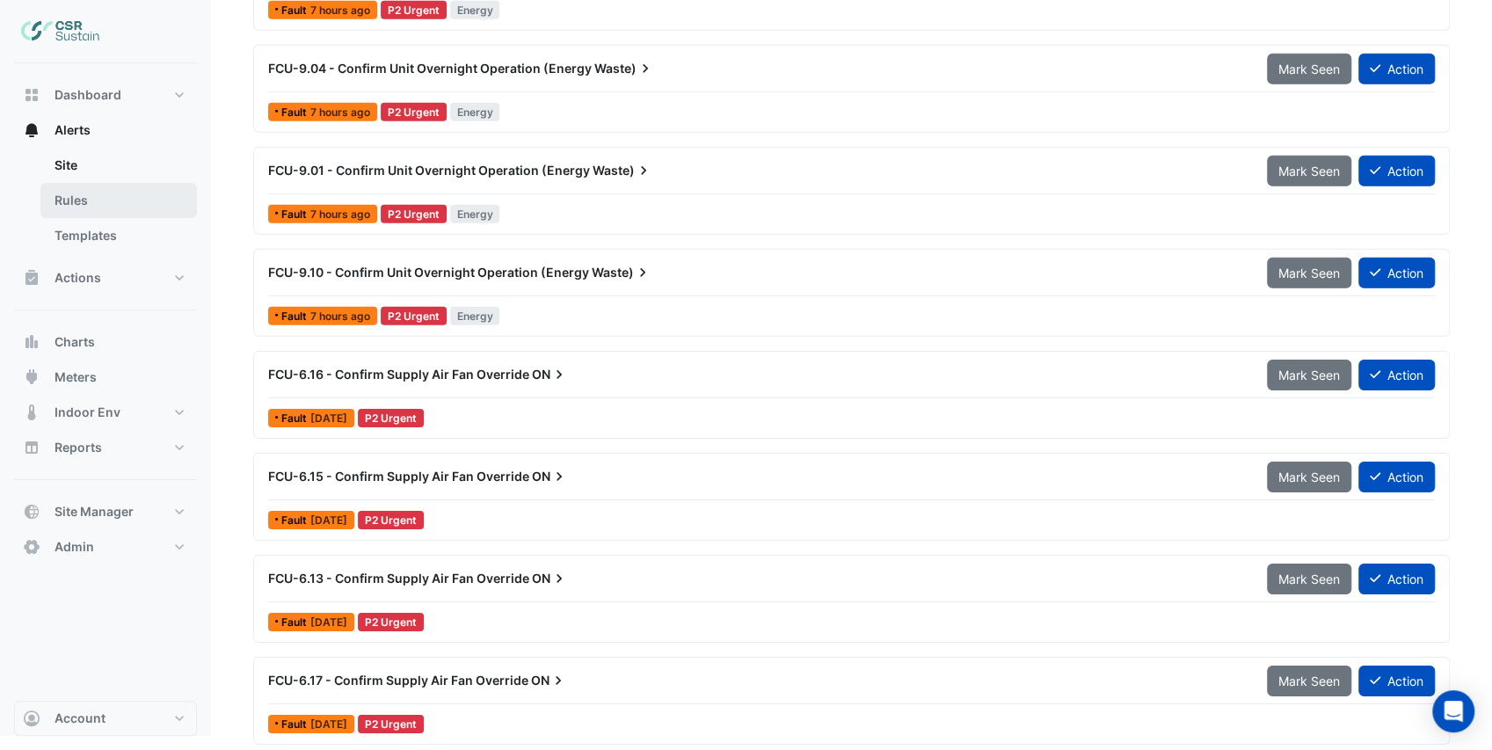
click at [150, 201] on link "Rules" at bounding box center [118, 200] width 157 height 35
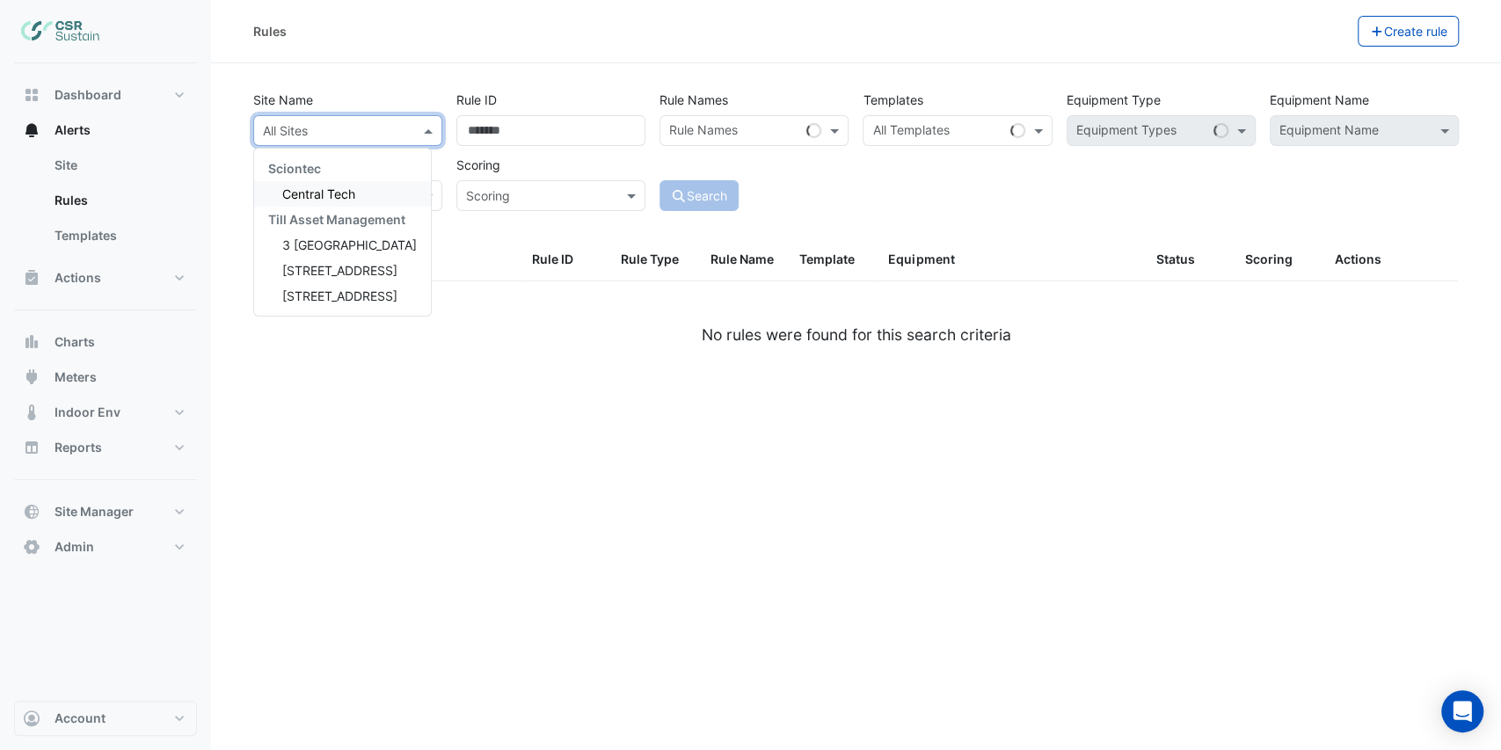
click at [309, 128] on input "text" at bounding box center [330, 131] width 135 height 18
click at [370, 239] on span "3 [GEOGRAPHIC_DATA]" at bounding box center [349, 244] width 135 height 15
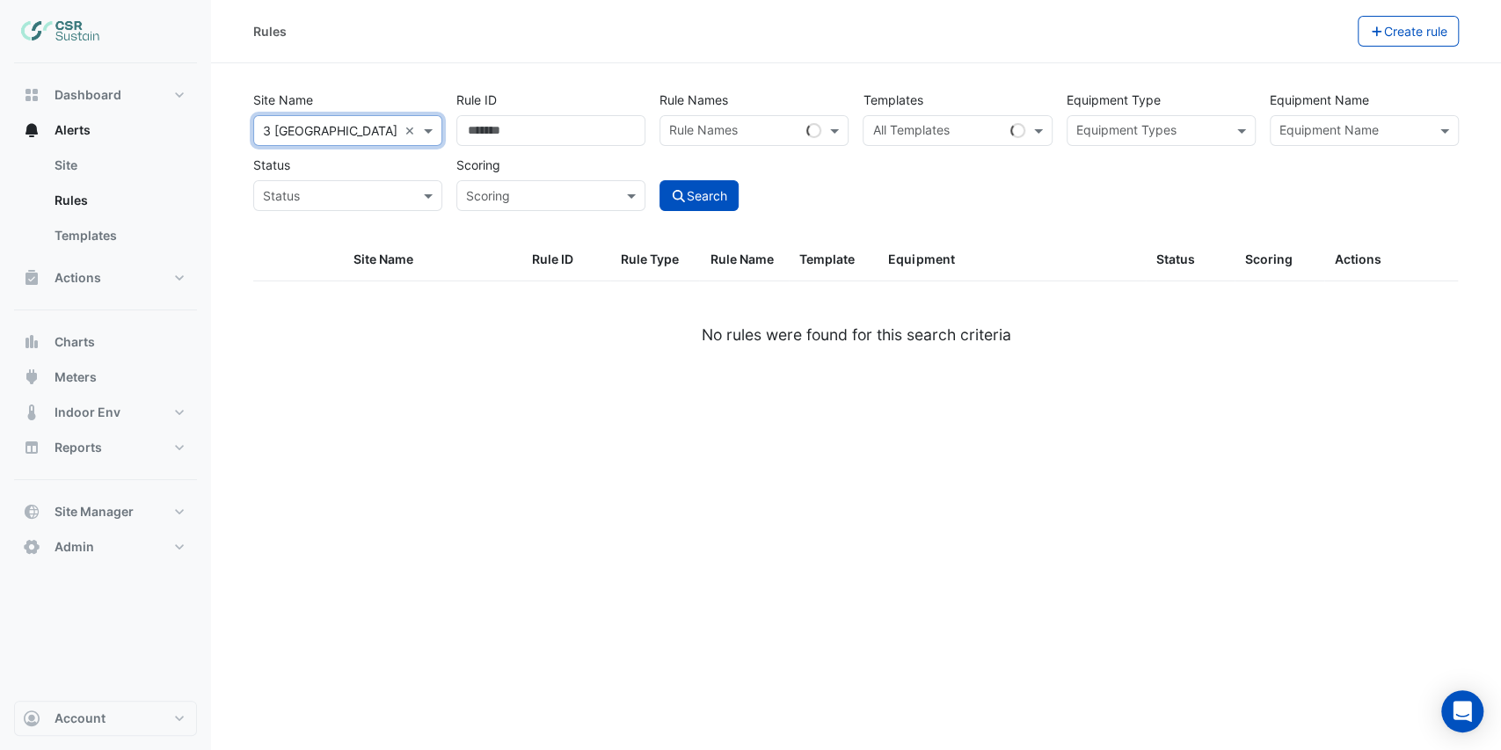
click at [1325, 135] on input "text" at bounding box center [1355, 132] width 150 height 18
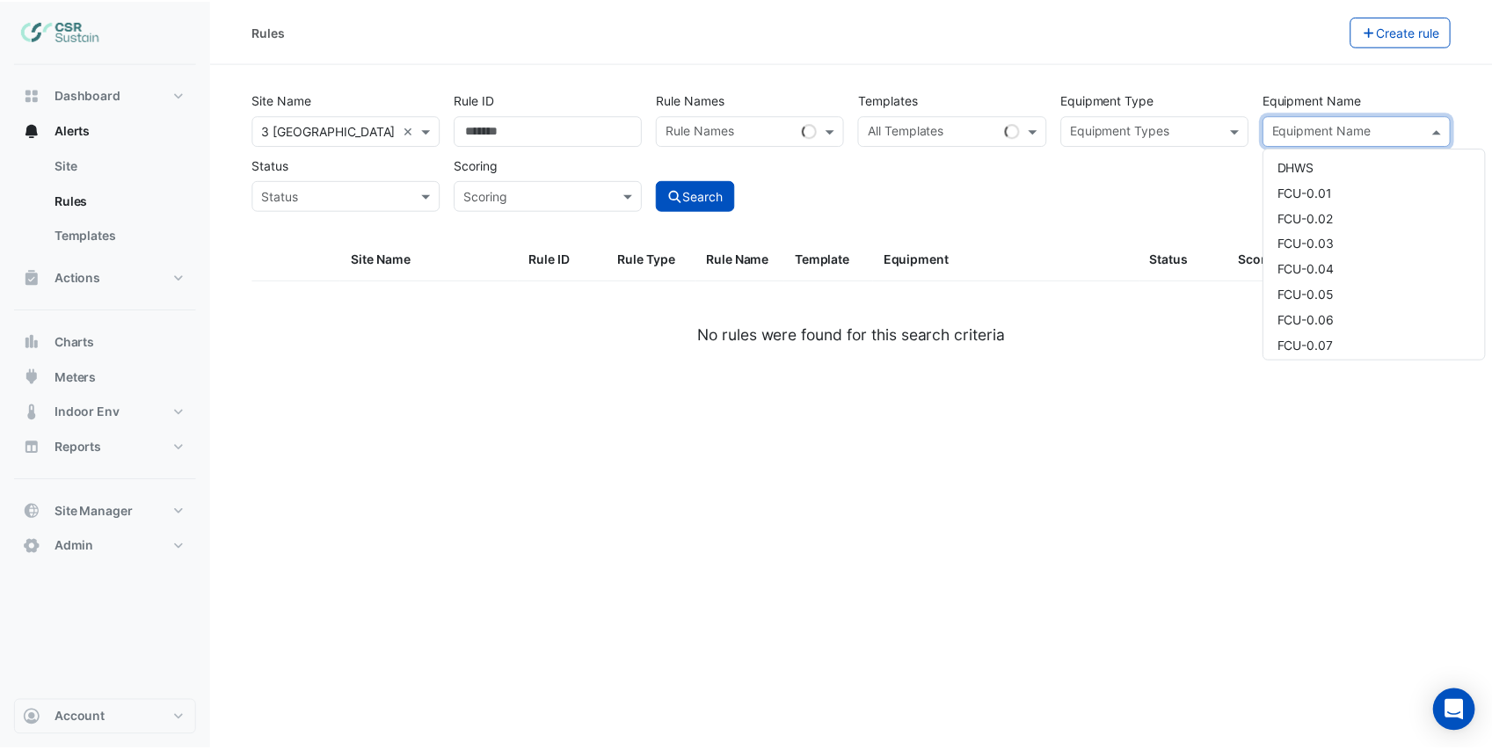
scroll to position [176, 0]
click at [1339, 179] on div "FCU-0.01" at bounding box center [1382, 171] width 223 height 26
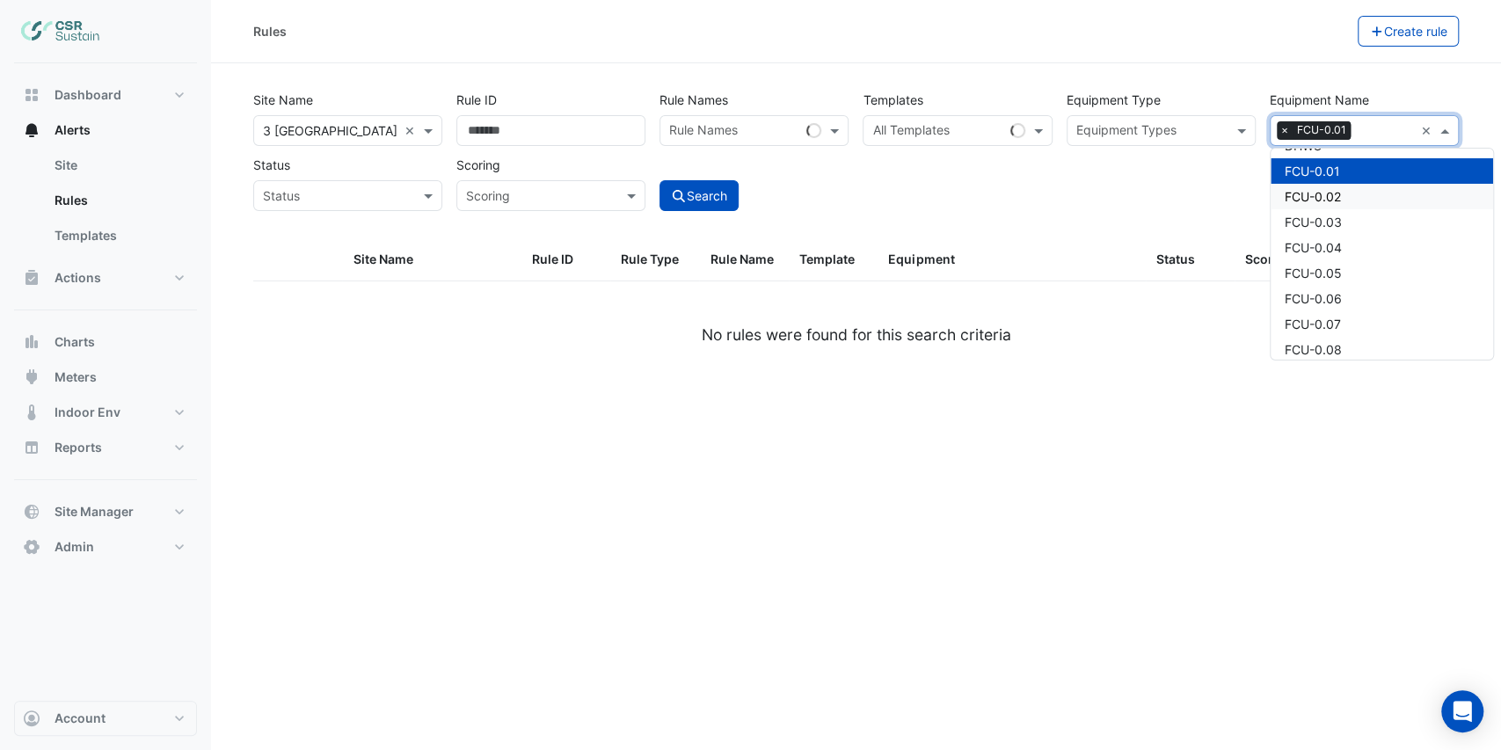
drag, startPoint x: 1011, startPoint y: 201, endPoint x: 901, endPoint y: 211, distance: 111.2
click at [1011, 201] on div "Site Name All Sites × [STREET_ADDRESS] × Rule ID Rule Names Rule Names Template…" at bounding box center [856, 146] width 1220 height 130
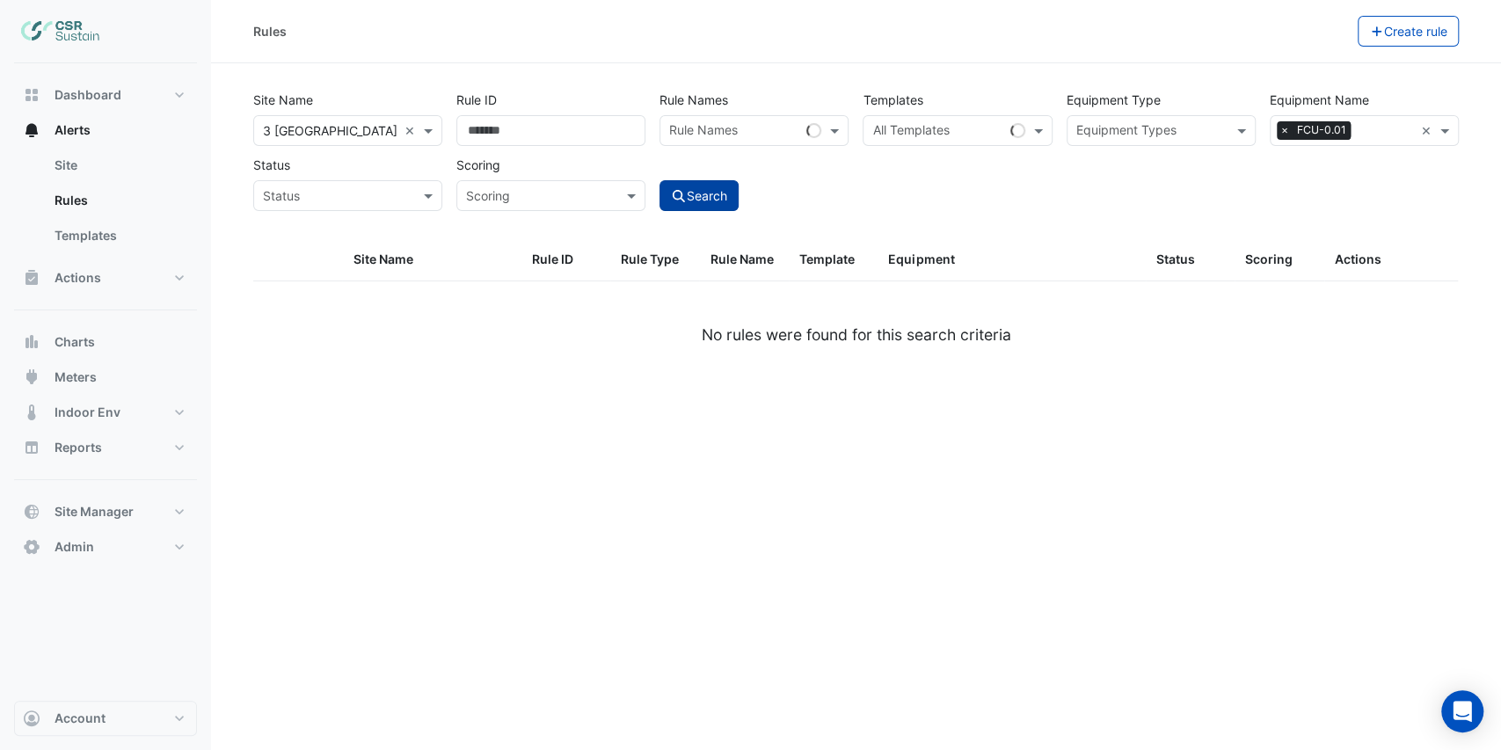
click at [718, 200] on button "Search" at bounding box center [699, 195] width 79 height 31
select select "***"
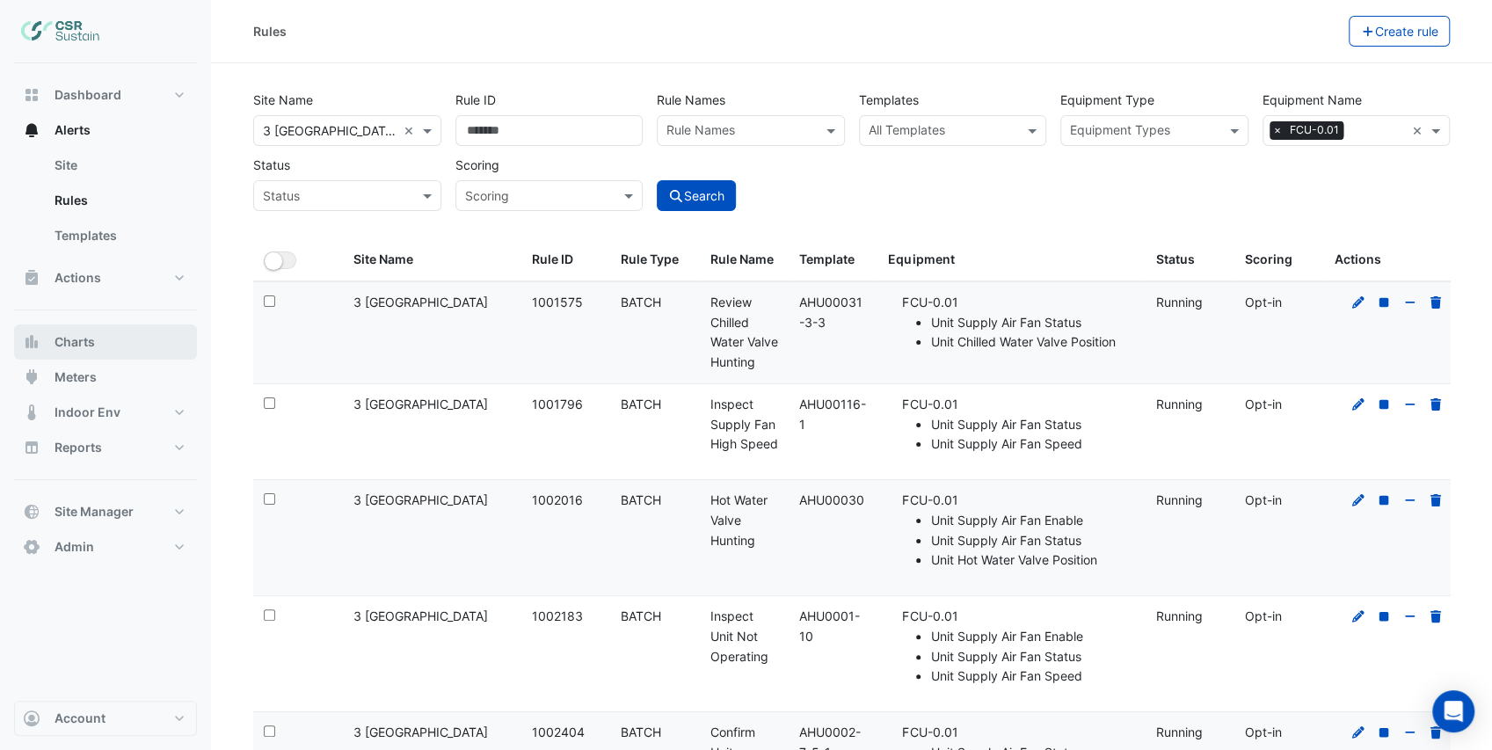
click at [111, 344] on button "Charts" at bounding box center [105, 342] width 183 height 35
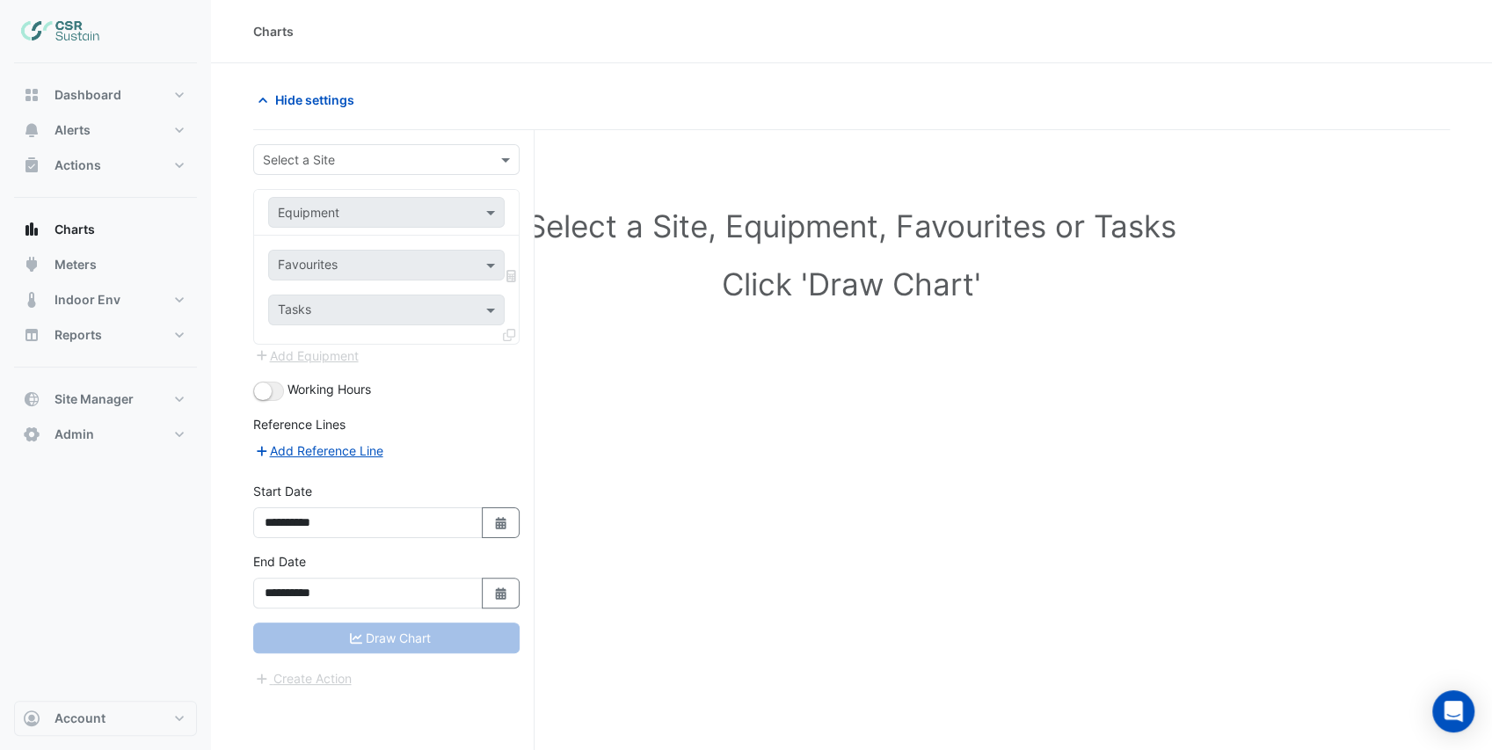
click at [322, 153] on input "text" at bounding box center [369, 160] width 212 height 18
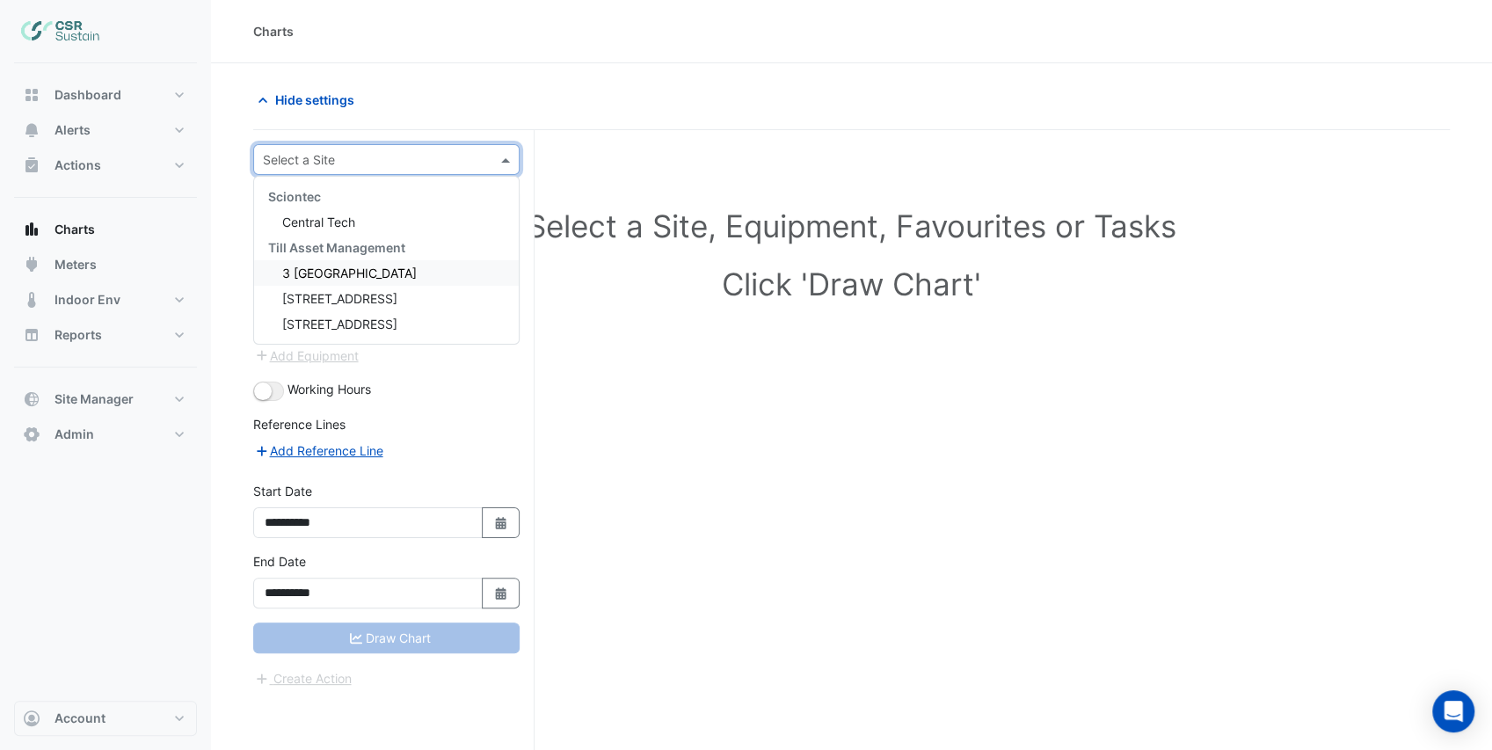
click at [358, 277] on span "3 [GEOGRAPHIC_DATA]" at bounding box center [349, 273] width 135 height 15
